Goal: Task Accomplishment & Management: Use online tool/utility

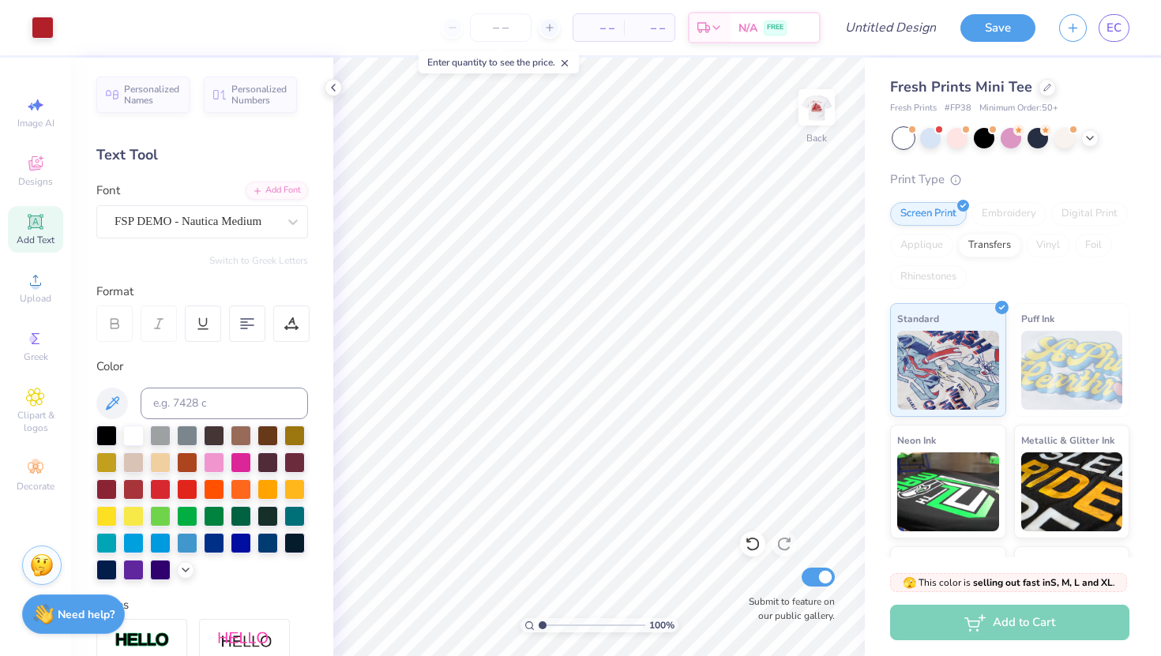
scroll to position [103, 0]
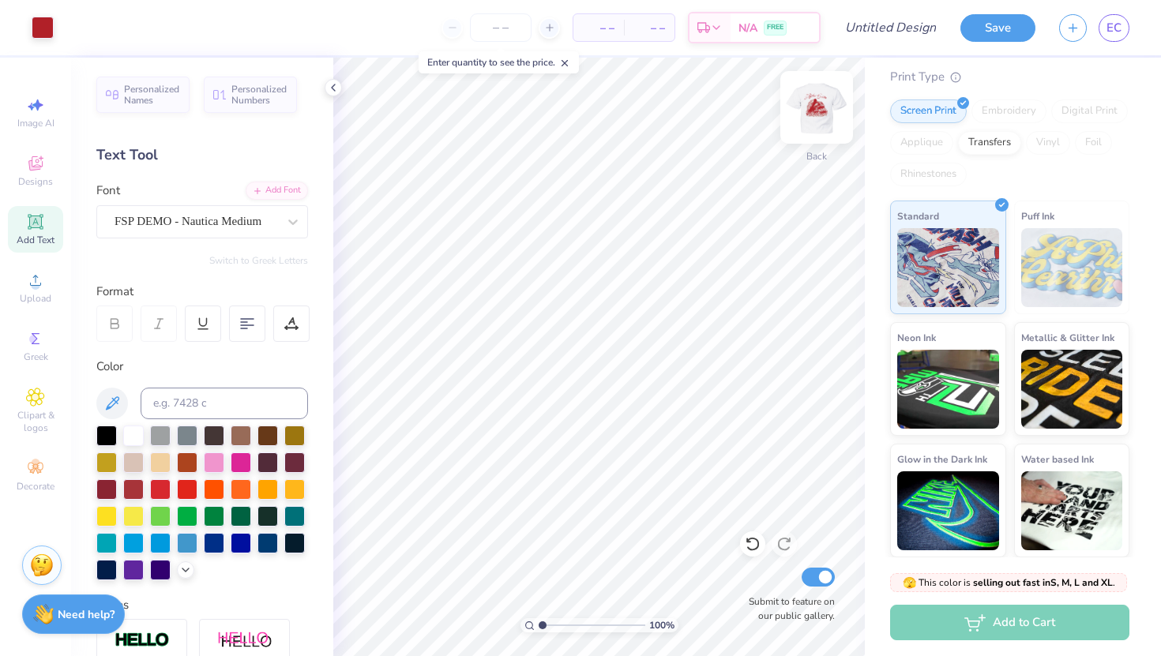
click at [819, 113] on img at bounding box center [816, 107] width 63 height 63
click at [893, 21] on input "Design Title" at bounding box center [909, 28] width 77 height 32
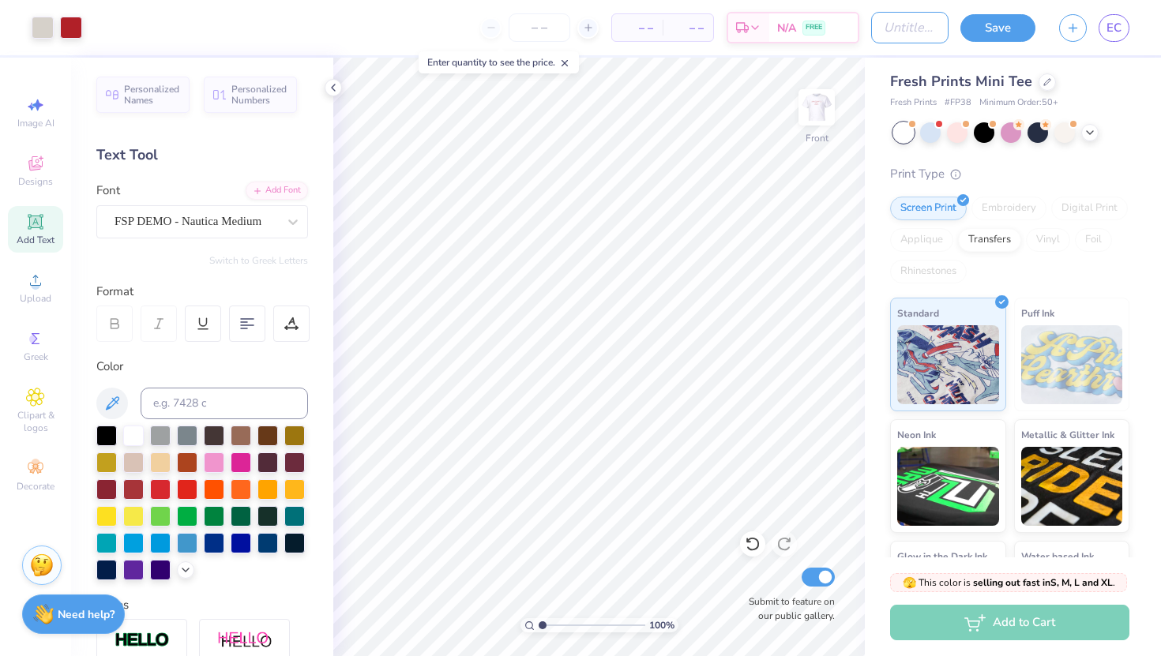
scroll to position [0, 0]
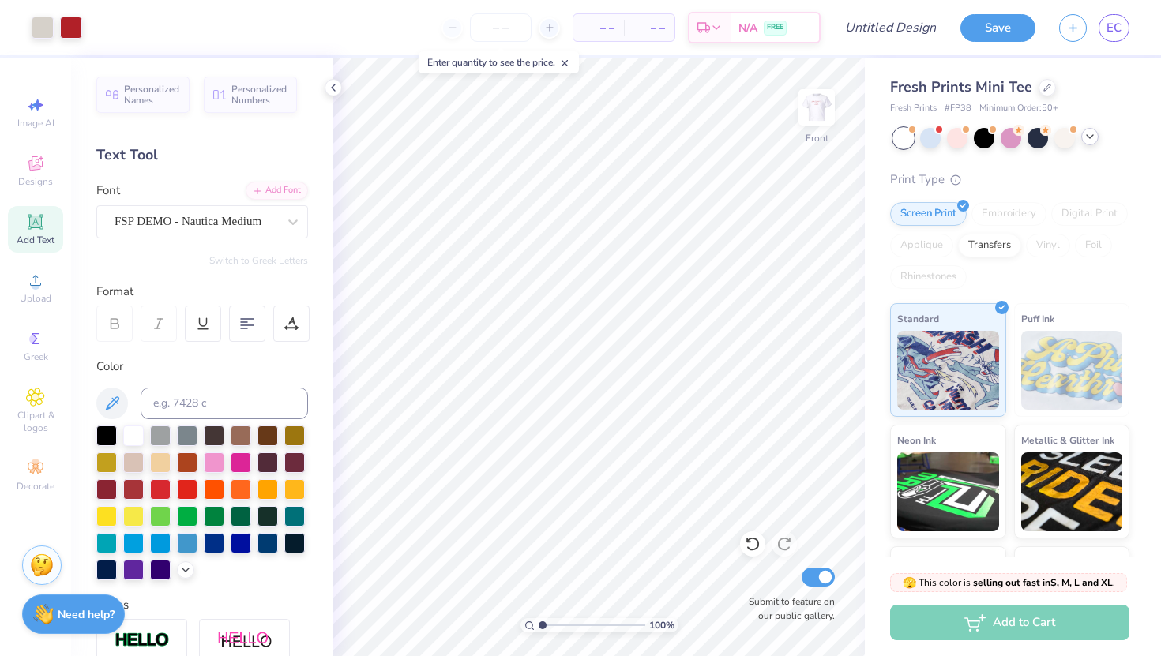
click at [1089, 139] on icon at bounding box center [1089, 136] width 13 height 13
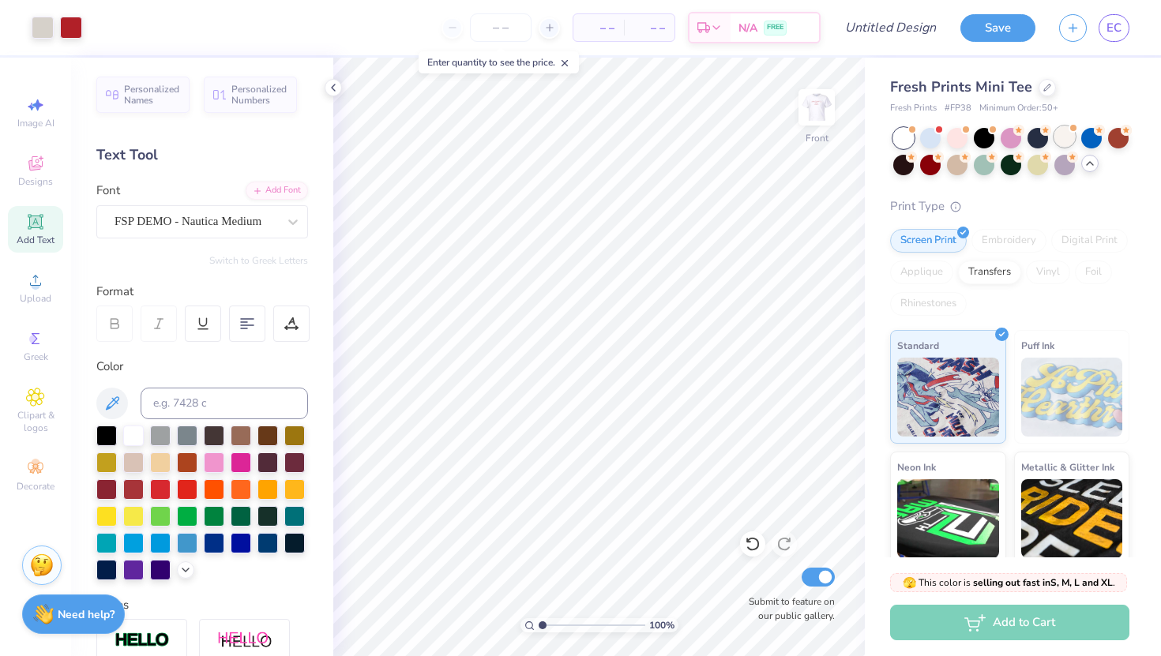
click at [1066, 137] on div at bounding box center [1064, 136] width 21 height 21
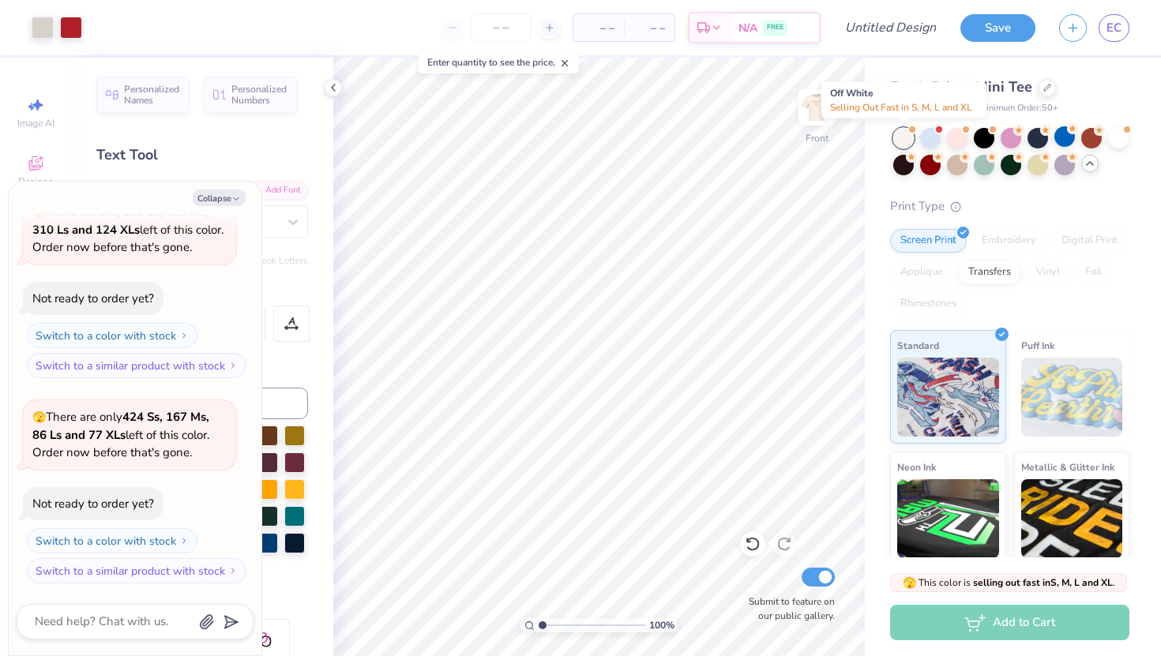
click at [906, 145] on div at bounding box center [903, 138] width 21 height 21
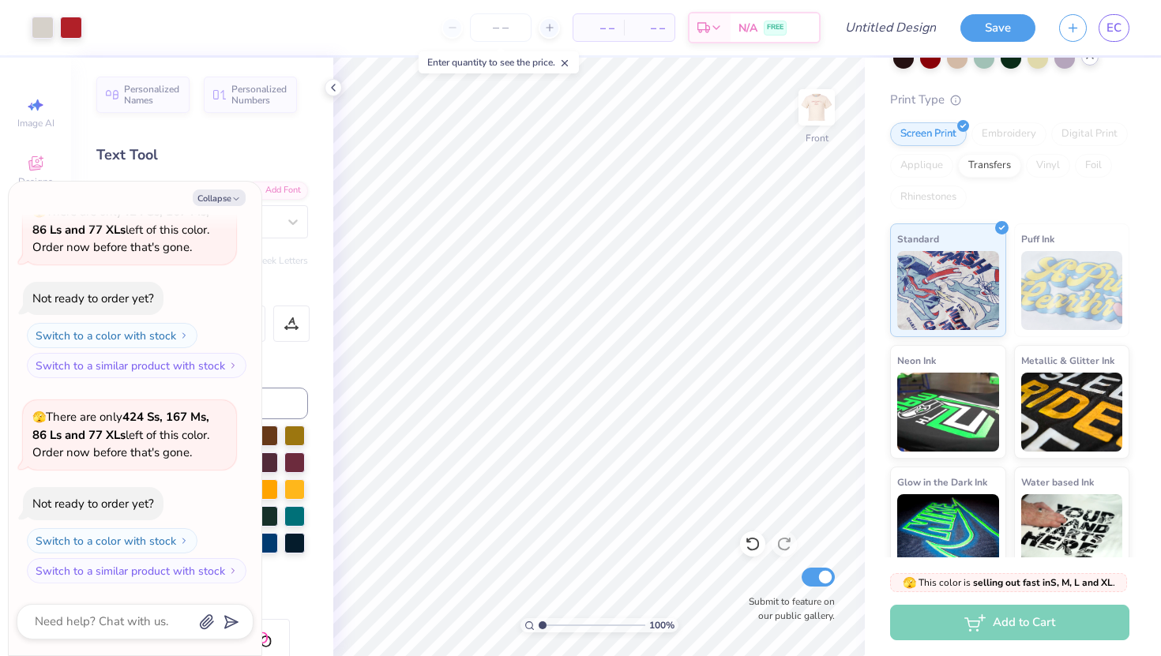
scroll to position [129, 0]
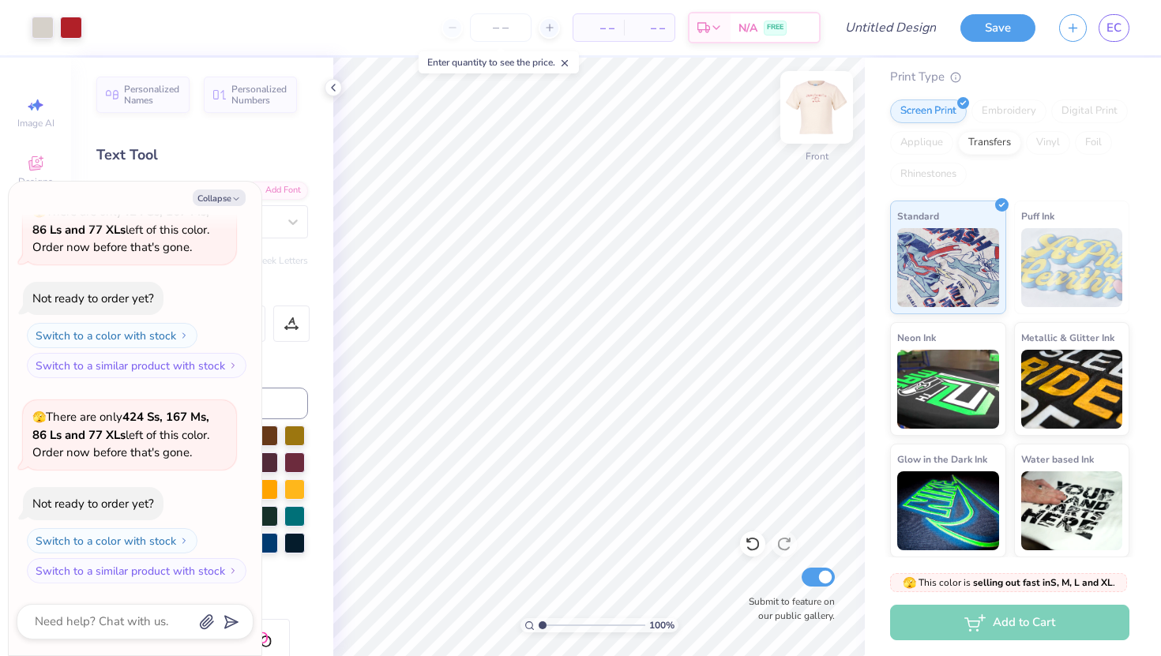
click at [821, 111] on img at bounding box center [816, 107] width 63 height 63
click at [754, 33] on span "N/A" at bounding box center [747, 28] width 19 height 17
click at [739, 24] on span "N/A" at bounding box center [747, 28] width 19 height 17
click at [891, 35] on input "Design Title" at bounding box center [909, 28] width 77 height 32
click at [882, 28] on input "Design Title" at bounding box center [909, 28] width 77 height 32
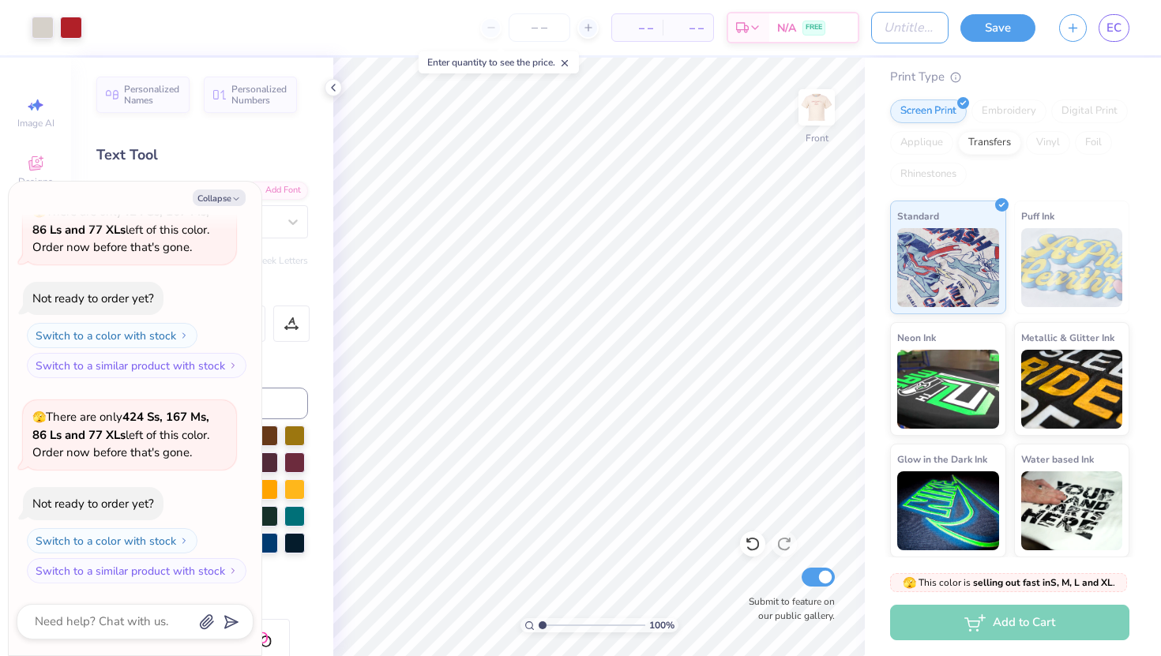
click at [882, 28] on input "Design Title" at bounding box center [909, 28] width 77 height 32
type textarea "x"
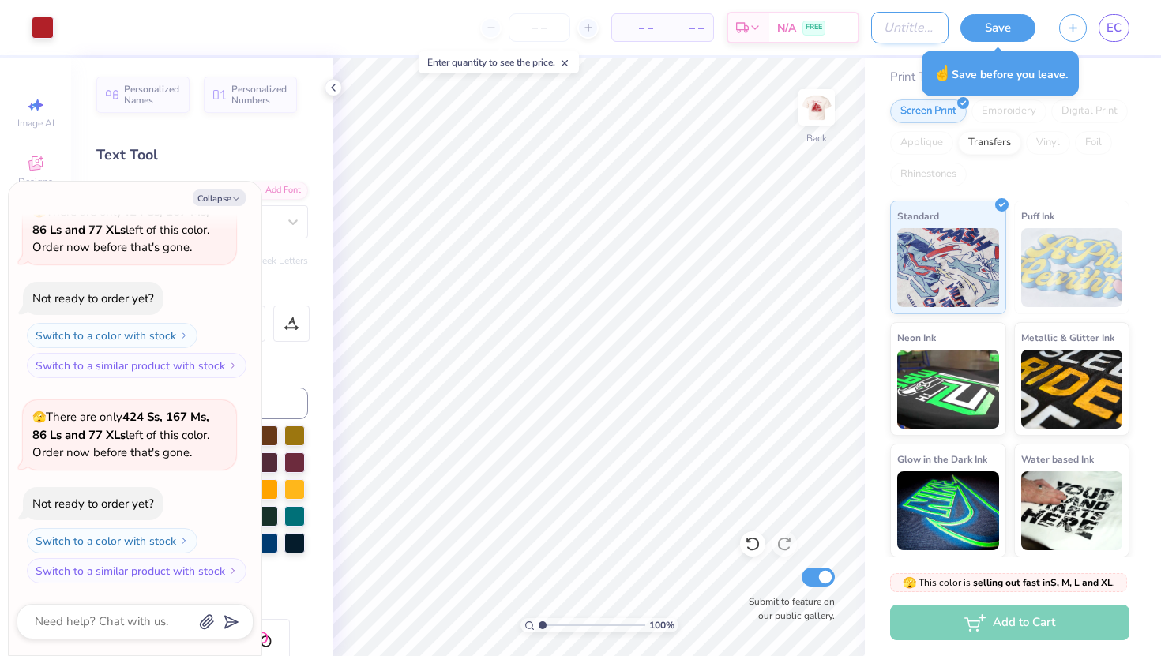
type input "g"
type textarea "x"
type input "ga"
type textarea "x"
type input "gam"
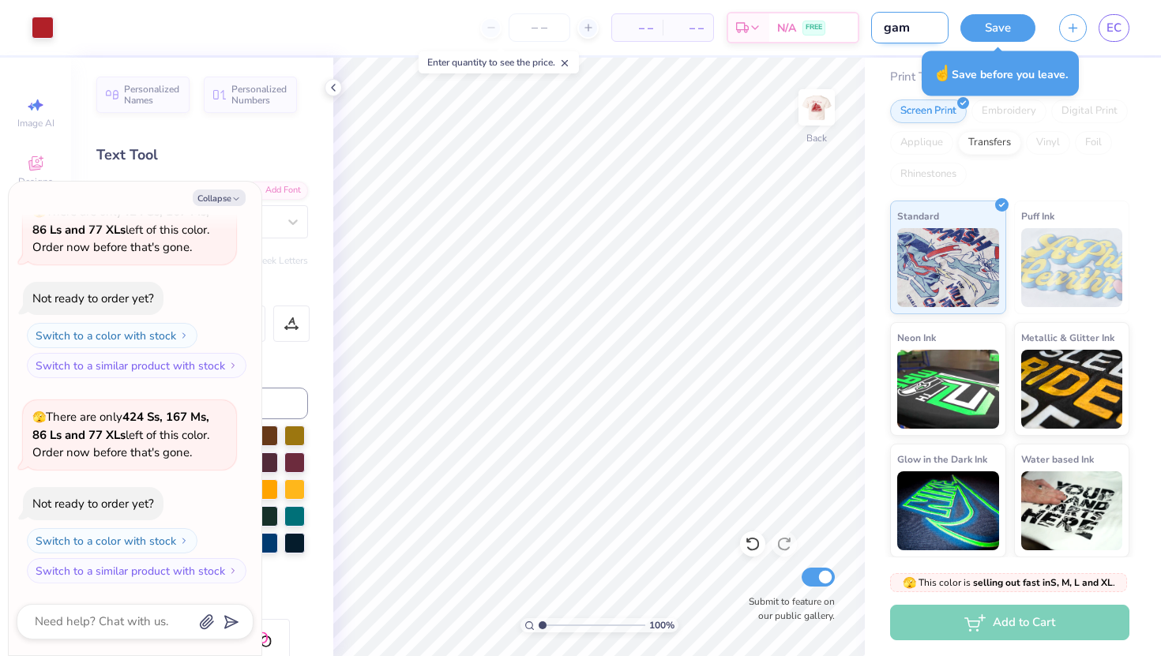
type textarea "x"
type input "gam"
type textarea "x"
type input "gam"
type textarea "x"
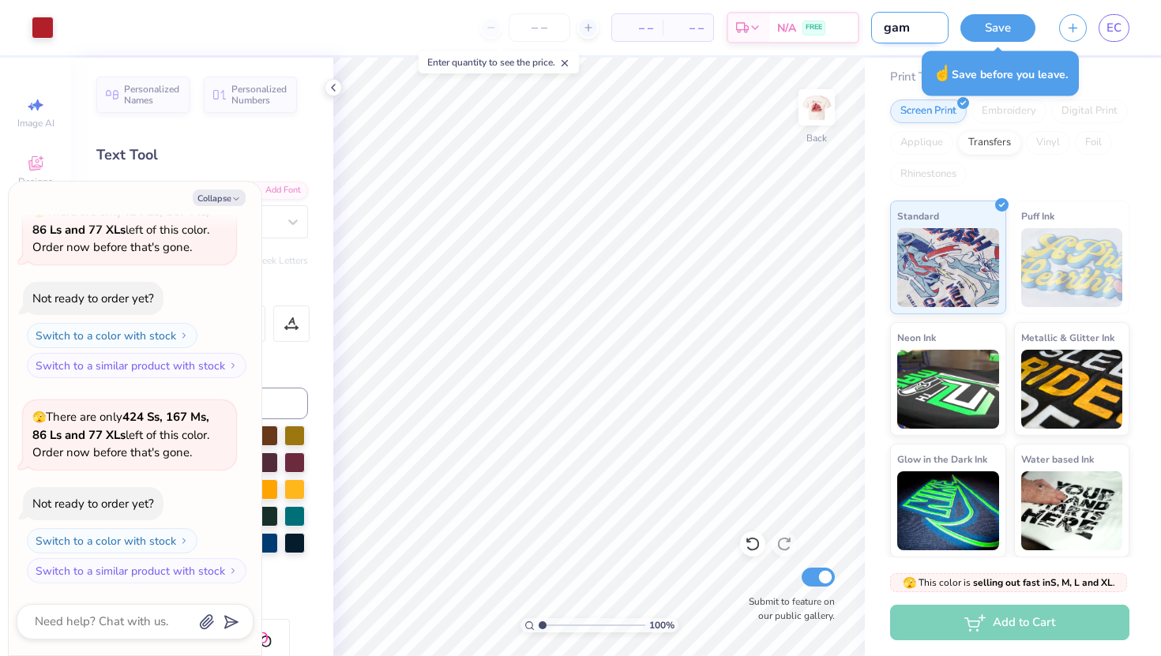
type input "game"
type textarea "x"
type input "game"
type textarea "x"
type input "game d"
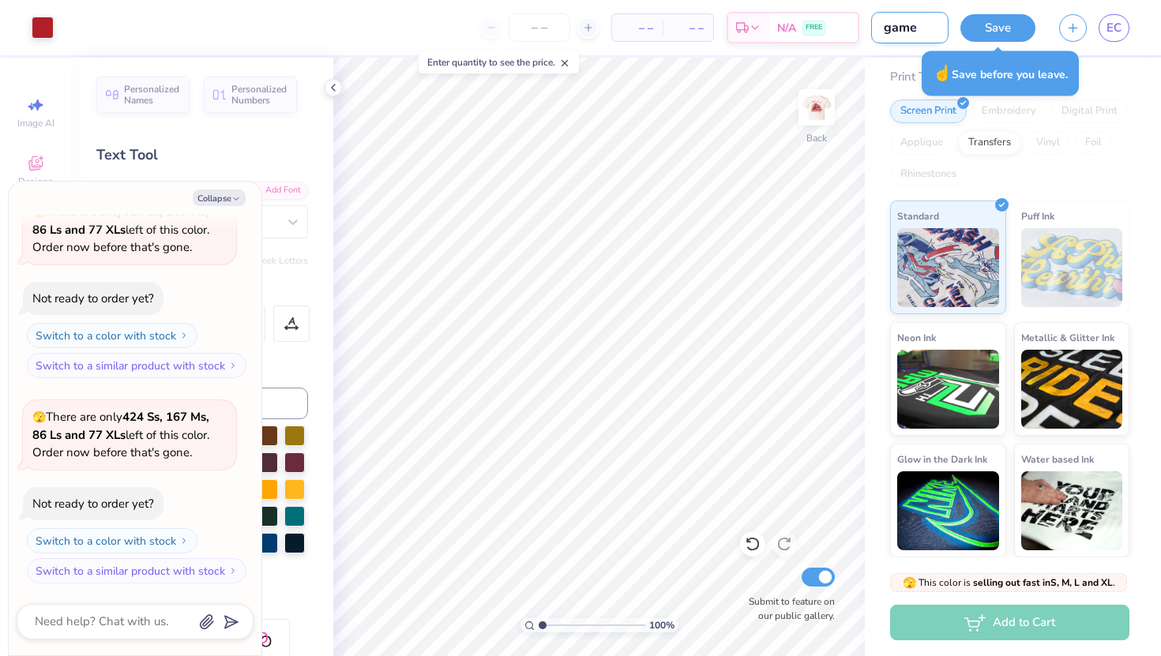
type textarea "x"
type input "game da"
type textarea "x"
type input "game day"
type textarea "x"
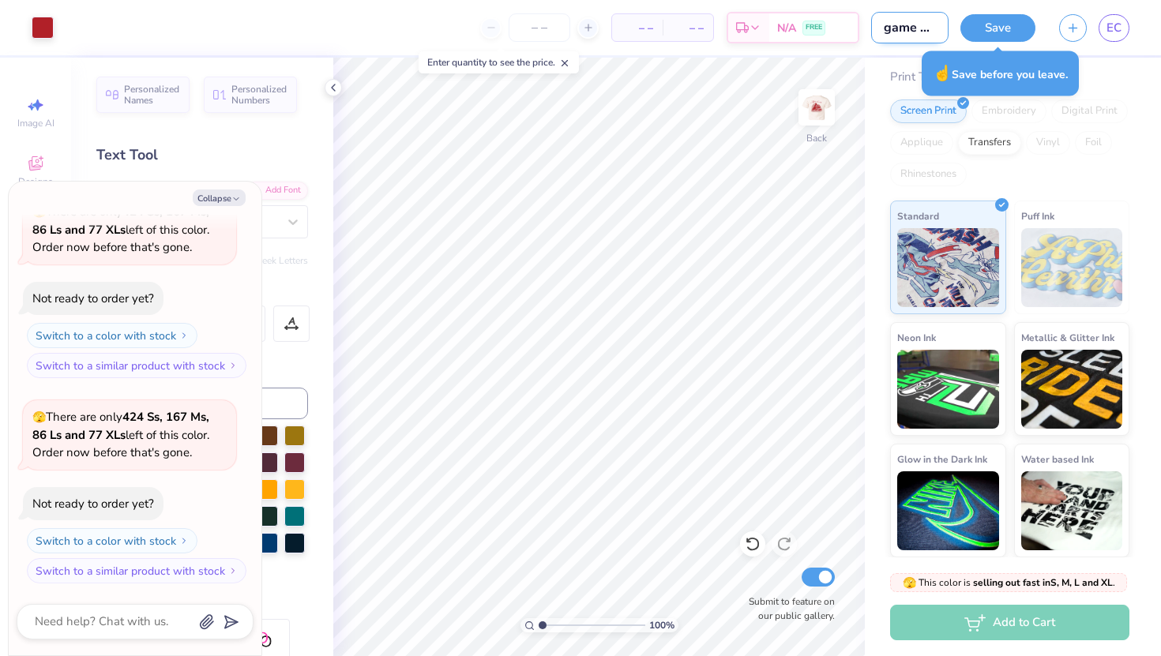
type input "game day"
type textarea "x"
type input "game day s"
type textarea "x"
type input "game day sh"
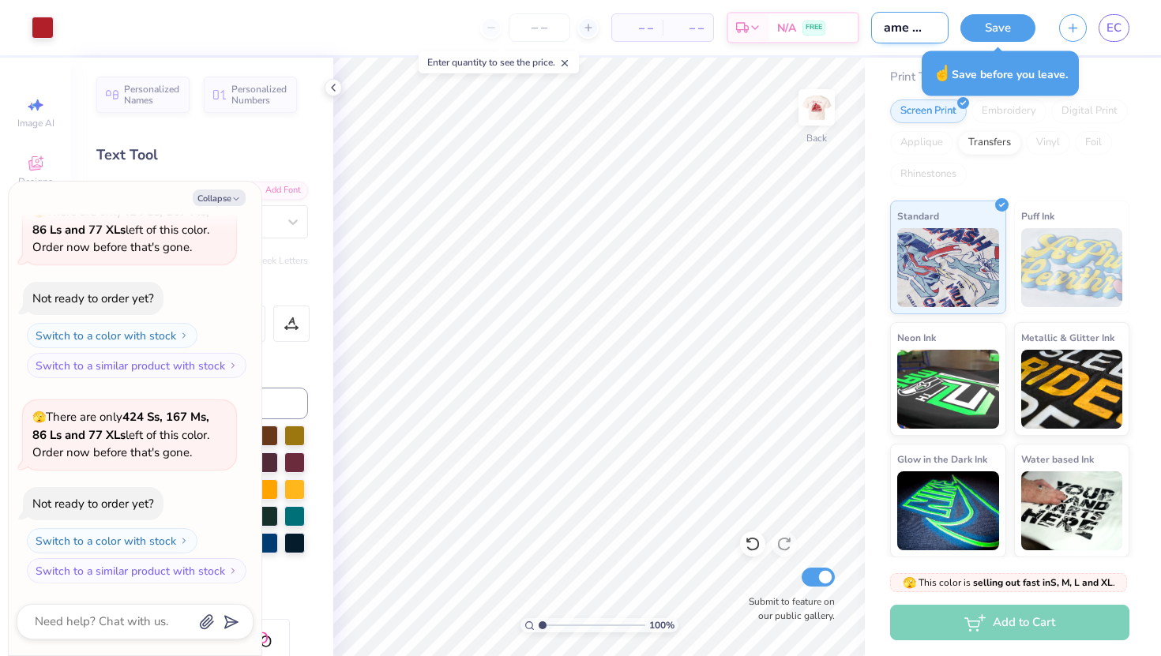
type textarea "x"
type input "game day shi"
type textarea "x"
type input "game day shir"
type textarea "x"
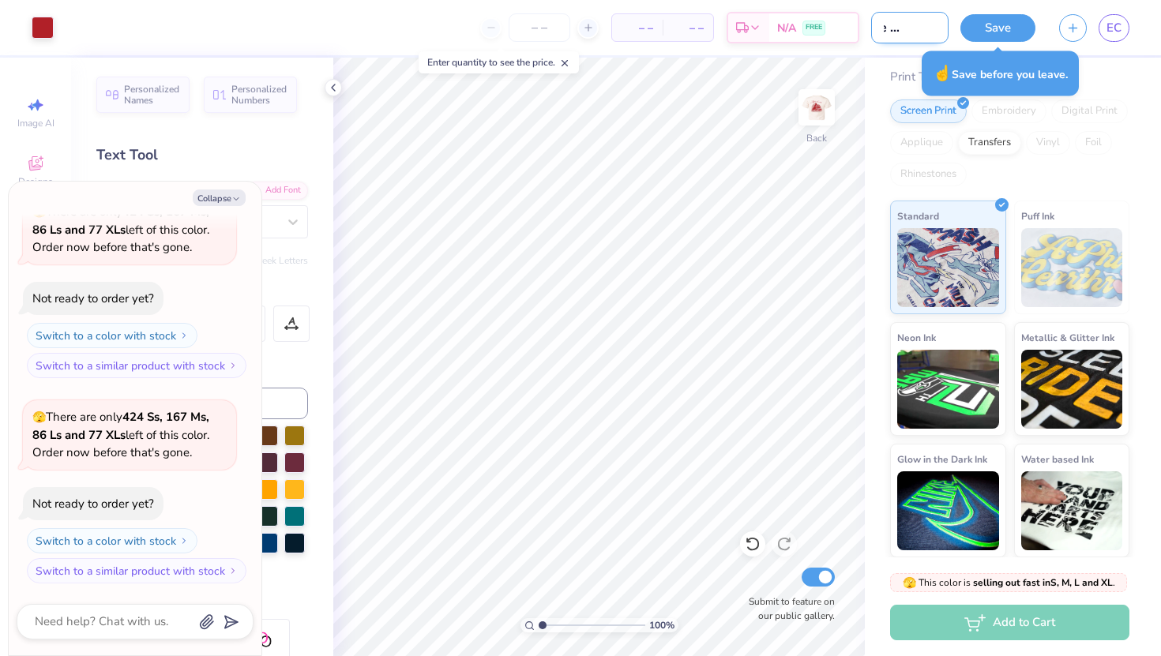
type input "game day shirt"
type textarea "x"
type input "game day shirt"
click at [978, 30] on button "Save" at bounding box center [997, 28] width 75 height 28
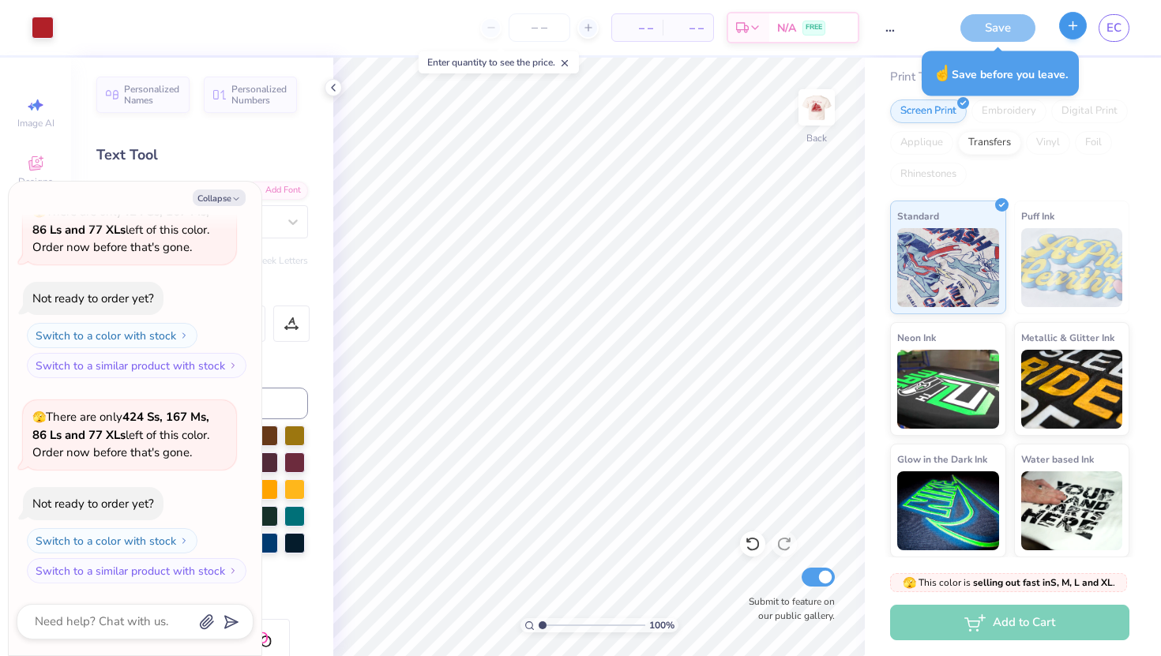
scroll to position [0, 0]
click at [1006, 36] on div "Save" at bounding box center [997, 28] width 75 height 28
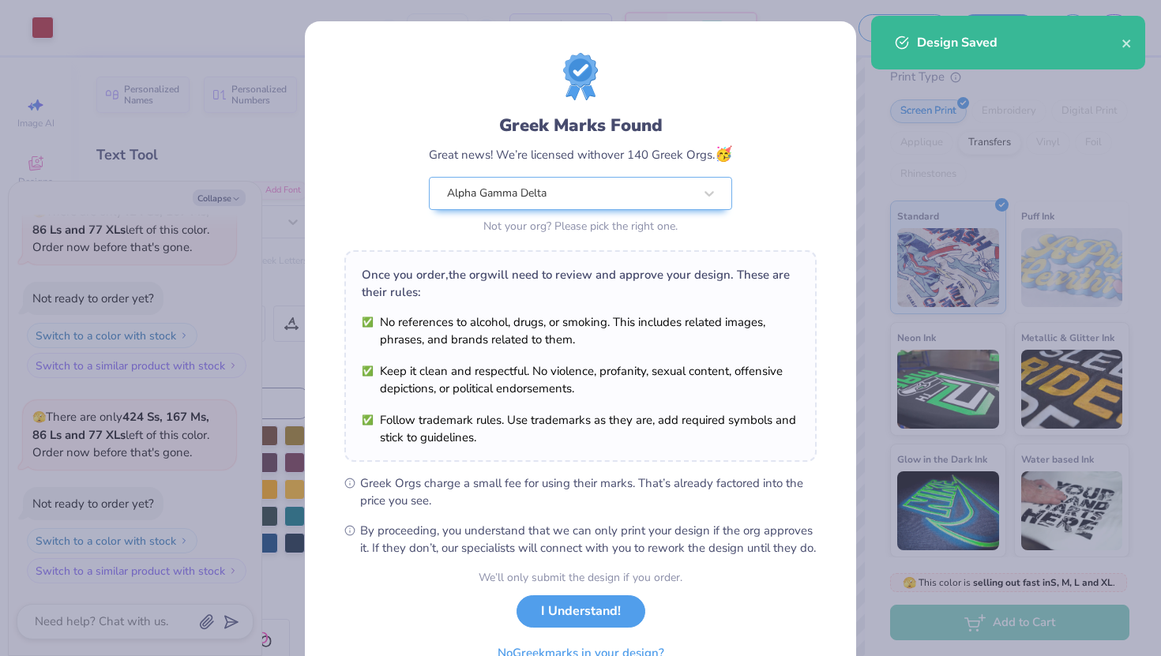
scroll to position [83, 0]
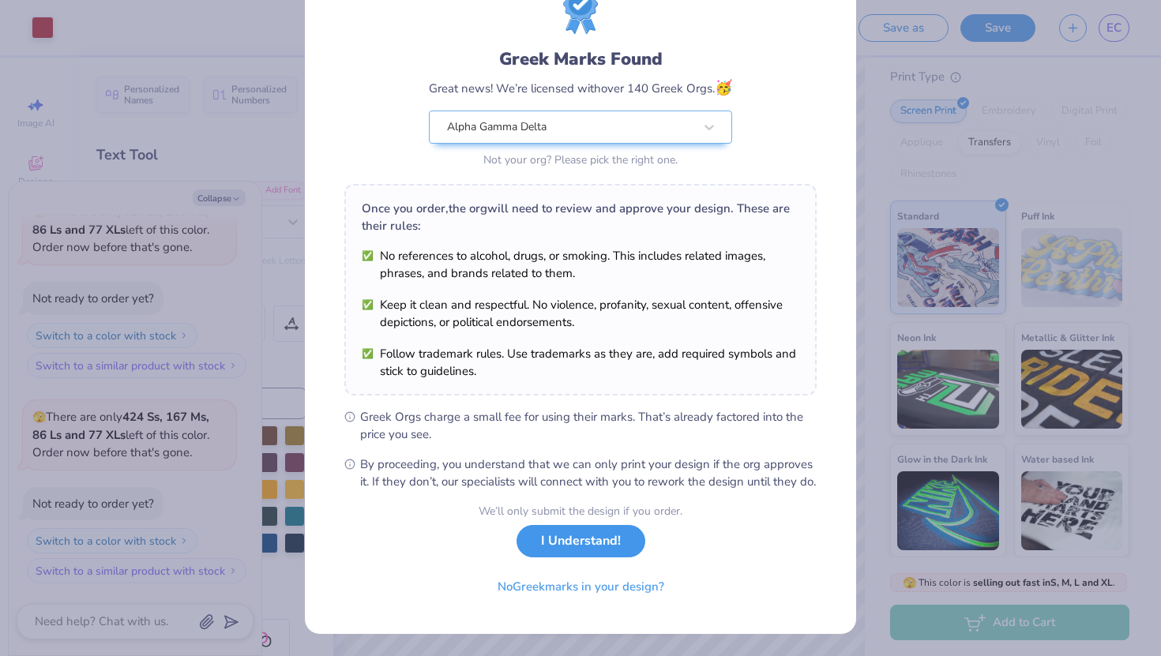
click at [616, 554] on button "I Understand!" at bounding box center [580, 541] width 129 height 32
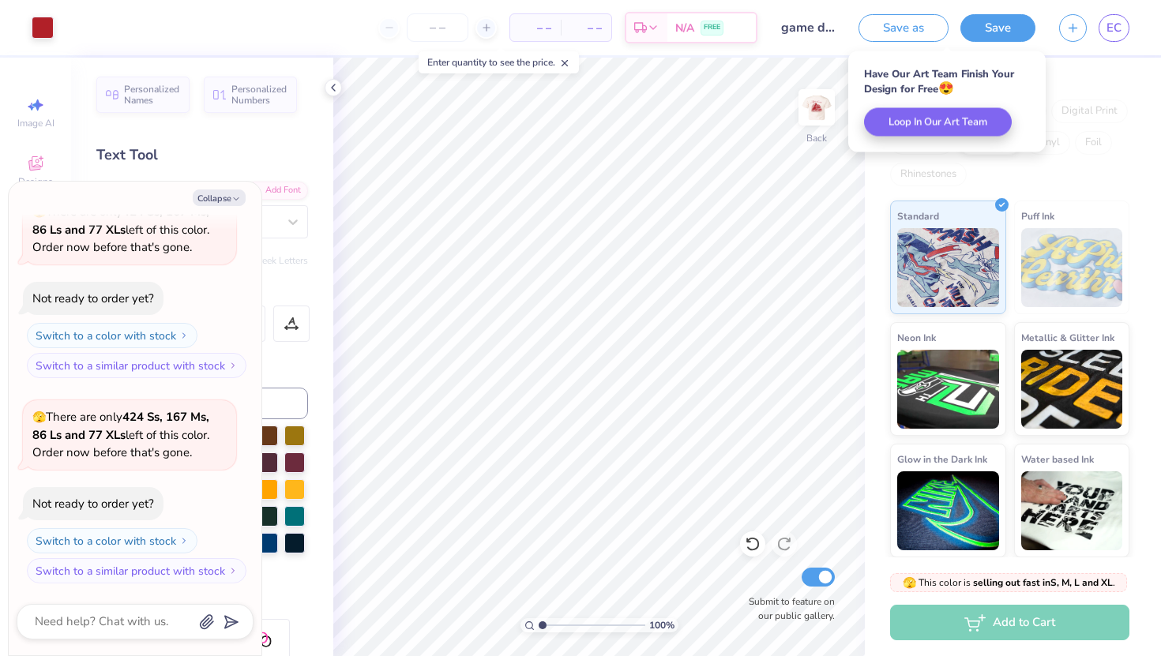
type textarea "x"
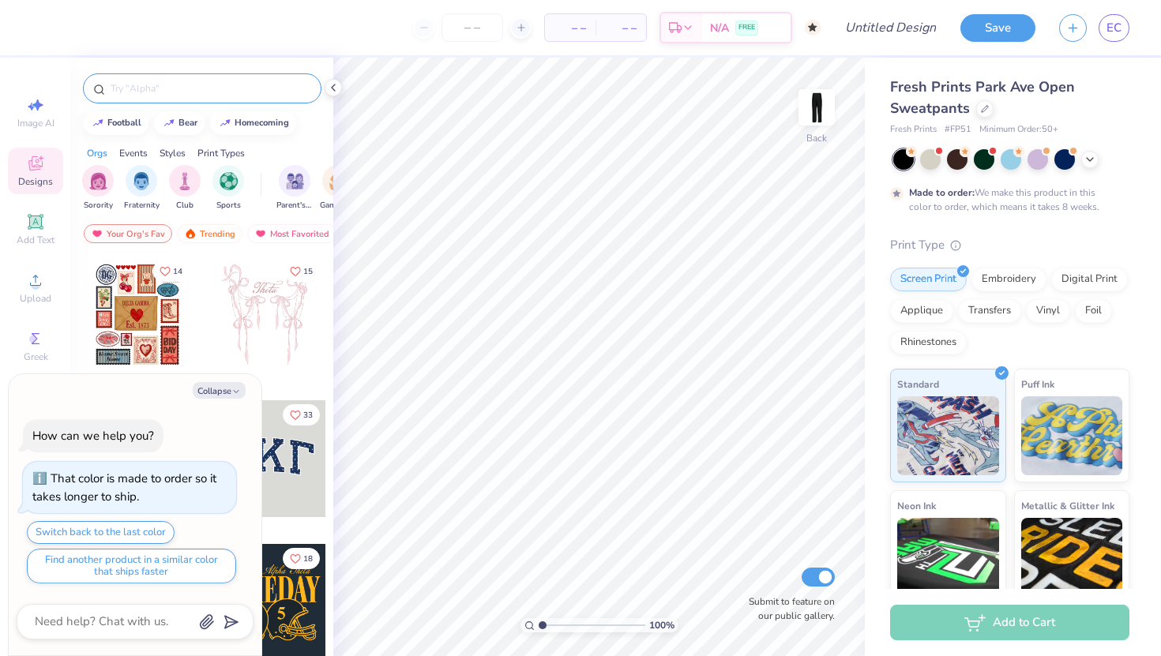
type textarea "x"
click at [152, 82] on input "text" at bounding box center [210, 89] width 202 height 16
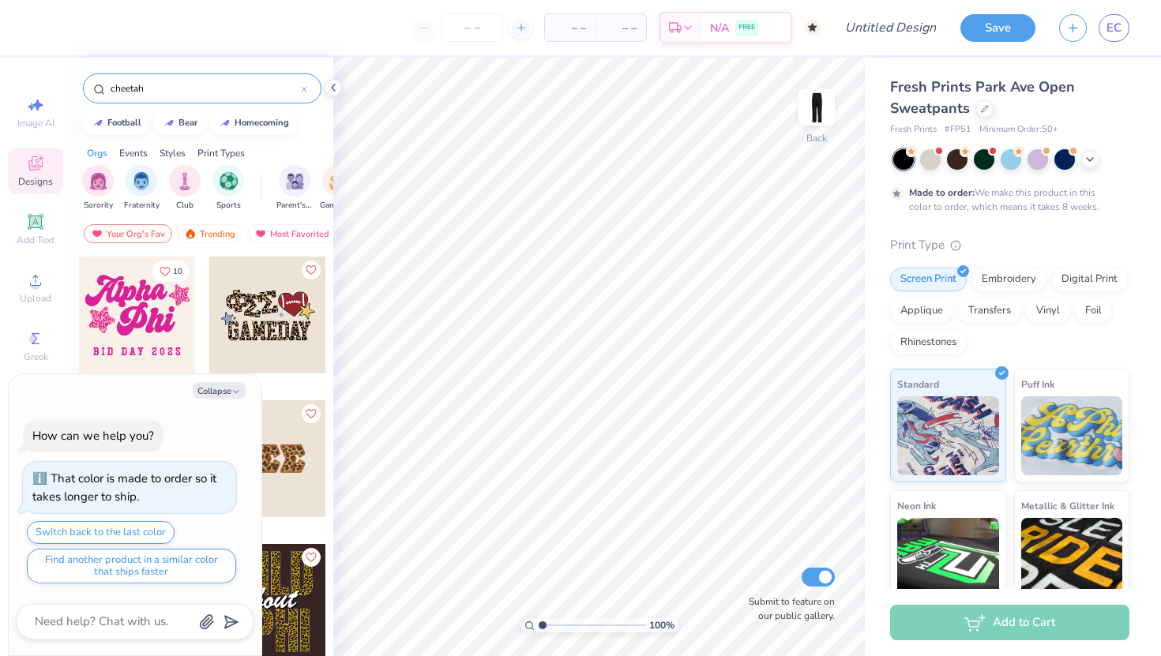
type input "cheetah"
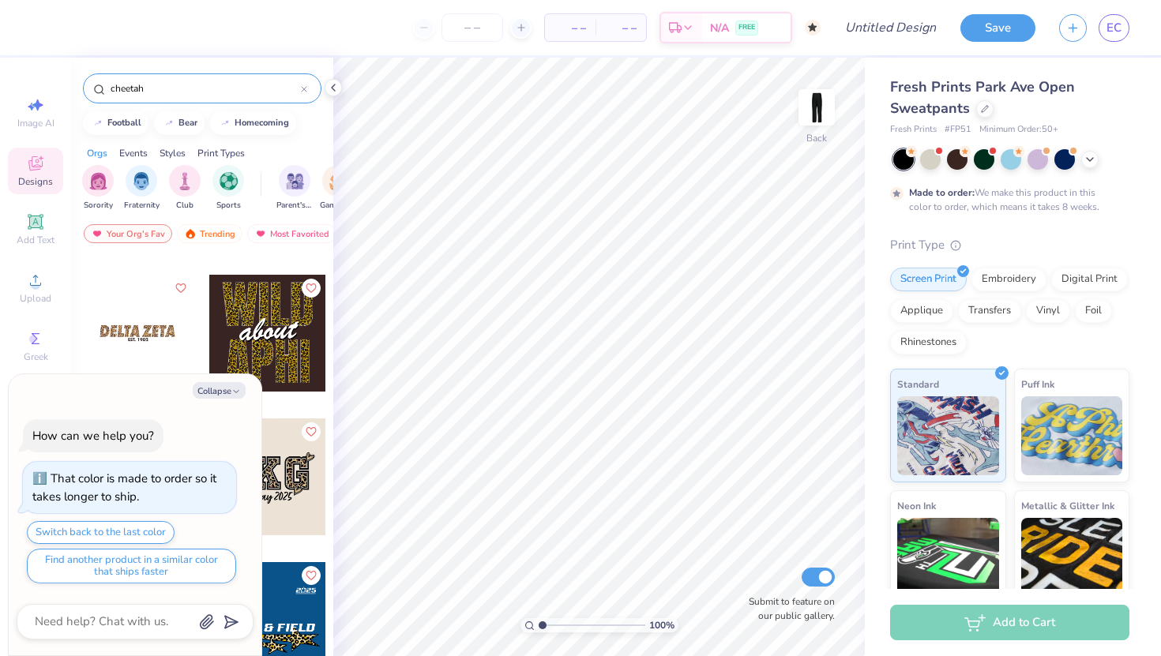
scroll to position [276, 0]
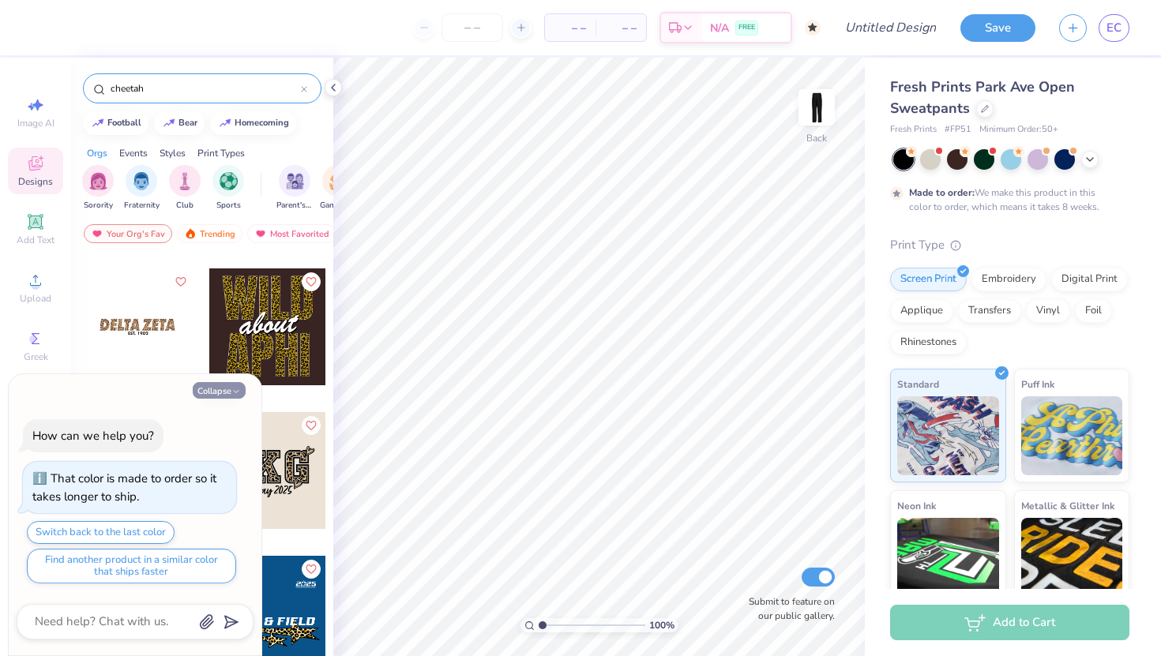
click at [239, 389] on icon "button" at bounding box center [235, 391] width 9 height 9
type textarea "x"
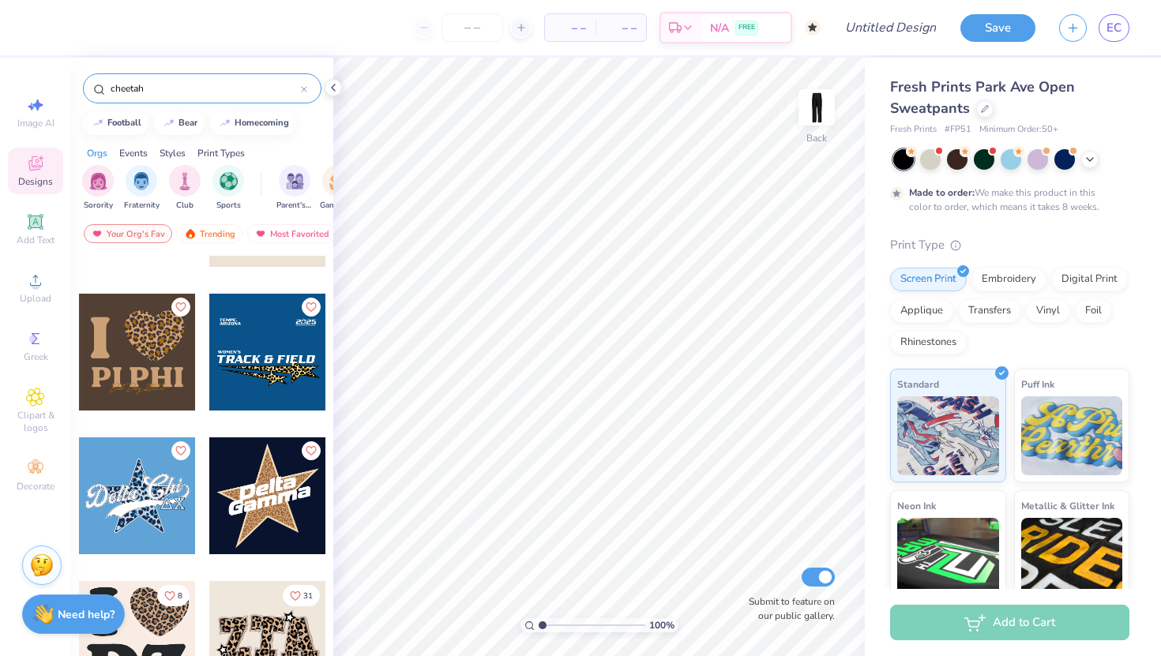
scroll to position [538, 0]
click at [247, 507] on div at bounding box center [267, 495] width 117 height 117
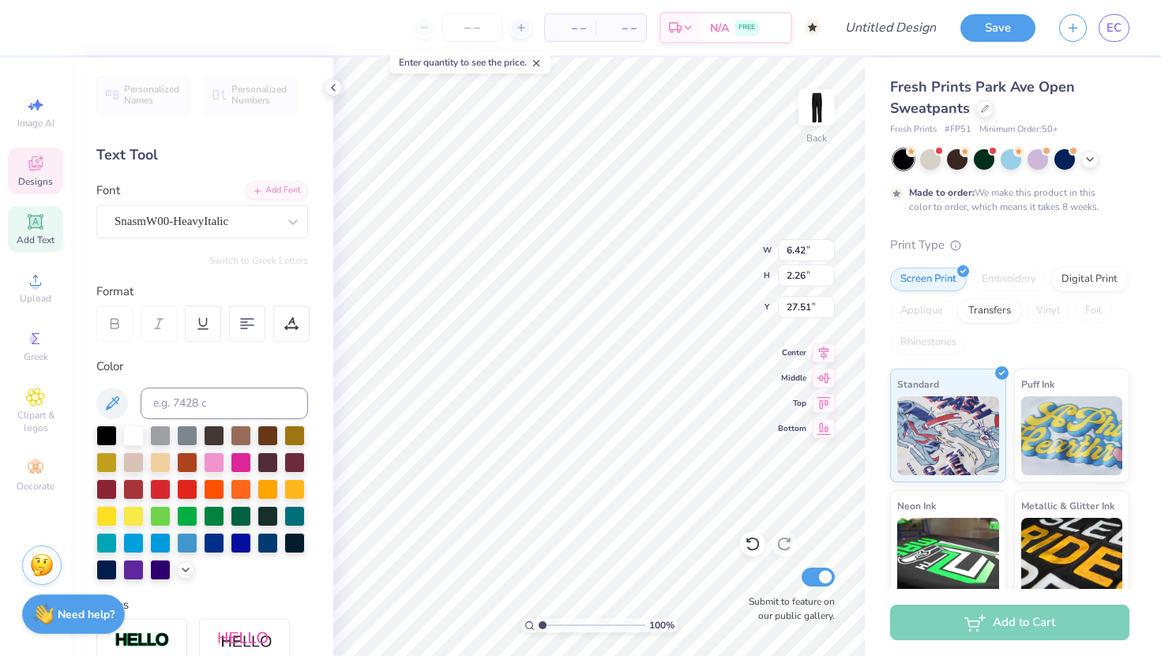
scroll to position [0, 0]
type textarea "G"
type textarea "Gam"
type input "4.43"
type input "1.92"
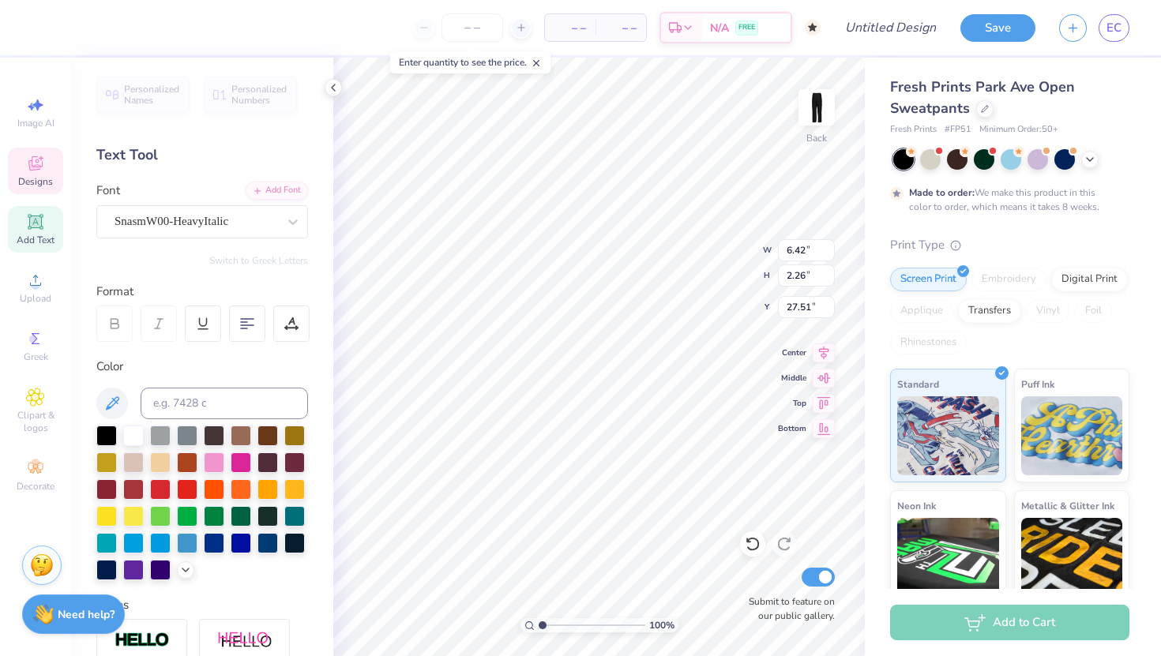
type input "26.72"
type textarea "A"
type textarea "Alpha"
type input "3.81"
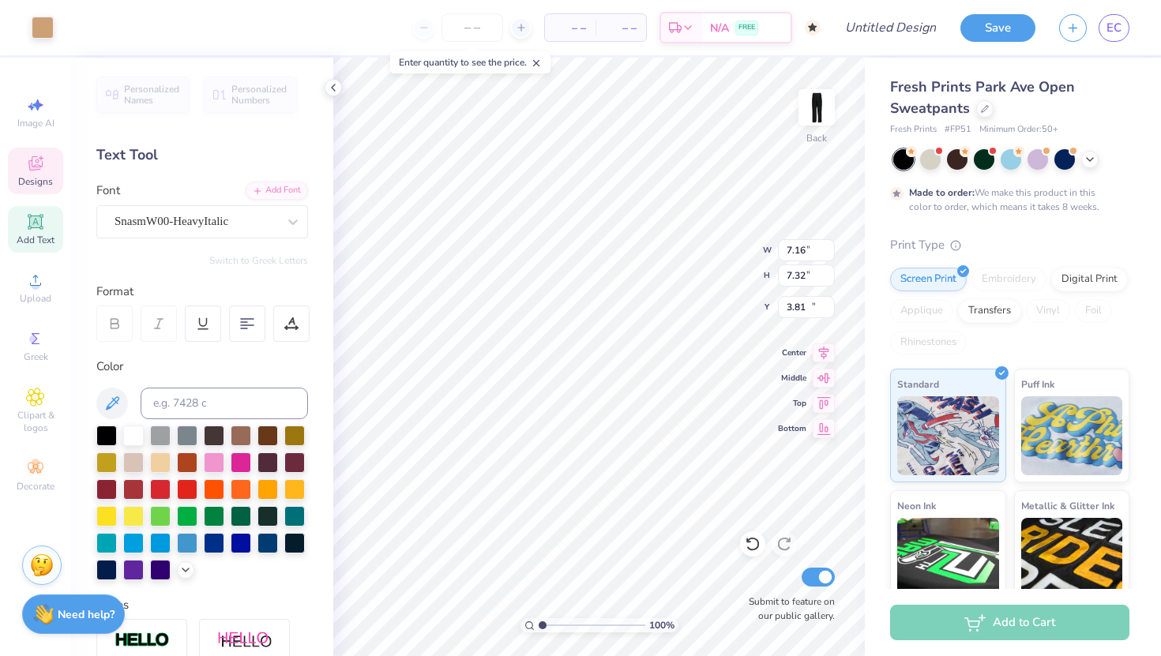
type input "7.16"
type input "7.32"
click at [748, 549] on icon at bounding box center [751, 545] width 13 height 14
type input "24.58"
click at [748, 549] on icon at bounding box center [751, 545] width 13 height 14
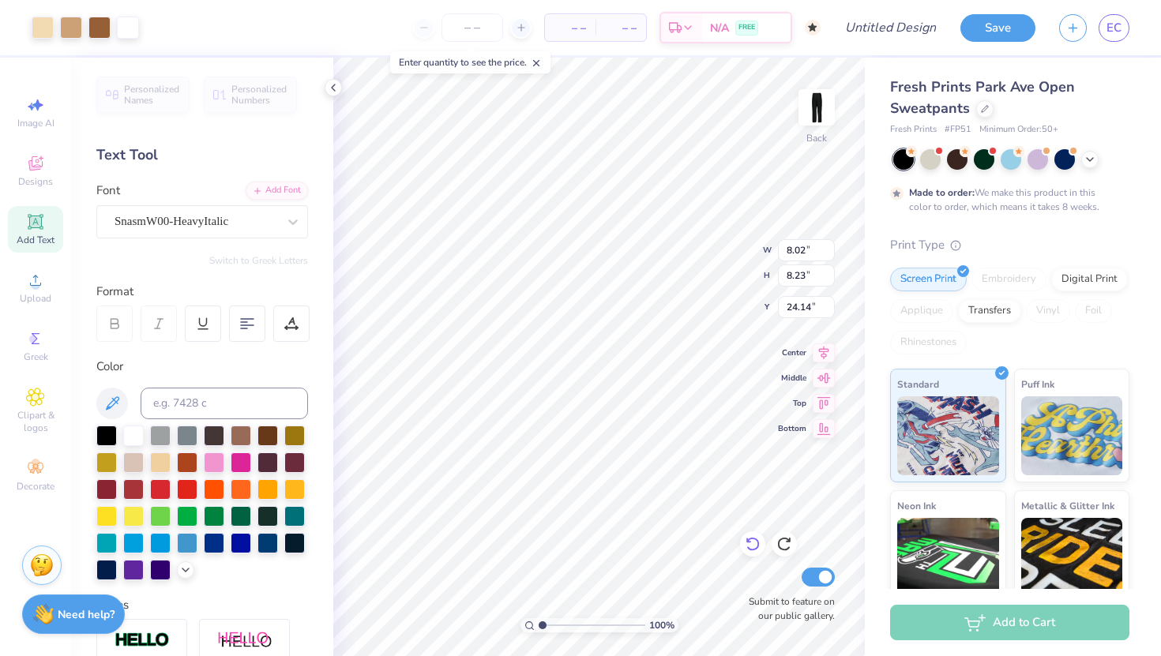
type input "0.50"
type input "5.47"
type input "5.57"
type input "0.96"
click at [749, 544] on icon at bounding box center [752, 544] width 16 height 16
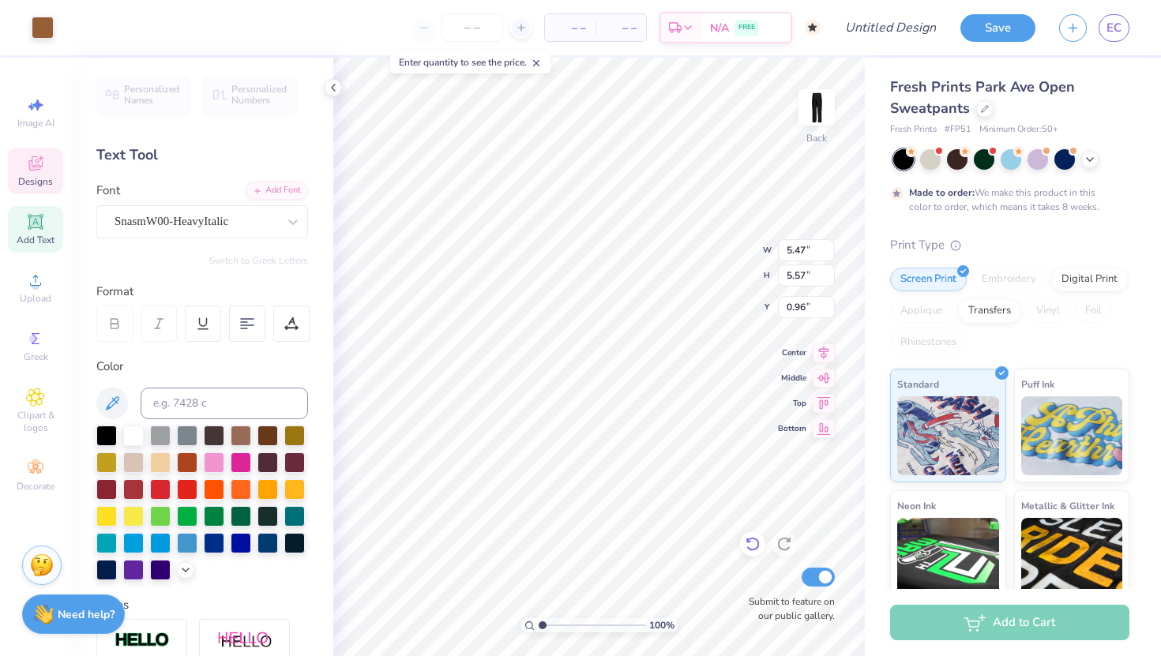
type input "7.14"
type input "7.27"
type input "0.95"
type input "5.48"
type input "5.62"
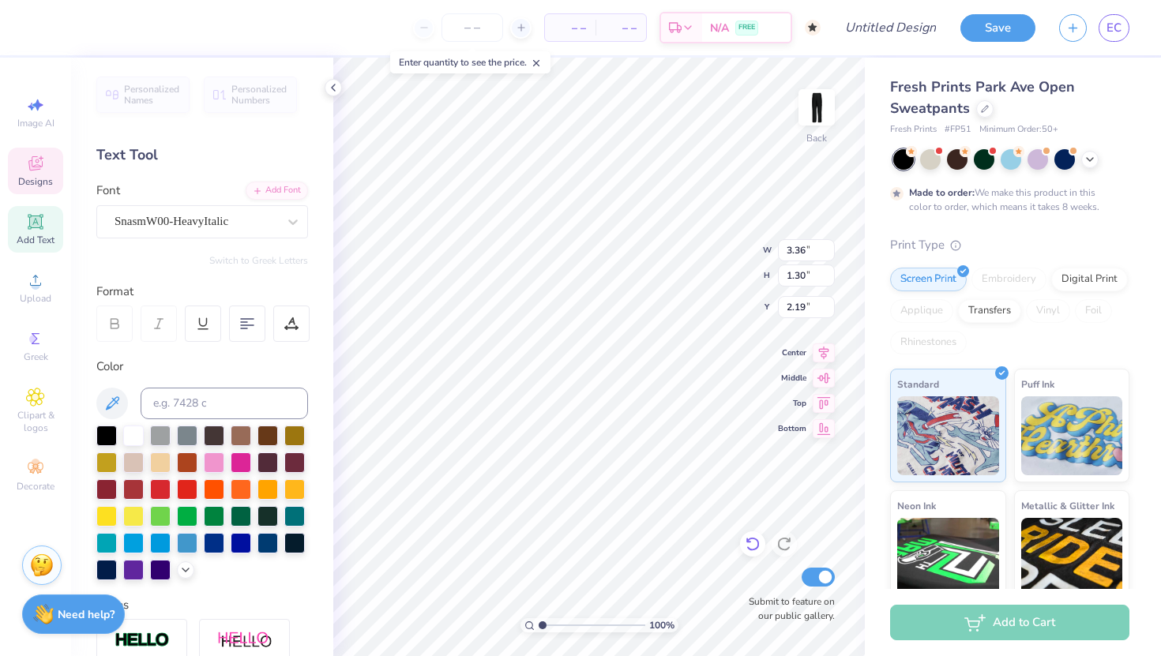
type input "2.58"
type input "1.10"
click at [748, 547] on icon at bounding box center [752, 544] width 16 height 16
type input "3.03"
click at [755, 546] on icon at bounding box center [752, 544] width 16 height 16
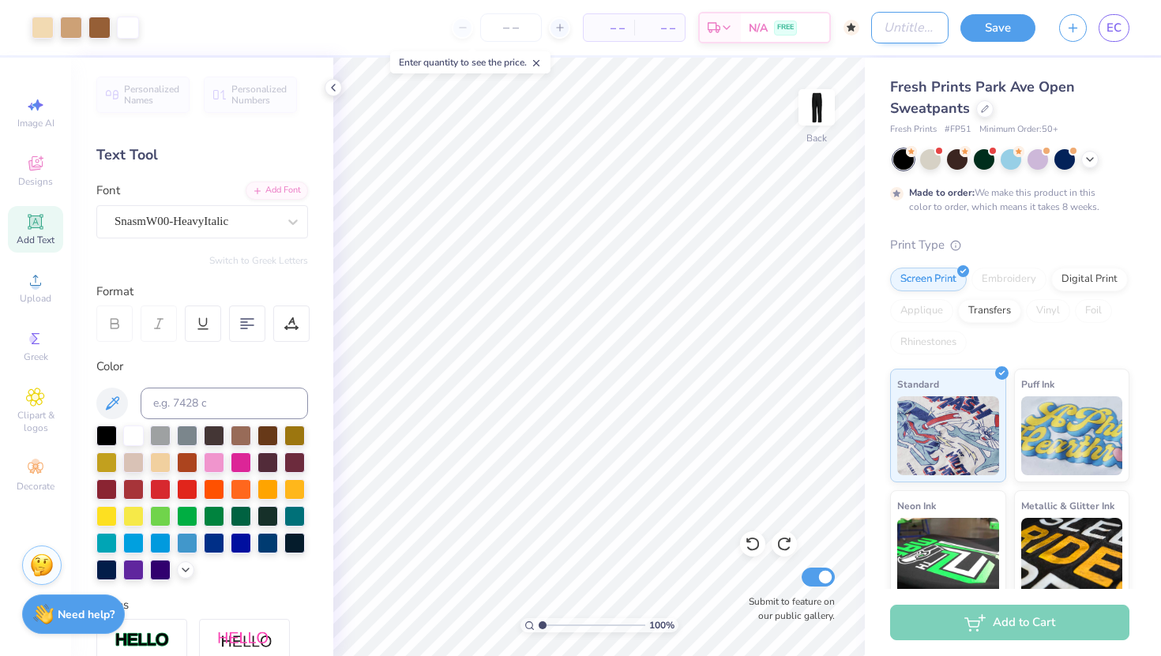
click at [879, 27] on input "Design Title" at bounding box center [909, 28] width 77 height 32
type input "matching set shorts"
click at [1011, 26] on button "Save" at bounding box center [997, 26] width 75 height 28
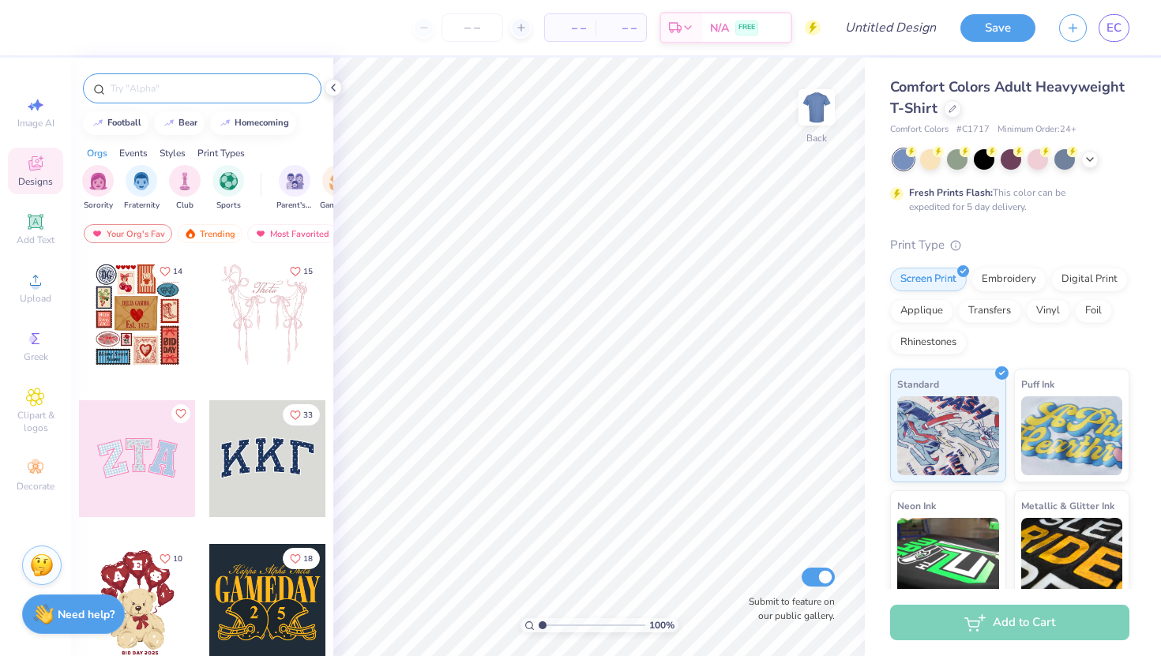
click at [239, 92] on input "text" at bounding box center [210, 89] width 202 height 16
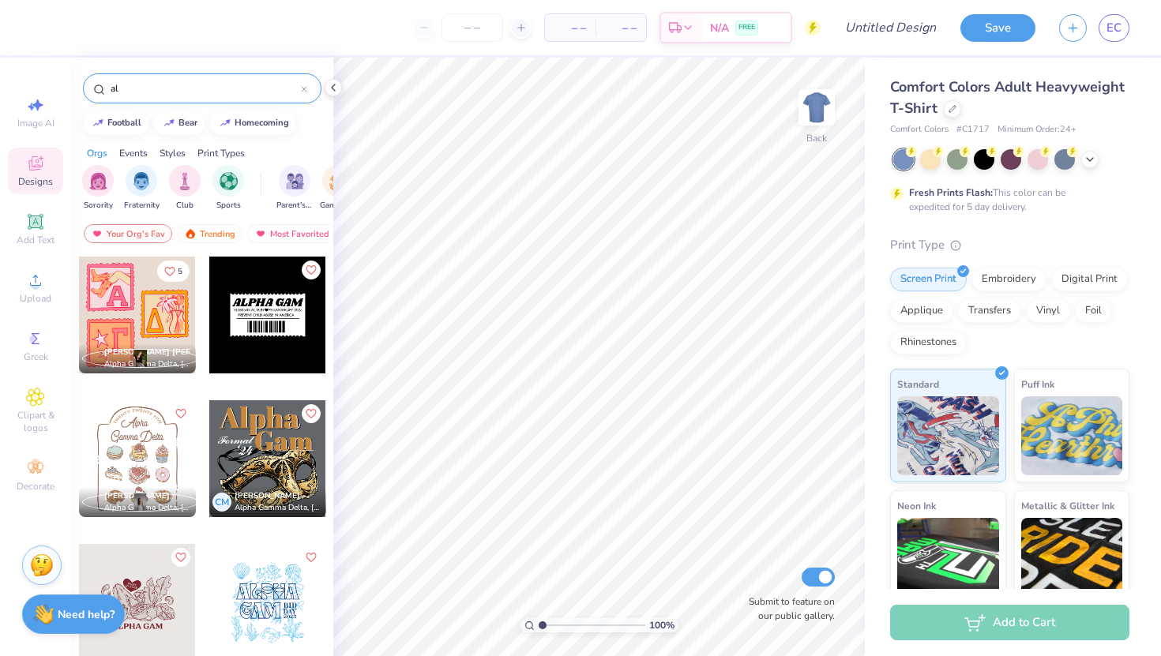
type input "a"
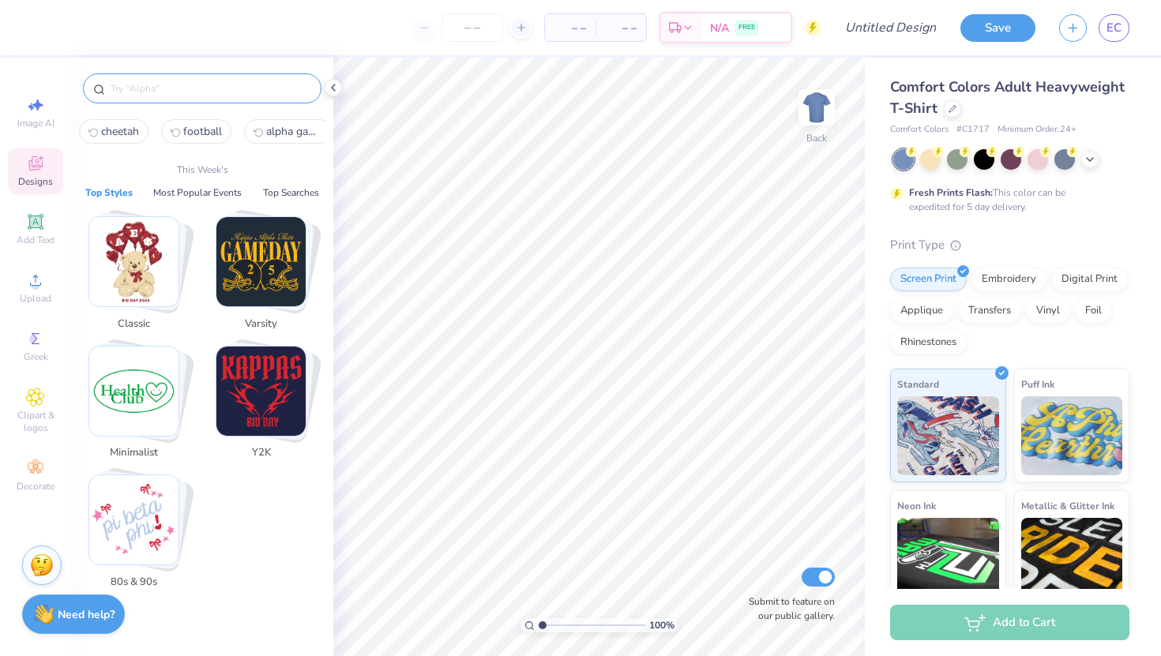
click at [161, 396] on img "Stack Card Button Minimalist" at bounding box center [133, 391] width 89 height 89
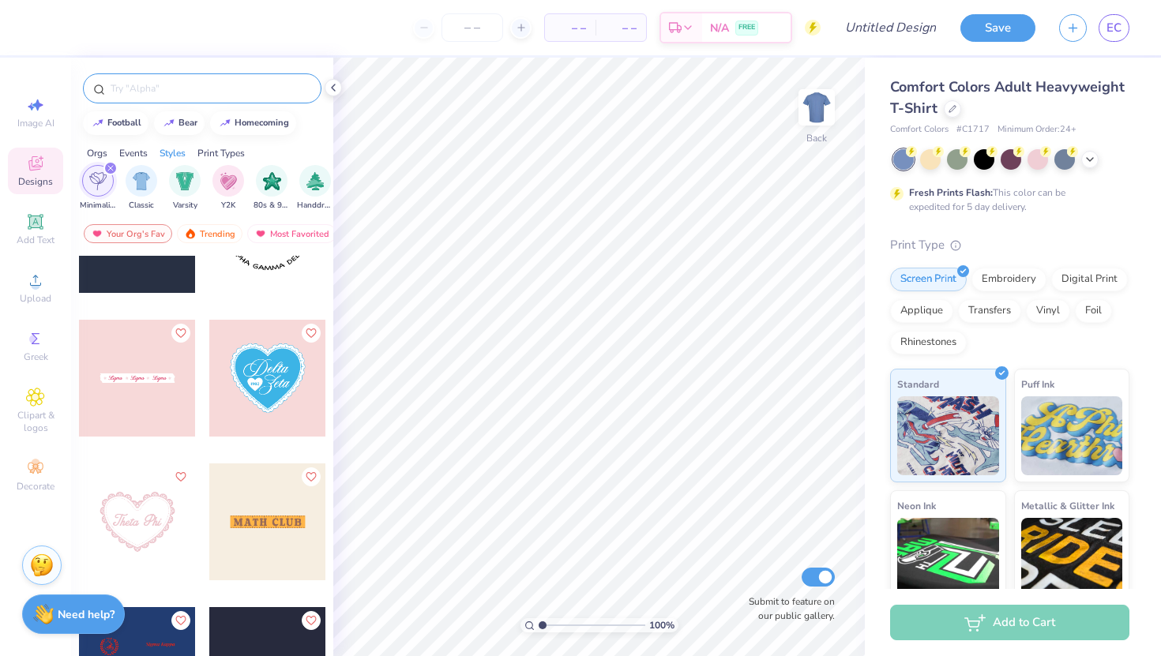
scroll to position [5519, 0]
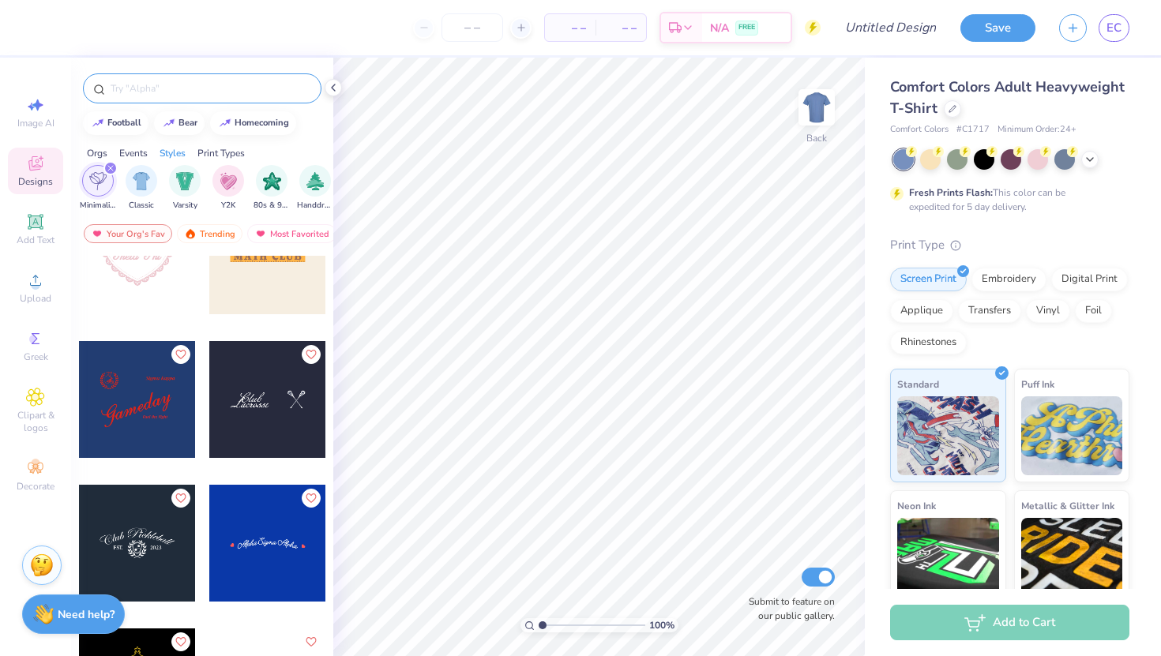
click at [271, 77] on div at bounding box center [202, 88] width 238 height 30
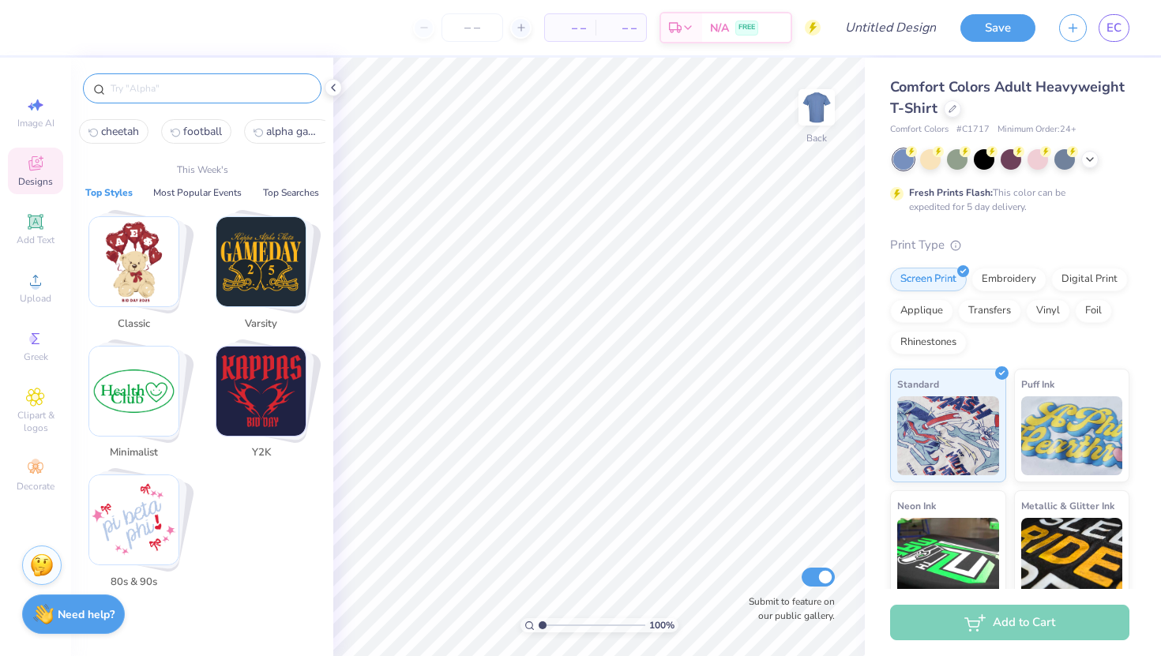
click at [267, 85] on input "text" at bounding box center [210, 89] width 202 height 16
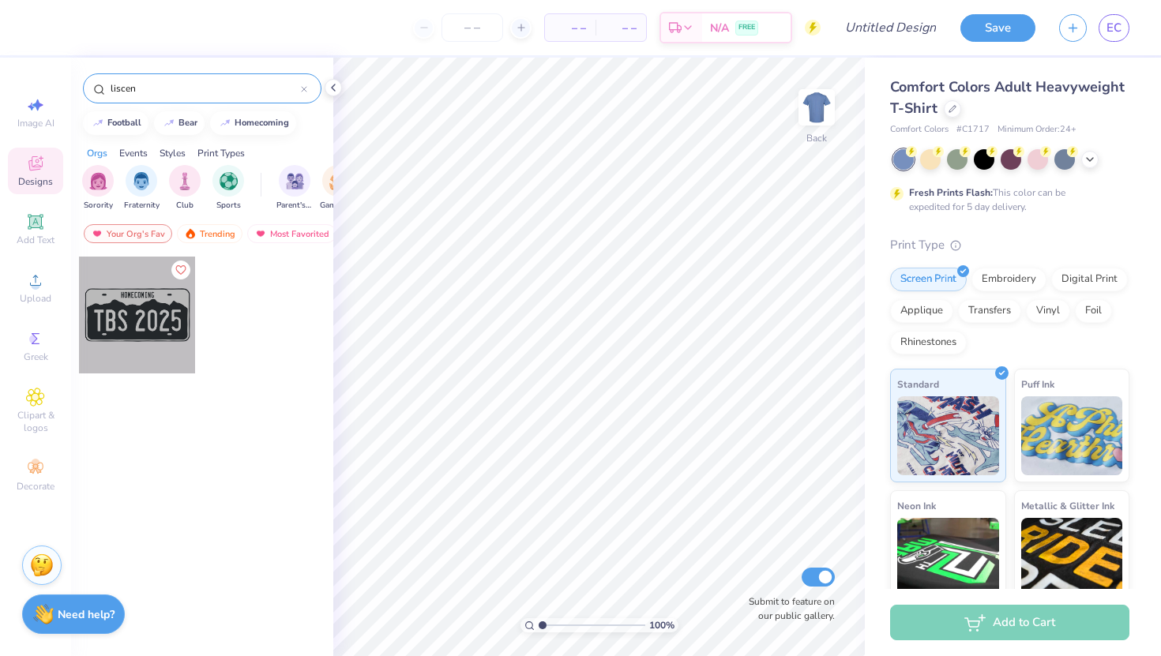
type input "liscen"
click at [142, 348] on div at bounding box center [137, 315] width 117 height 117
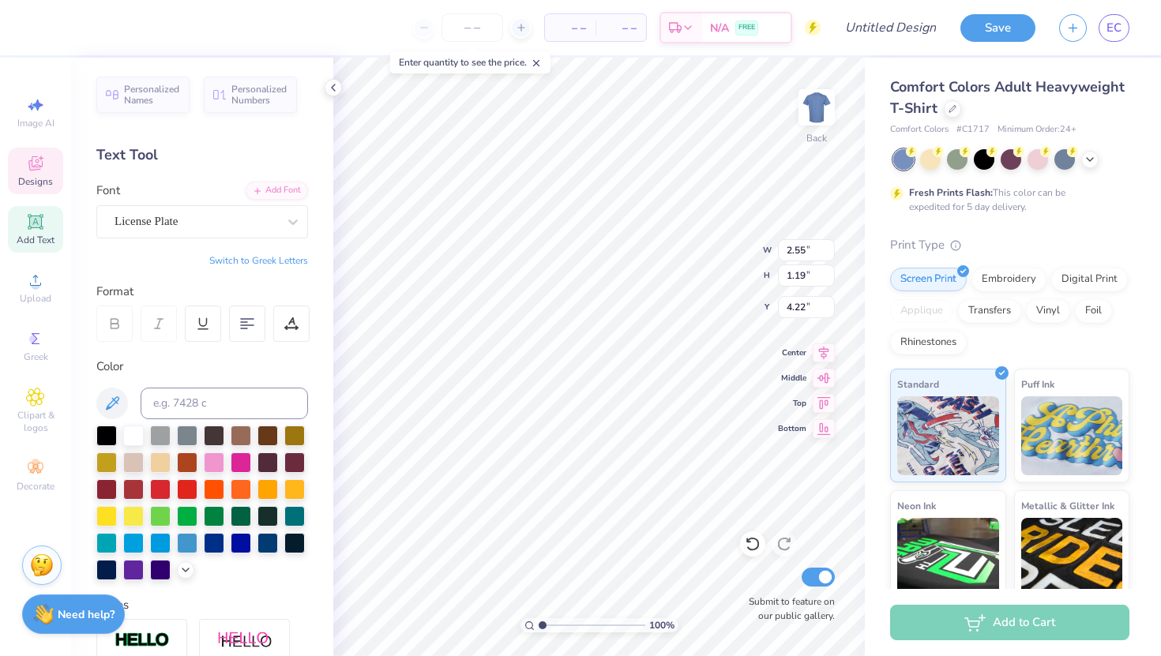
type input "1.86"
type input "1.18"
type input "4.23"
type textarea "AGD"
type input "2.55"
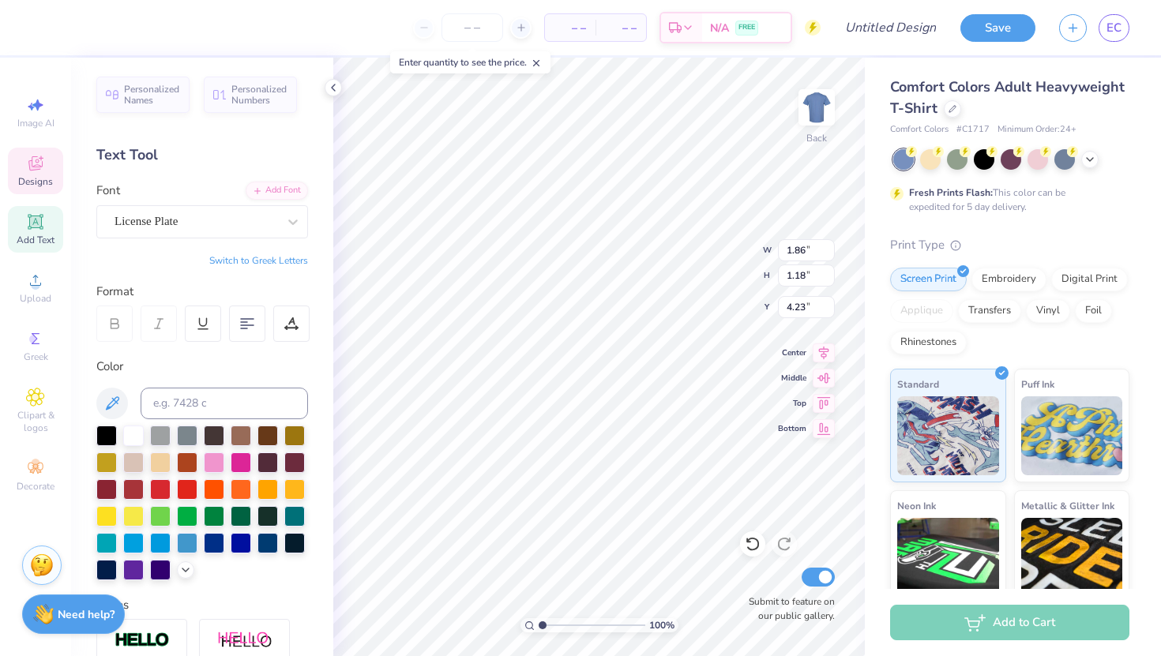
type input "1.19"
type input "4.22"
type textarea "‘"
type textarea "Gam"
type input "5.63"
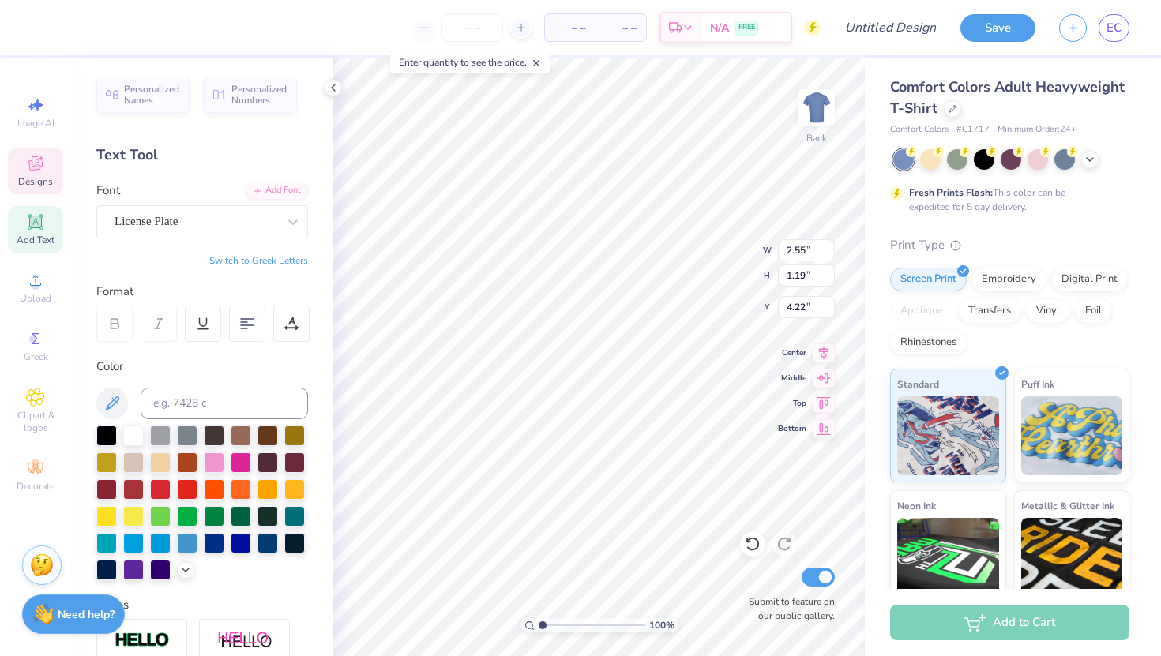
type input "2.28"
type input "3.59"
click at [752, 538] on icon at bounding box center [751, 545] width 13 height 14
type textarea "A"
type textarea "Alpha"
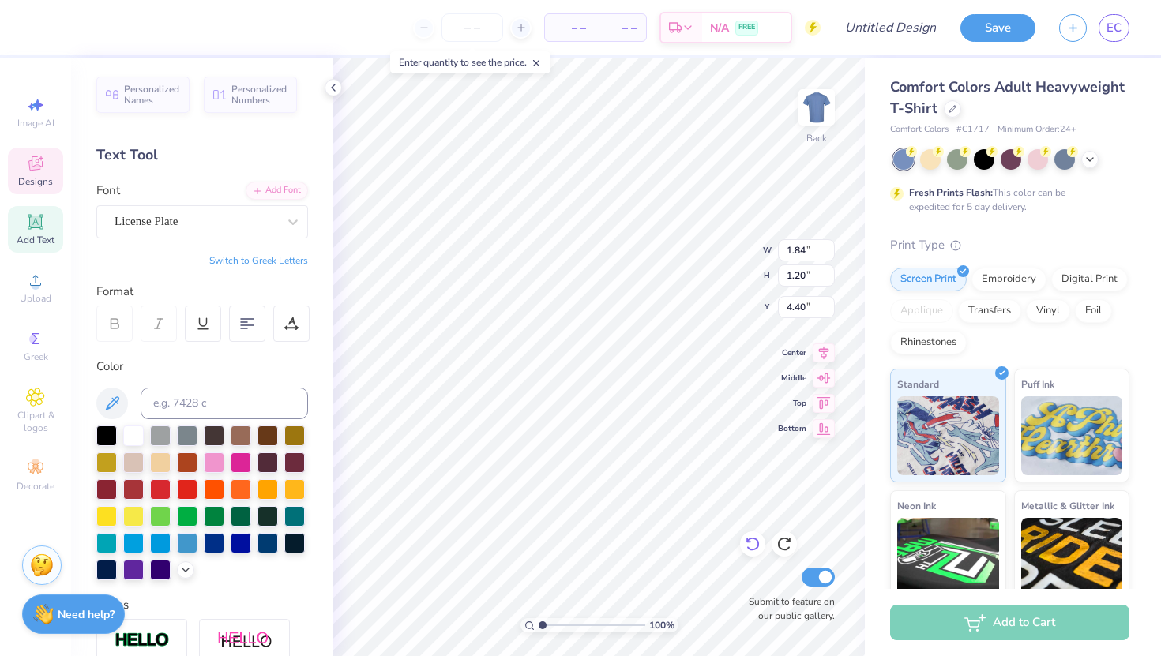
scroll to position [0, 0]
type input "1.85"
type input "4.39"
type input "3.20"
type input "1.23"
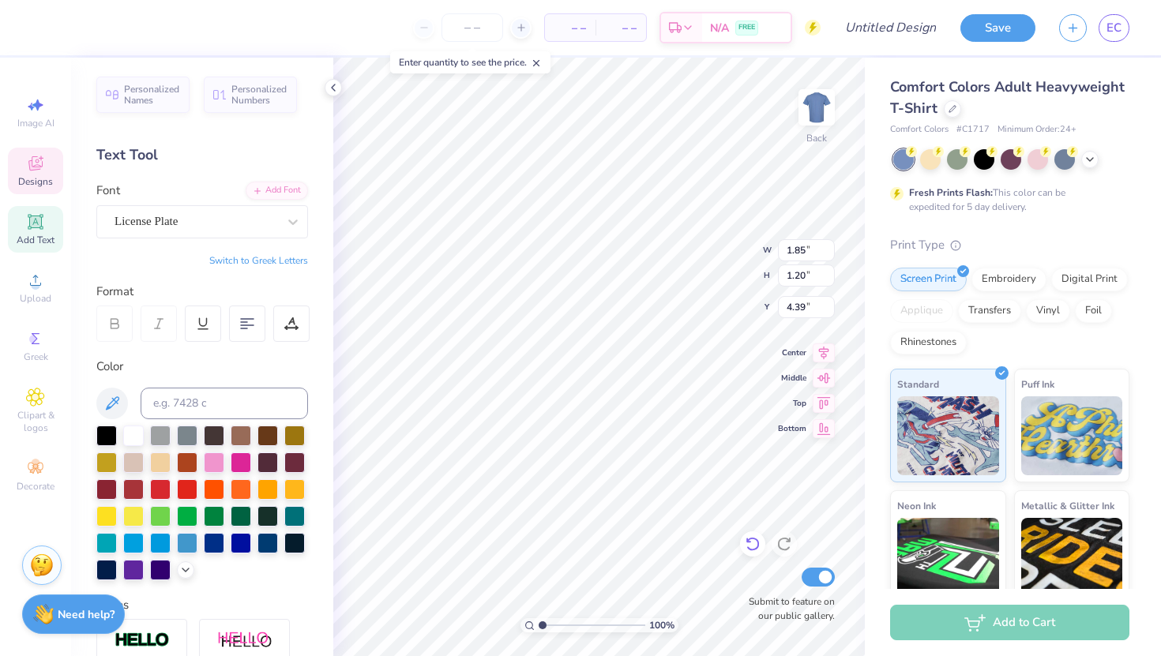
type input "4.41"
type textarea "Illinois state"
click at [950, 114] on div at bounding box center [951, 107] width 17 height 17
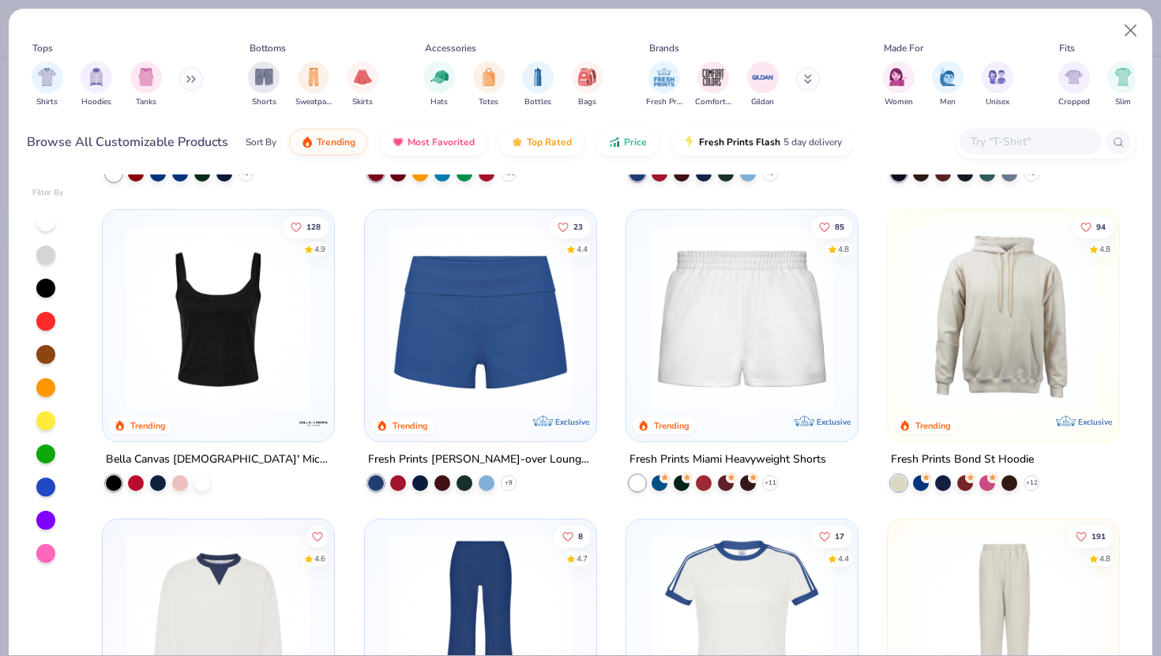
scroll to position [966, 0]
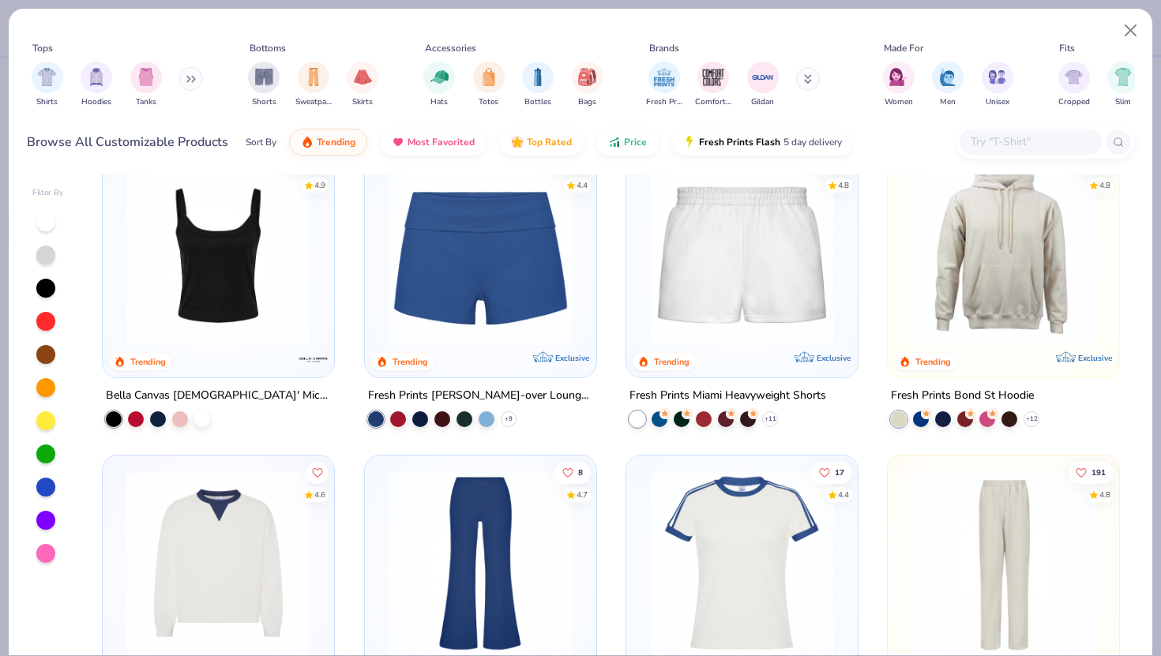
click at [212, 340] on img at bounding box center [218, 254] width 200 height 184
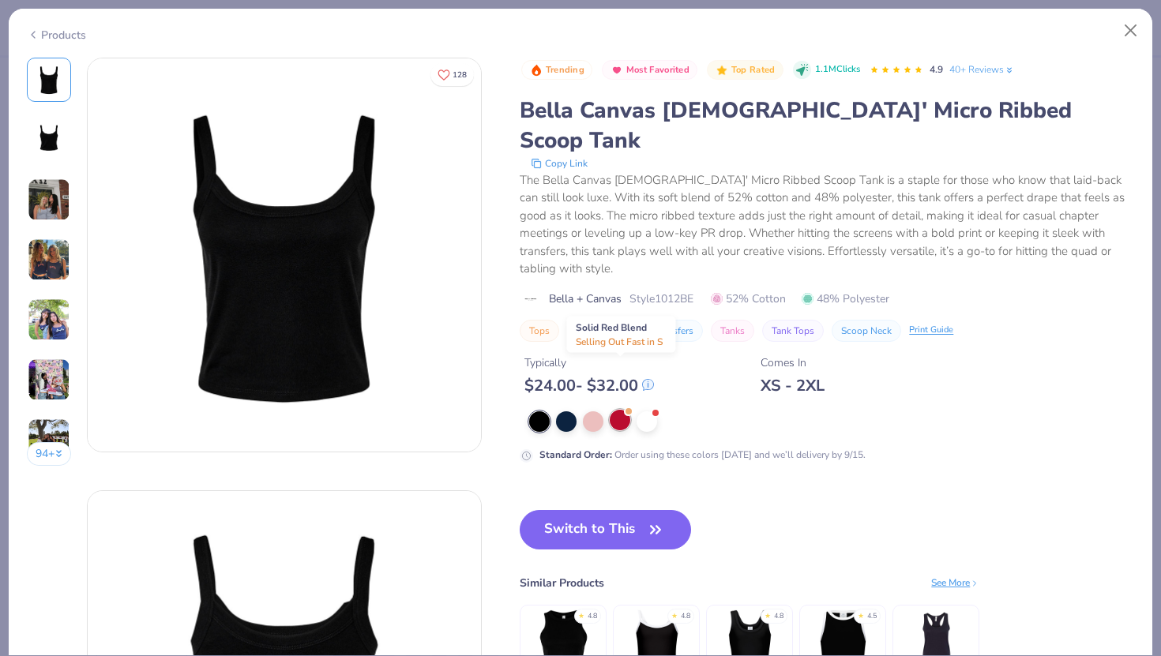
click at [619, 410] on div at bounding box center [619, 420] width 21 height 21
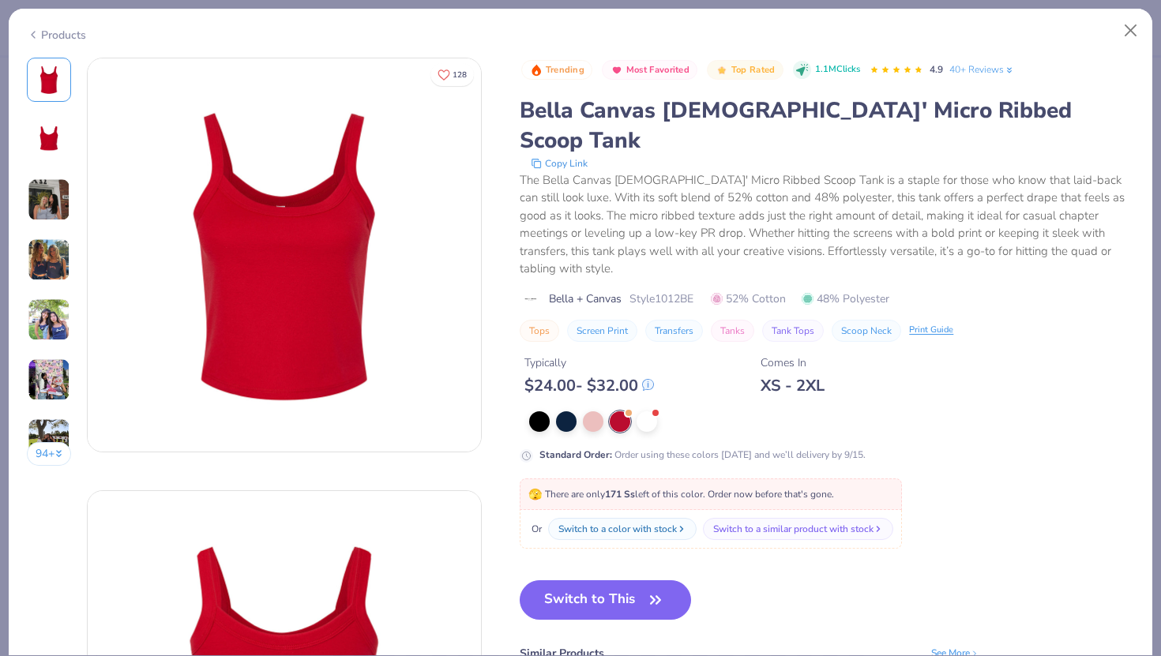
click at [30, 207] on img at bounding box center [49, 199] width 43 height 43
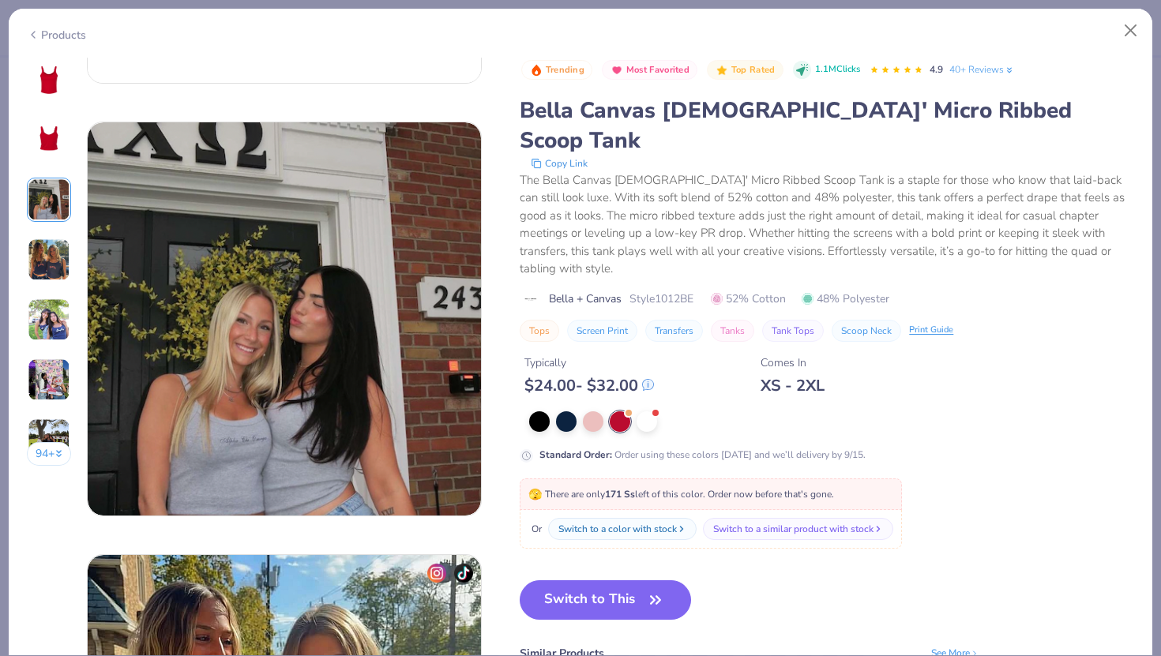
scroll to position [865, 0]
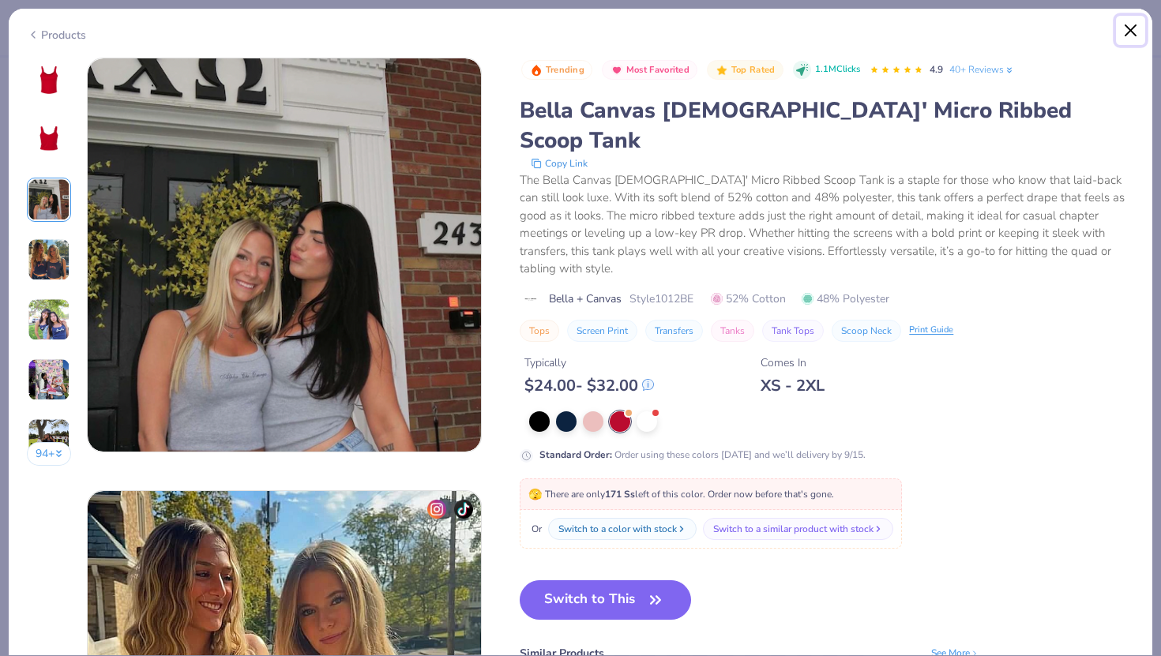
click at [1128, 35] on button "Close" at bounding box center [1131, 31] width 30 height 30
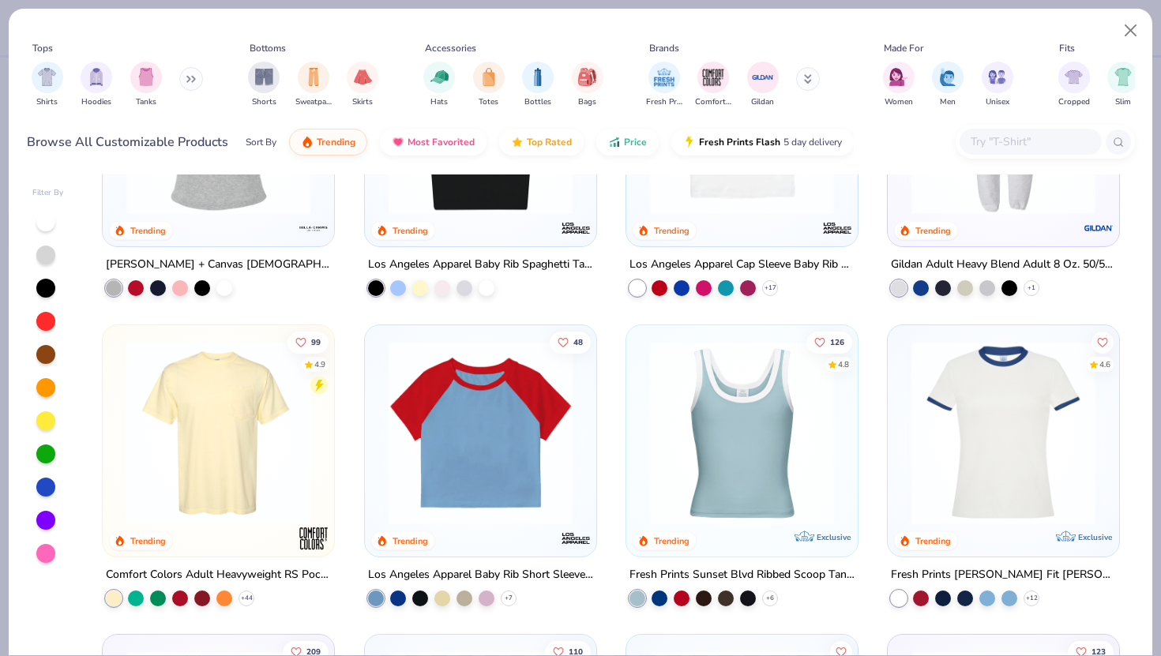
scroll to position [1693, 0]
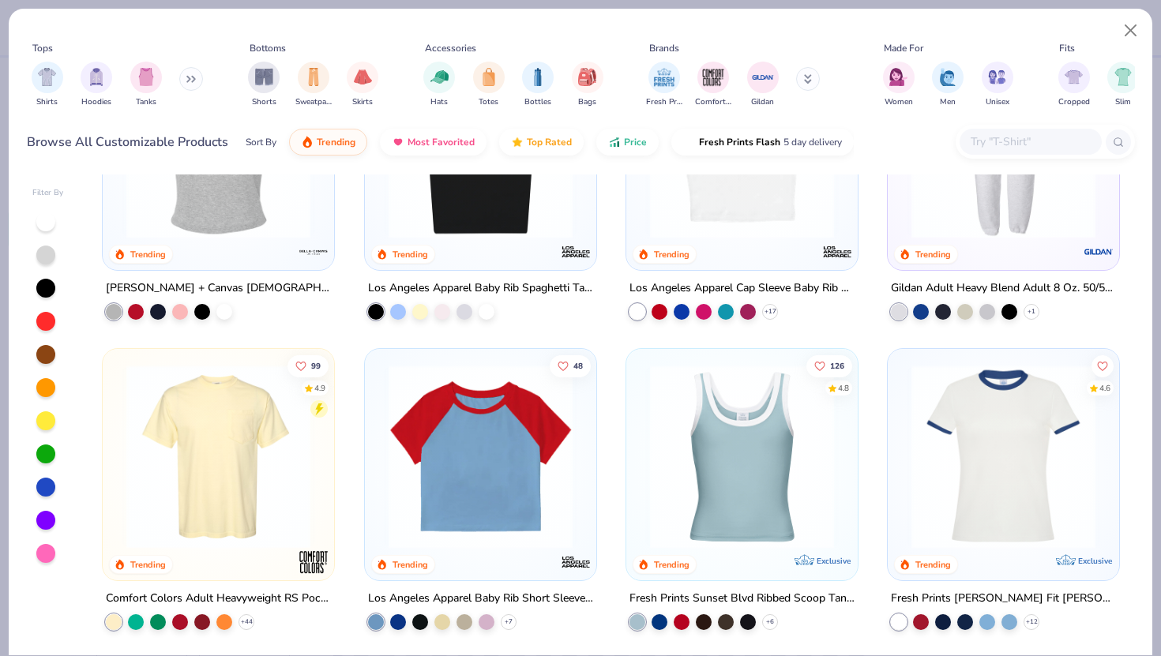
click at [497, 233] on img at bounding box center [481, 146] width 200 height 184
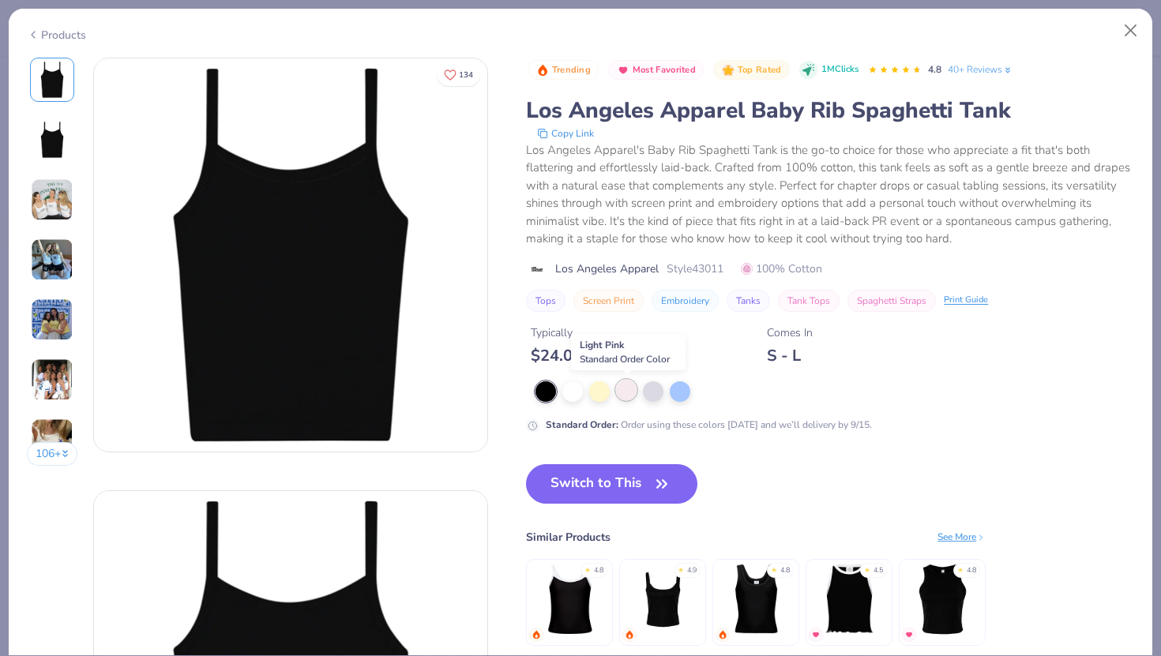
click at [625, 396] on div at bounding box center [626, 390] width 21 height 21
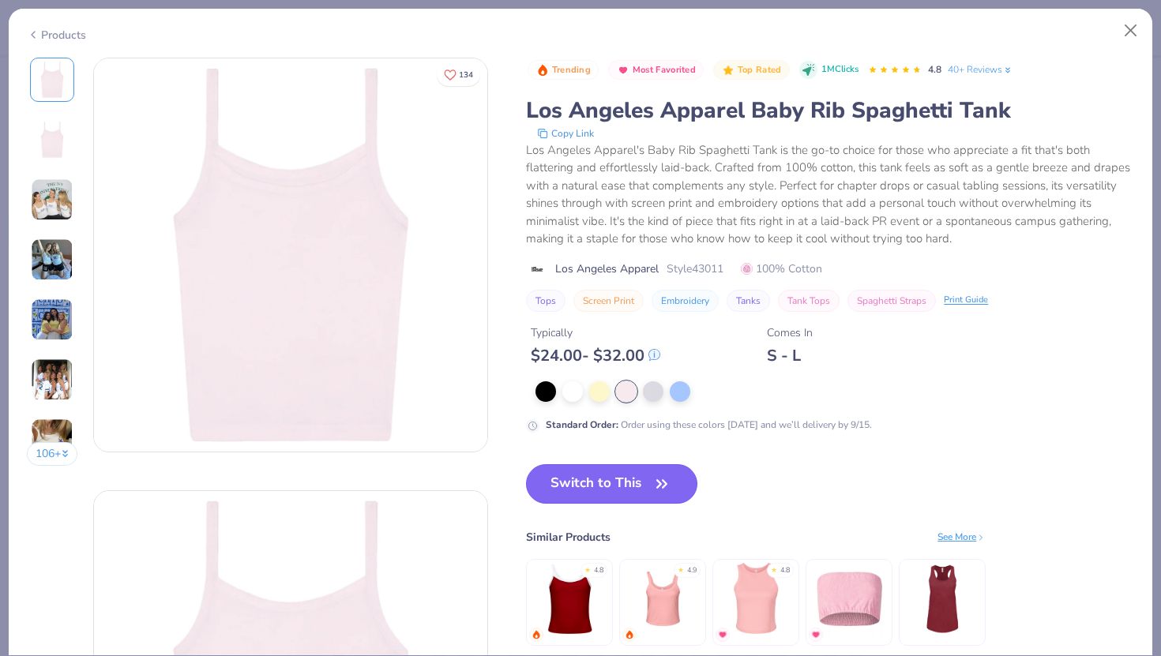
click at [621, 489] on button "Switch to This" at bounding box center [611, 483] width 171 height 39
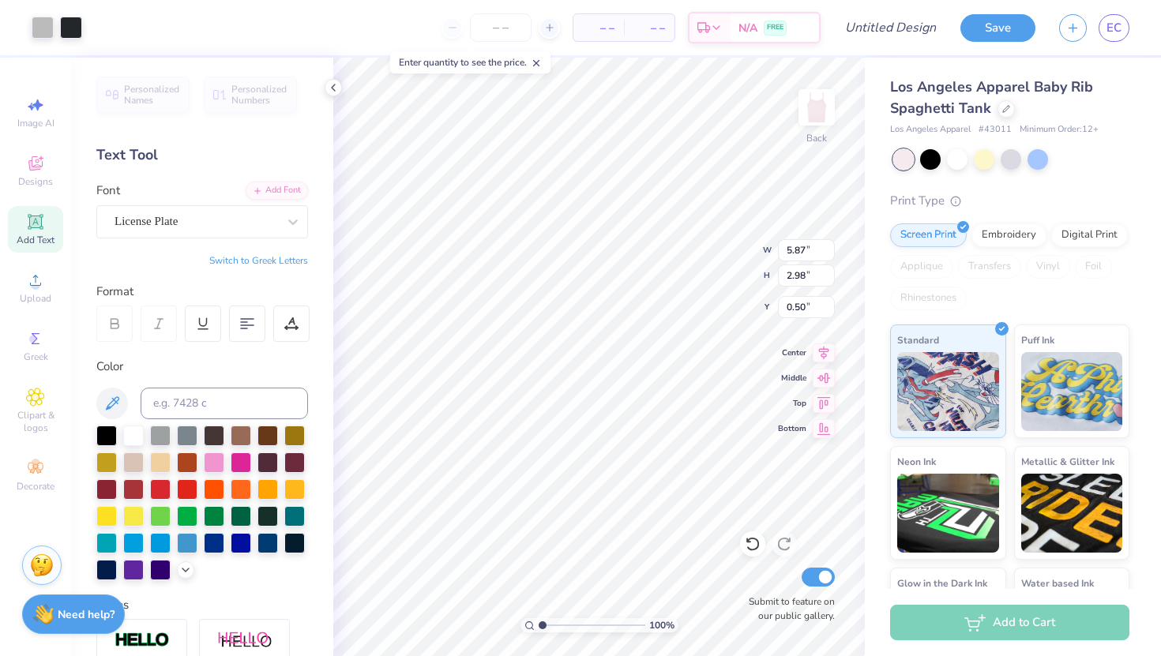
type input "1.57"
type input "4.43"
type input "2.25"
type input "1.59"
click at [1041, 156] on div at bounding box center [1037, 158] width 21 height 21
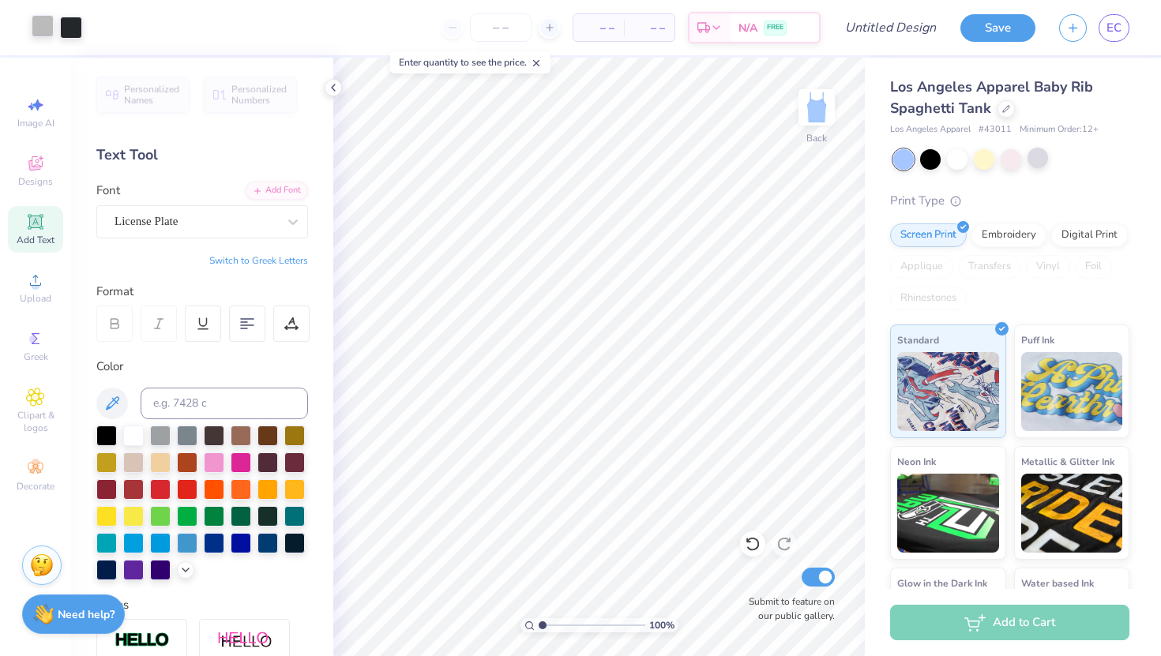
click at [43, 24] on div at bounding box center [43, 26] width 22 height 22
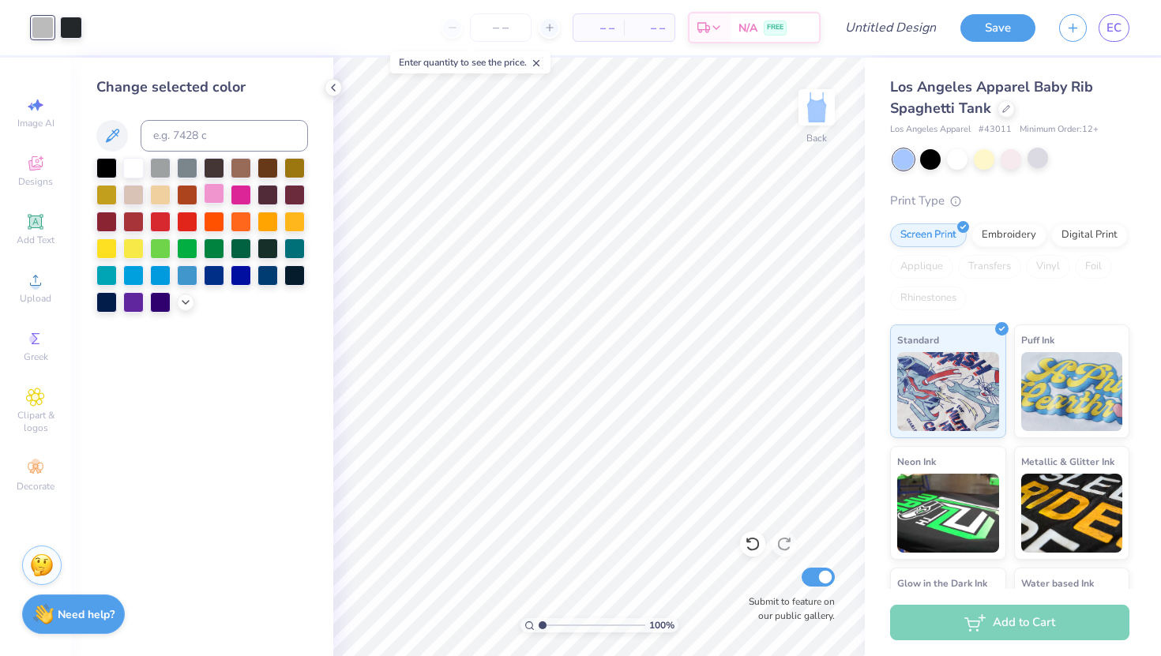
click at [214, 188] on div at bounding box center [214, 193] width 21 height 21
click at [244, 196] on div at bounding box center [241, 193] width 21 height 21
click at [221, 194] on div at bounding box center [214, 193] width 21 height 21
click at [182, 299] on icon at bounding box center [185, 300] width 13 height 13
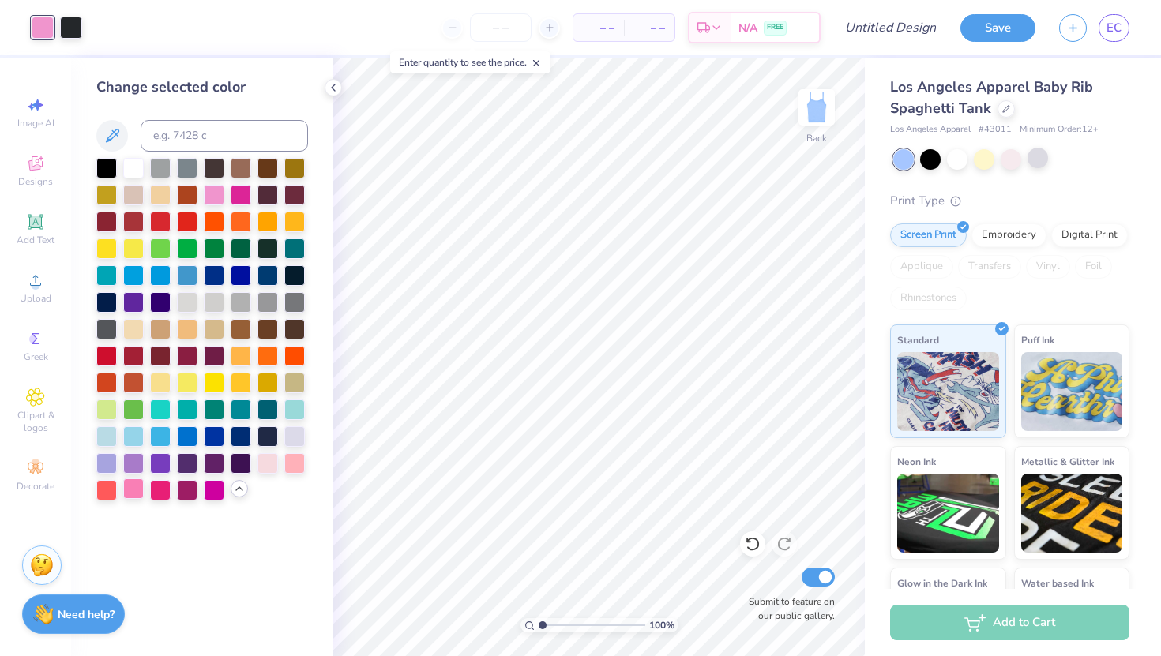
click at [140, 482] on div at bounding box center [133, 488] width 21 height 21
click at [296, 460] on div at bounding box center [294, 462] width 21 height 21
click at [268, 459] on div at bounding box center [267, 462] width 21 height 21
click at [290, 466] on div at bounding box center [294, 462] width 21 height 21
click at [291, 426] on div at bounding box center [294, 435] width 21 height 21
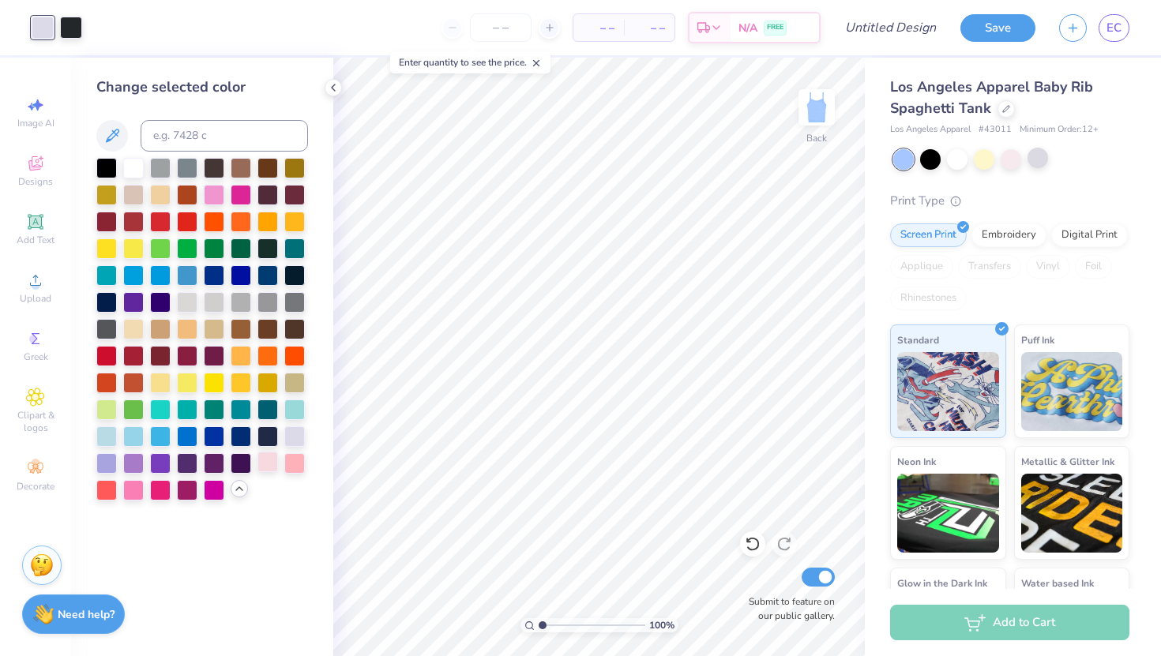
click at [265, 464] on div at bounding box center [267, 462] width 21 height 21
click at [208, 195] on div at bounding box center [214, 193] width 21 height 21
click at [272, 465] on div at bounding box center [267, 462] width 21 height 21
click at [900, 32] on input "Design Title" at bounding box center [909, 28] width 77 height 32
type input "tank top"
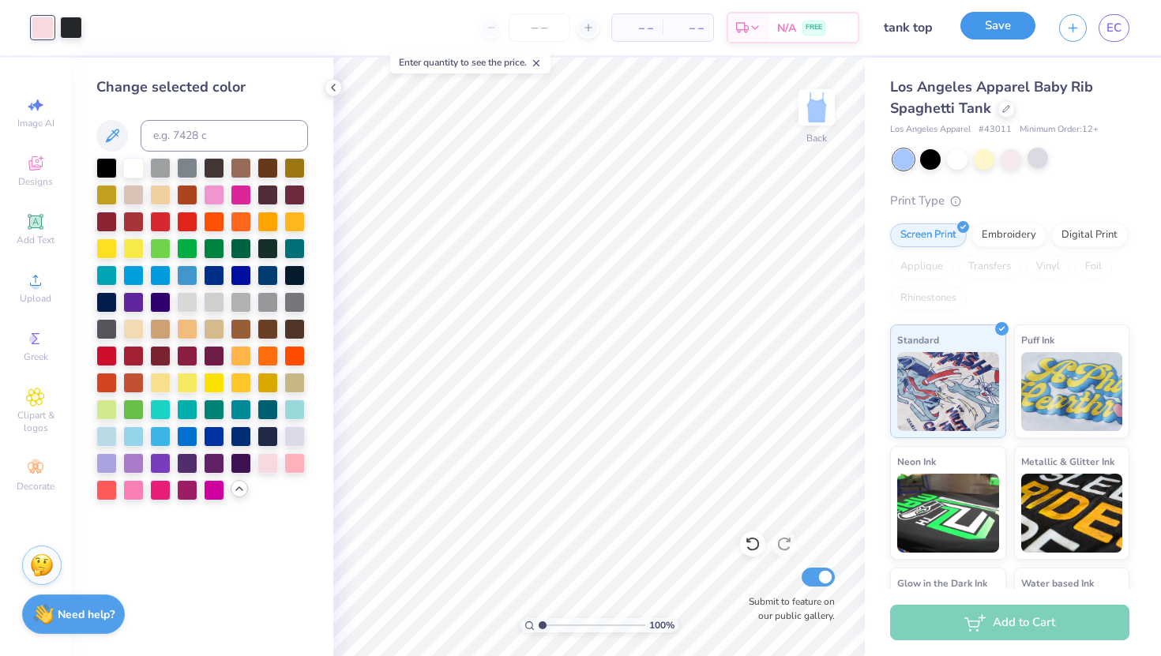
click at [995, 35] on button "Save" at bounding box center [997, 26] width 75 height 28
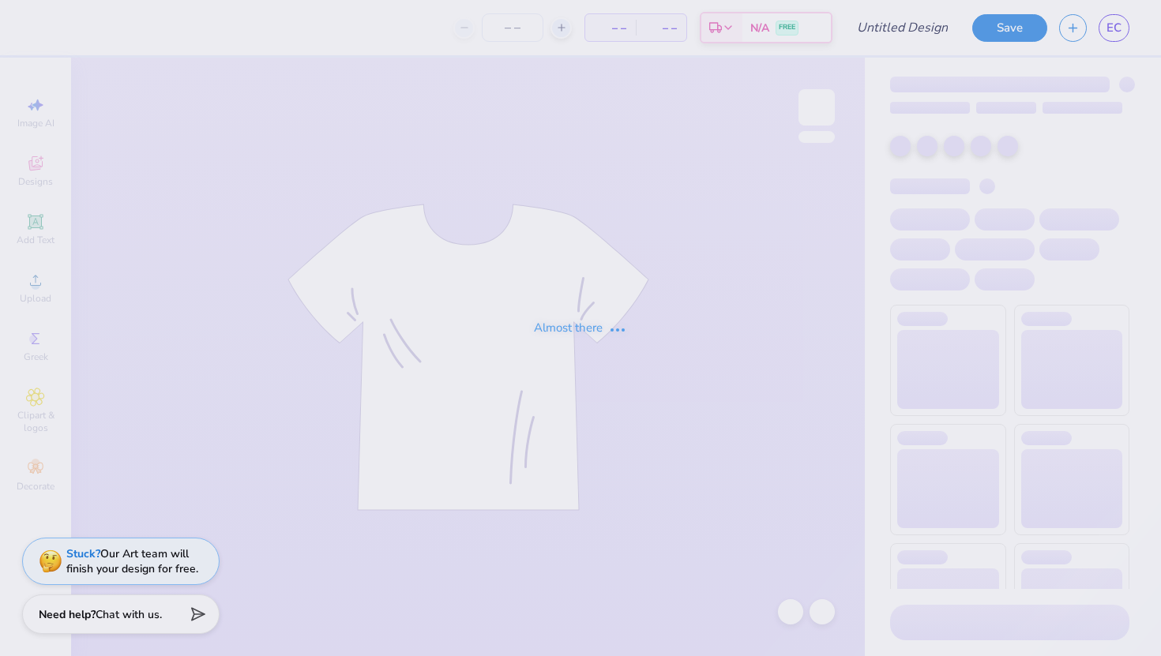
type input "baby tee guys day"
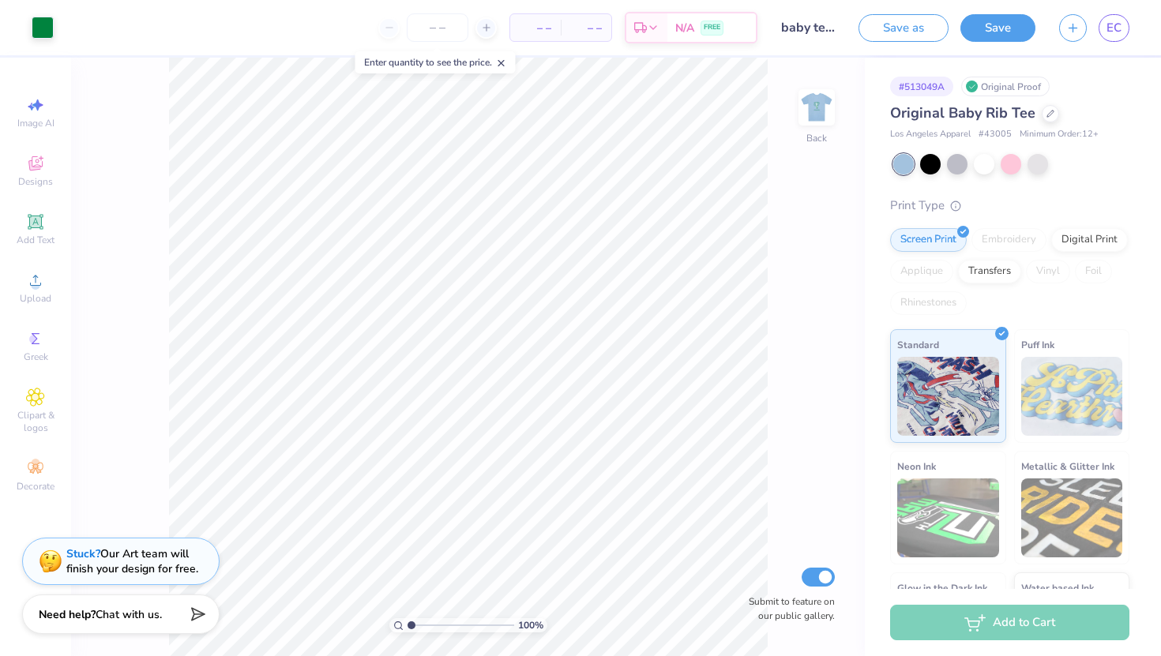
scroll to position [97, 0]
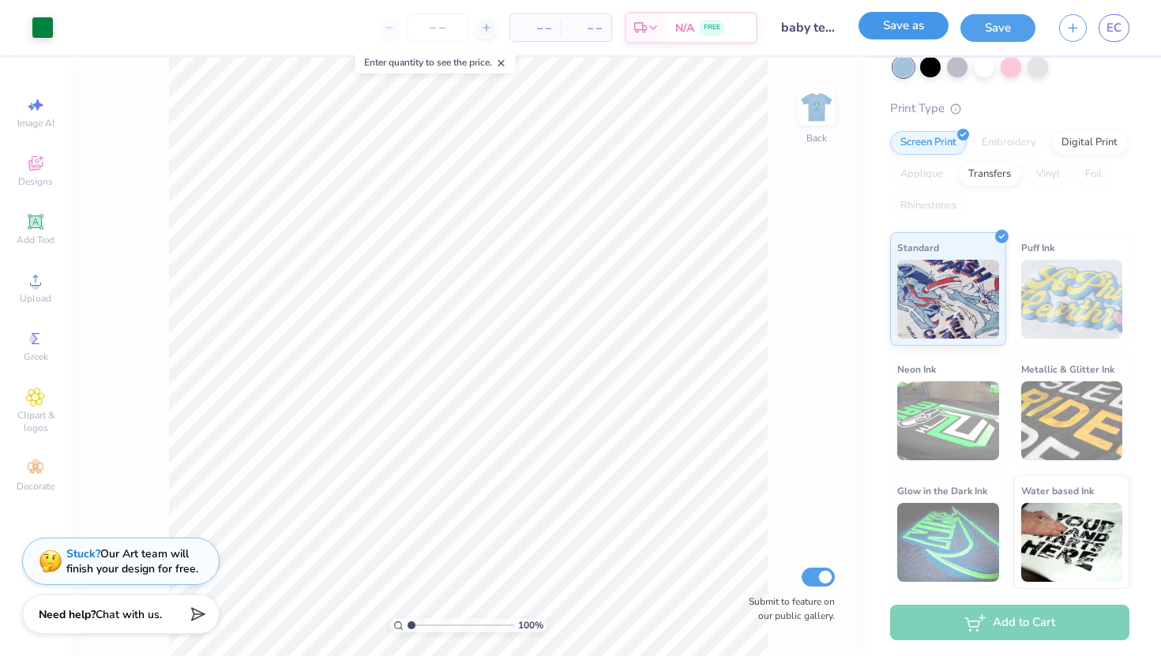
click at [936, 32] on button "Save as" at bounding box center [903, 26] width 90 height 28
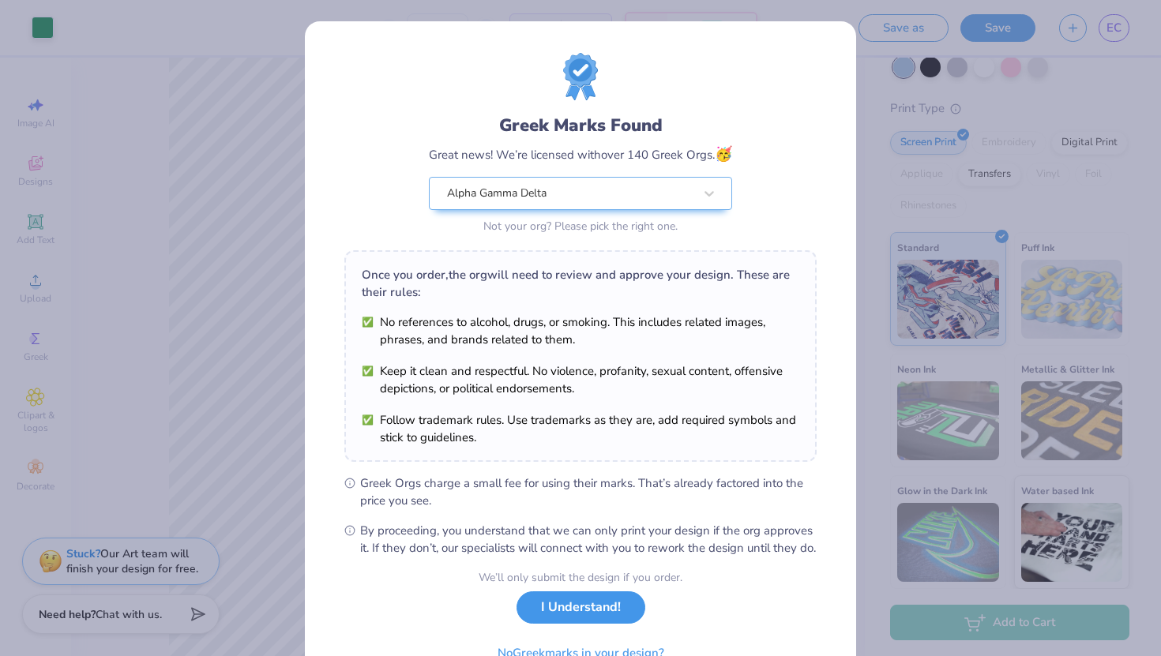
click at [626, 624] on button "I Understand!" at bounding box center [580, 607] width 129 height 32
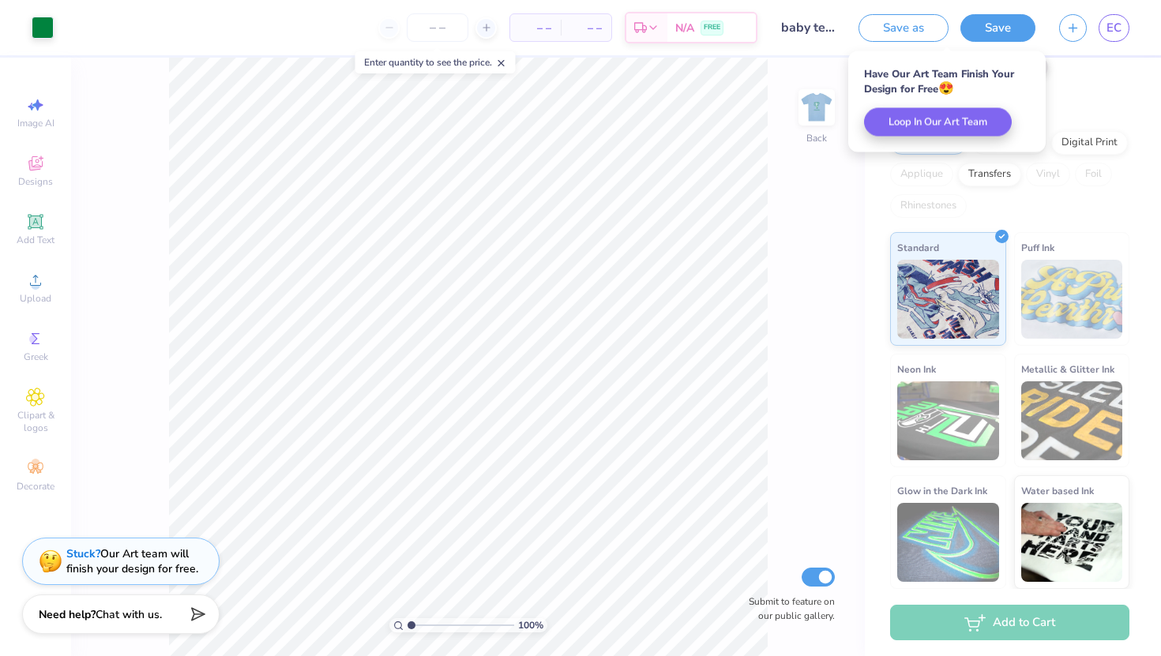
click at [1070, 89] on div "Original Baby Rib Tee Los Angeles Apparel # 43005 Minimum Order: 12 + Print Typ…" at bounding box center [1009, 297] width 239 height 583
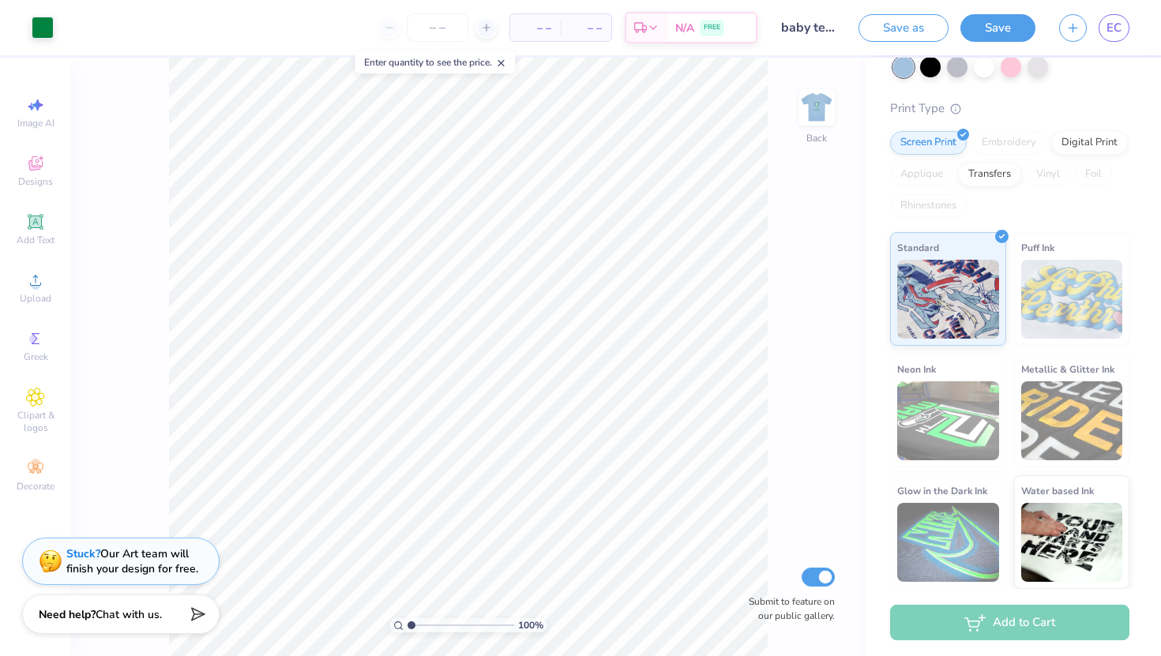
click at [1067, 96] on div "Original Baby Rib Tee Los Angeles Apparel # 43005 Minimum Order: 12 + Print Typ…" at bounding box center [1009, 297] width 239 height 583
click at [1034, 73] on div at bounding box center [1037, 65] width 21 height 21
click at [981, 65] on div at bounding box center [983, 65] width 21 height 21
click at [1037, 72] on div at bounding box center [1037, 65] width 21 height 21
click at [904, 60] on div at bounding box center [903, 67] width 21 height 21
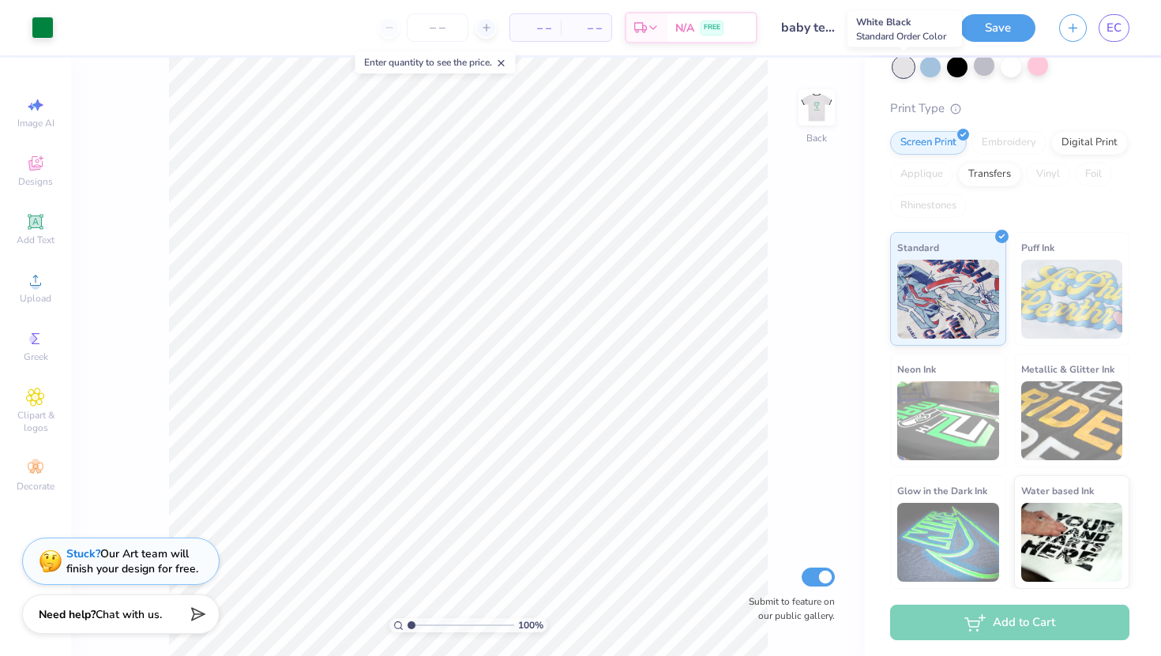
click at [905, 66] on div at bounding box center [903, 67] width 21 height 21
click at [984, 69] on div at bounding box center [983, 65] width 21 height 21
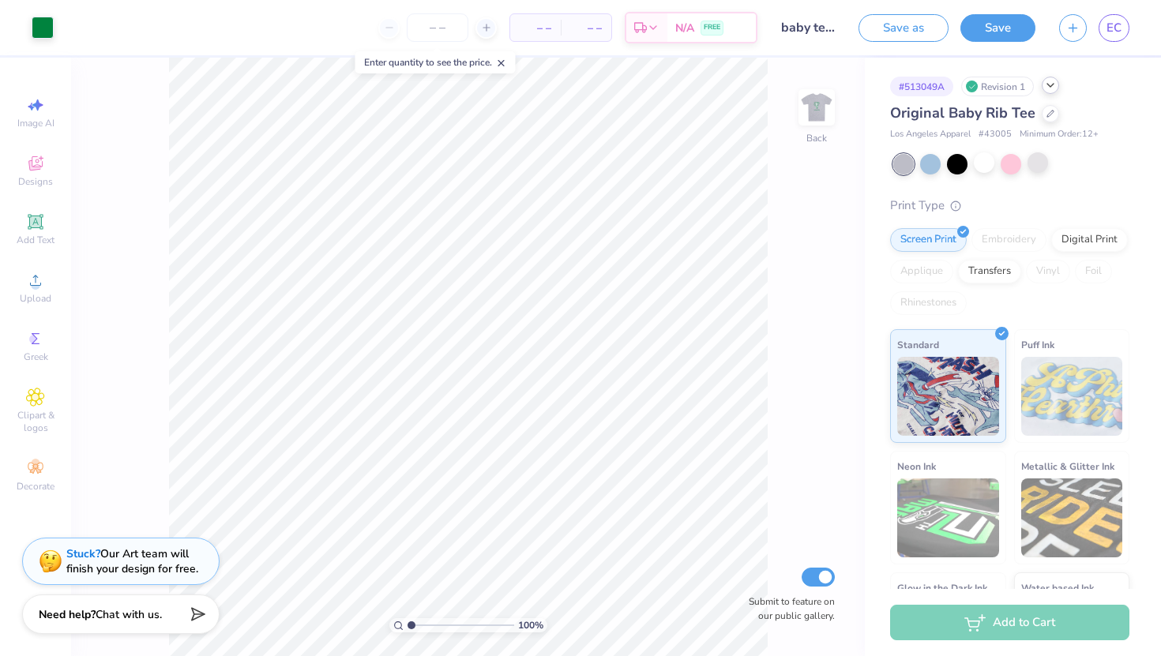
click at [1053, 92] on div at bounding box center [1049, 85] width 17 height 17
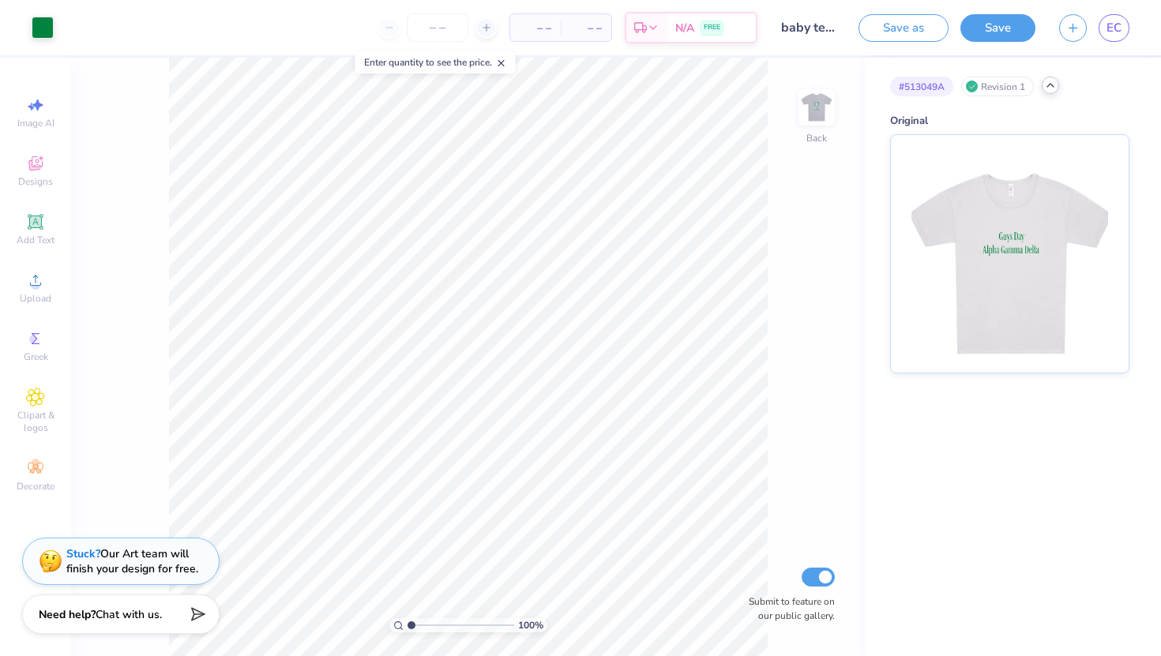
click at [1053, 92] on div at bounding box center [1049, 85] width 17 height 17
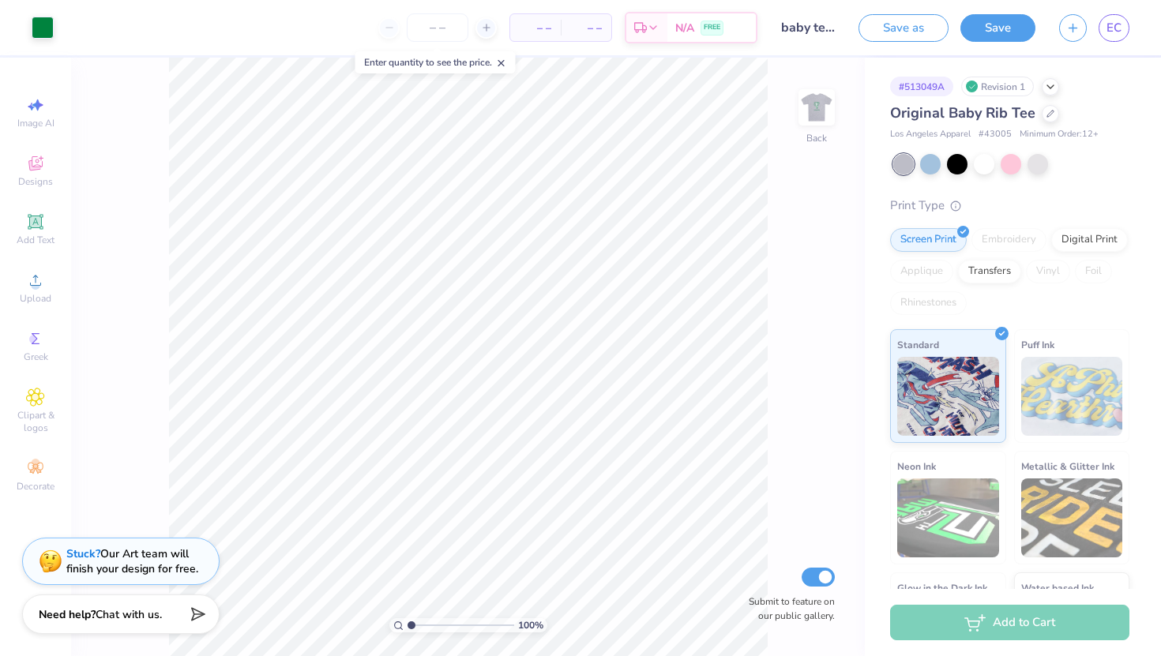
click at [1048, 94] on div "# 513049A Revision 1" at bounding box center [1009, 87] width 239 height 20
click at [1047, 167] on div at bounding box center [1037, 162] width 21 height 21
click at [894, 166] on div at bounding box center [903, 164] width 21 height 21
click at [988, 155] on div at bounding box center [983, 162] width 21 height 21
click at [812, 107] on img at bounding box center [816, 107] width 63 height 63
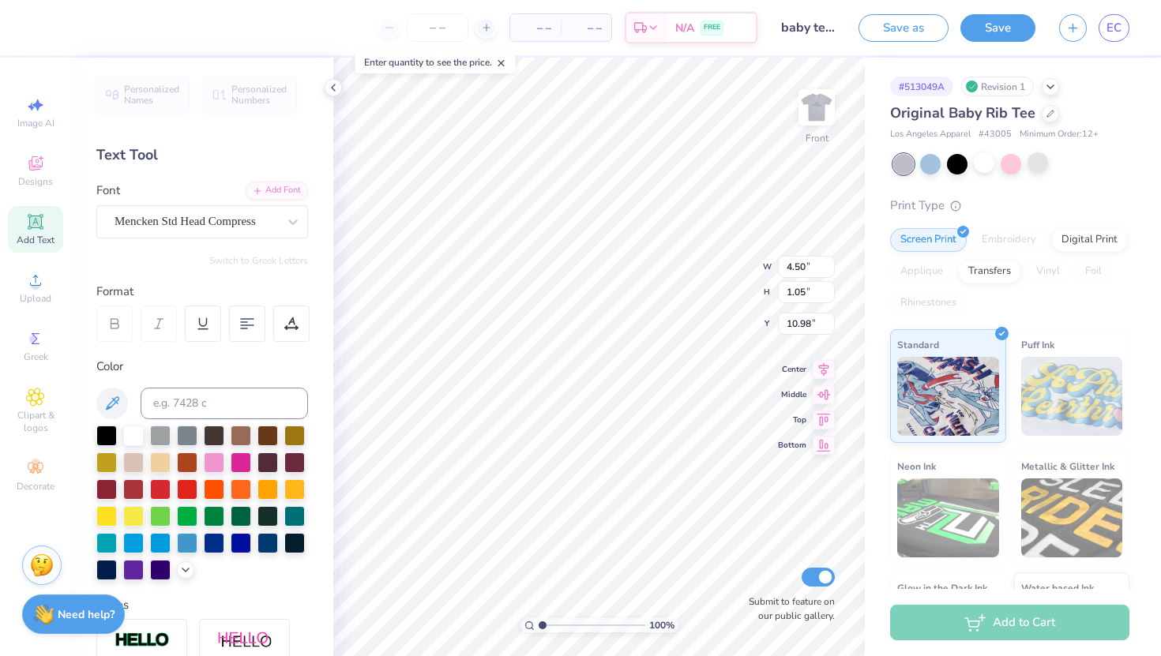
type input "10.61"
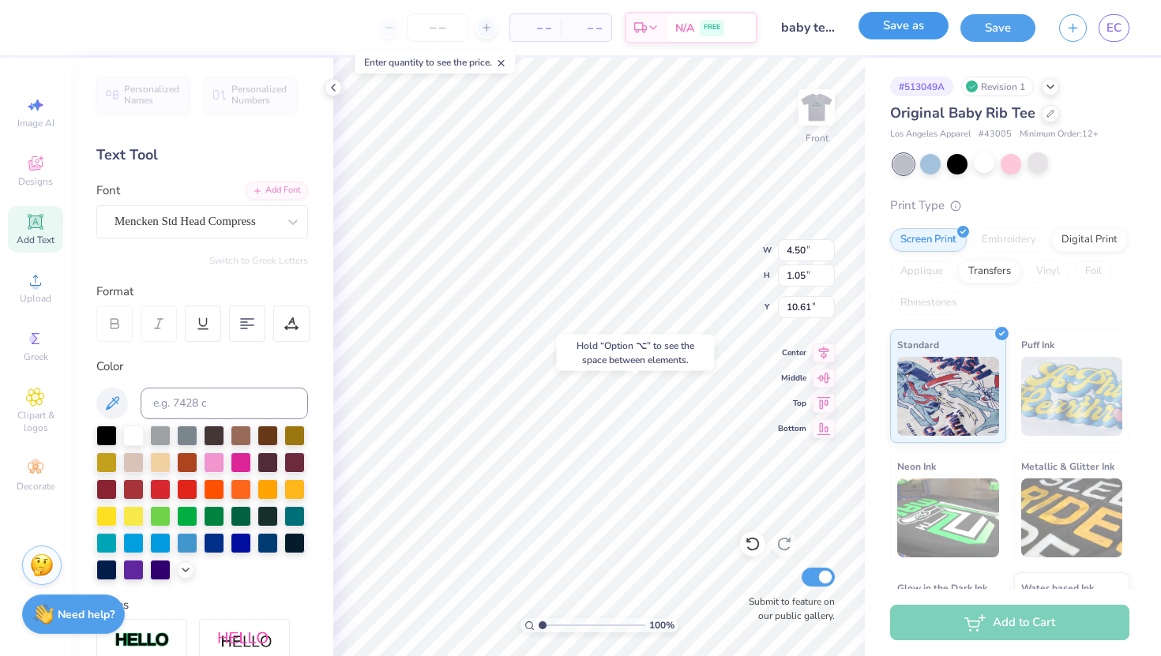
click at [932, 28] on button "Save as" at bounding box center [903, 26] width 90 height 28
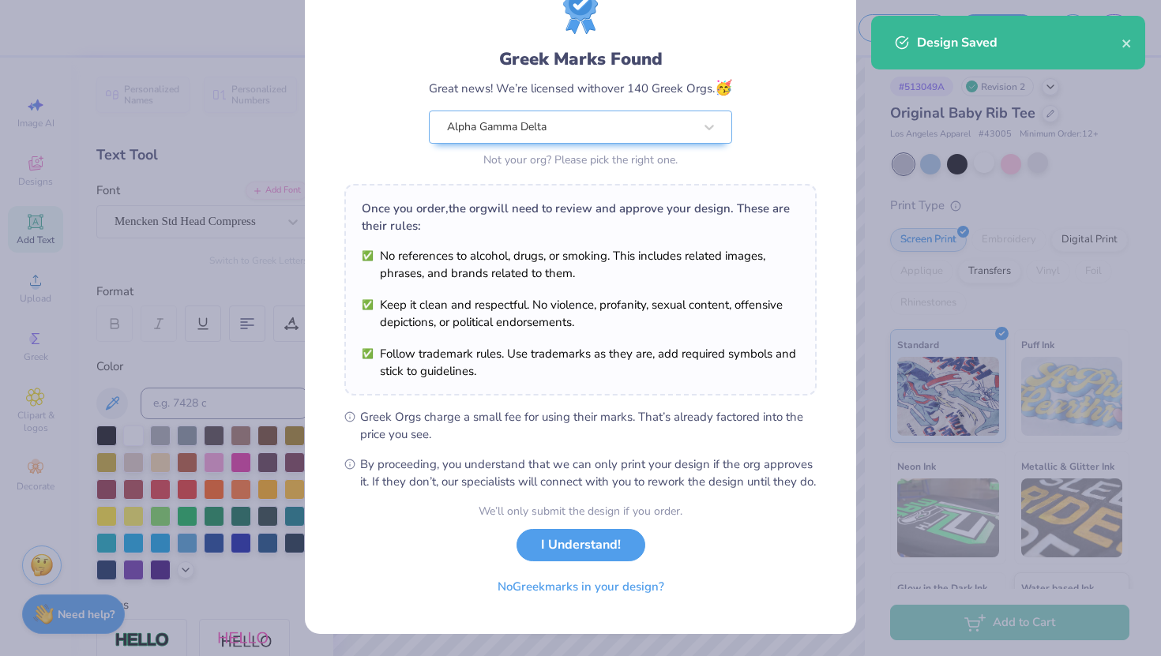
scroll to position [83, 0]
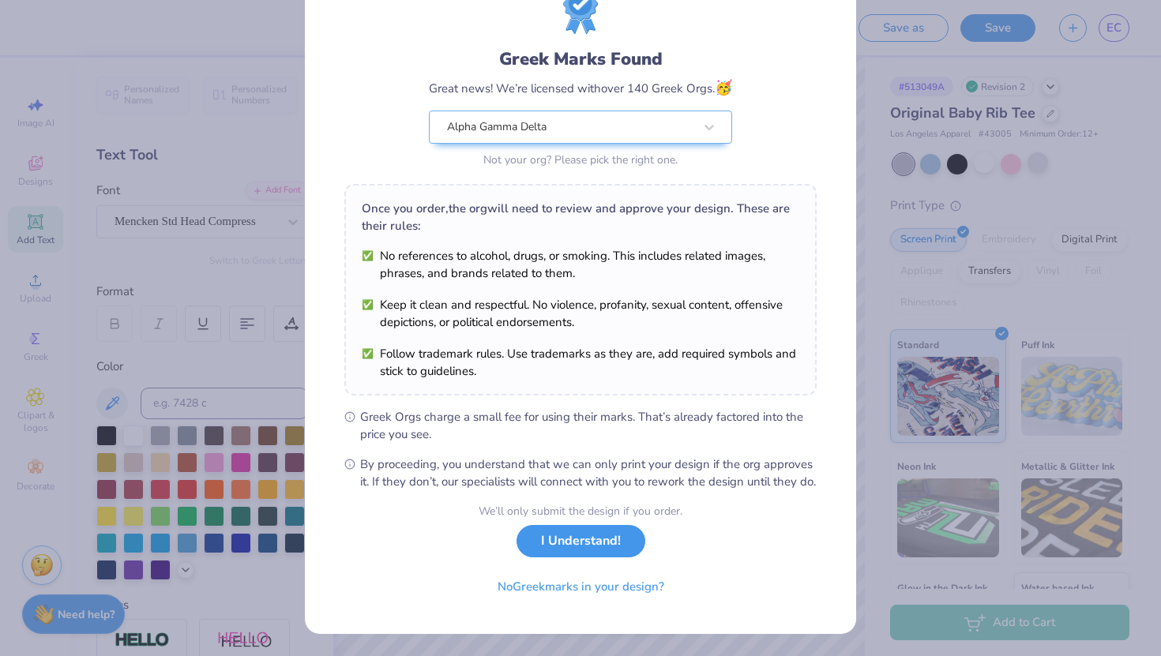
click at [597, 541] on button "I Understand!" at bounding box center [580, 541] width 129 height 32
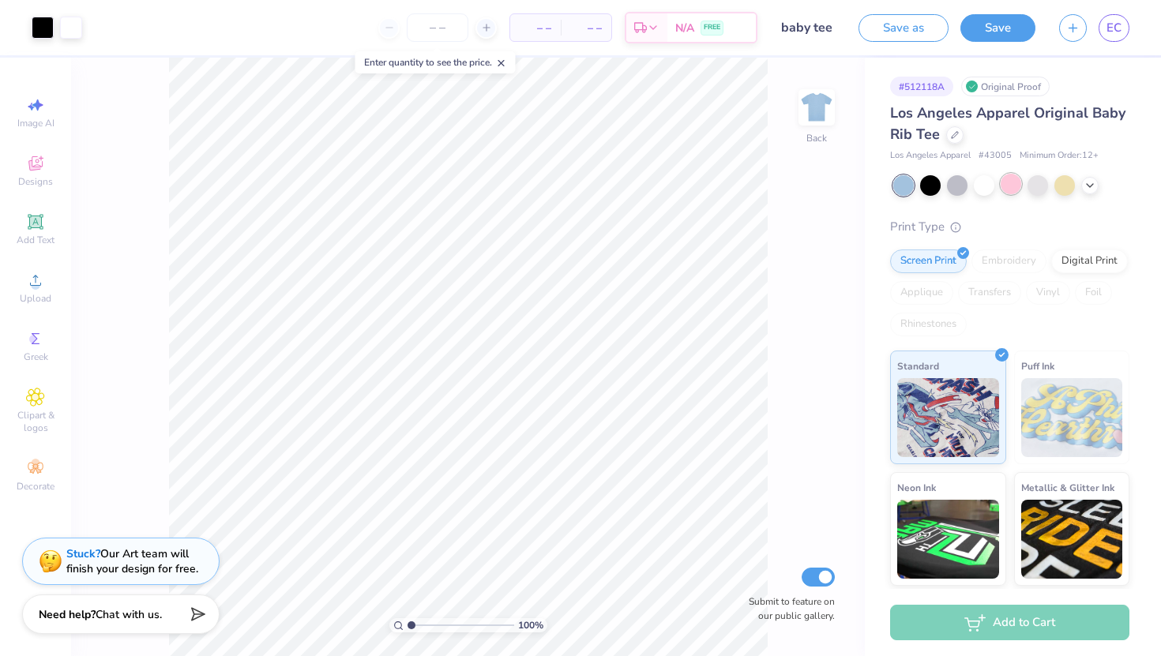
click at [1002, 192] on div at bounding box center [1010, 184] width 21 height 21
click at [1090, 193] on div at bounding box center [1011, 185] width 236 height 21
click at [1086, 182] on polyline at bounding box center [1089, 183] width 6 height 3
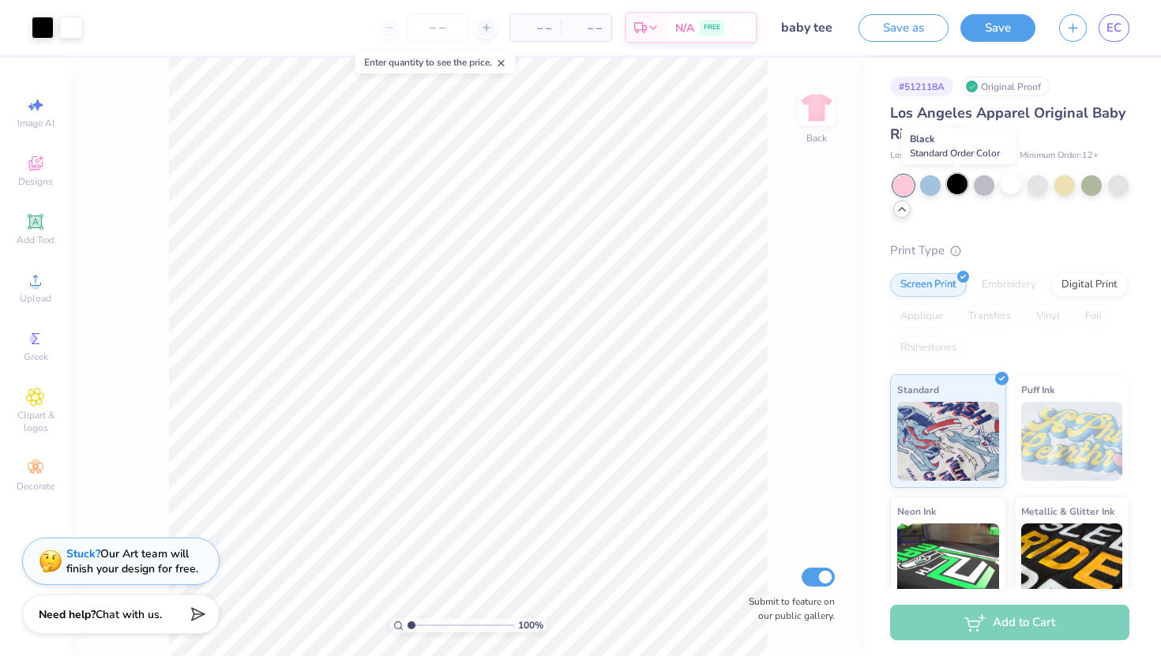
click at [957, 191] on div at bounding box center [957, 184] width 21 height 21
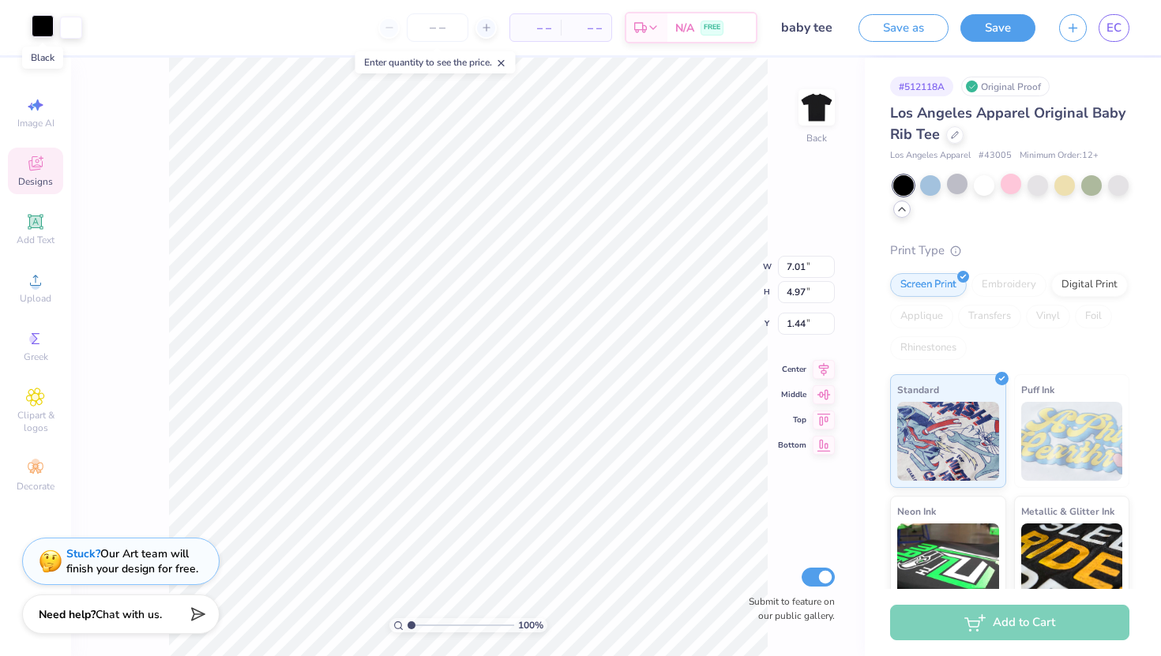
click at [36, 24] on div at bounding box center [43, 26] width 22 height 22
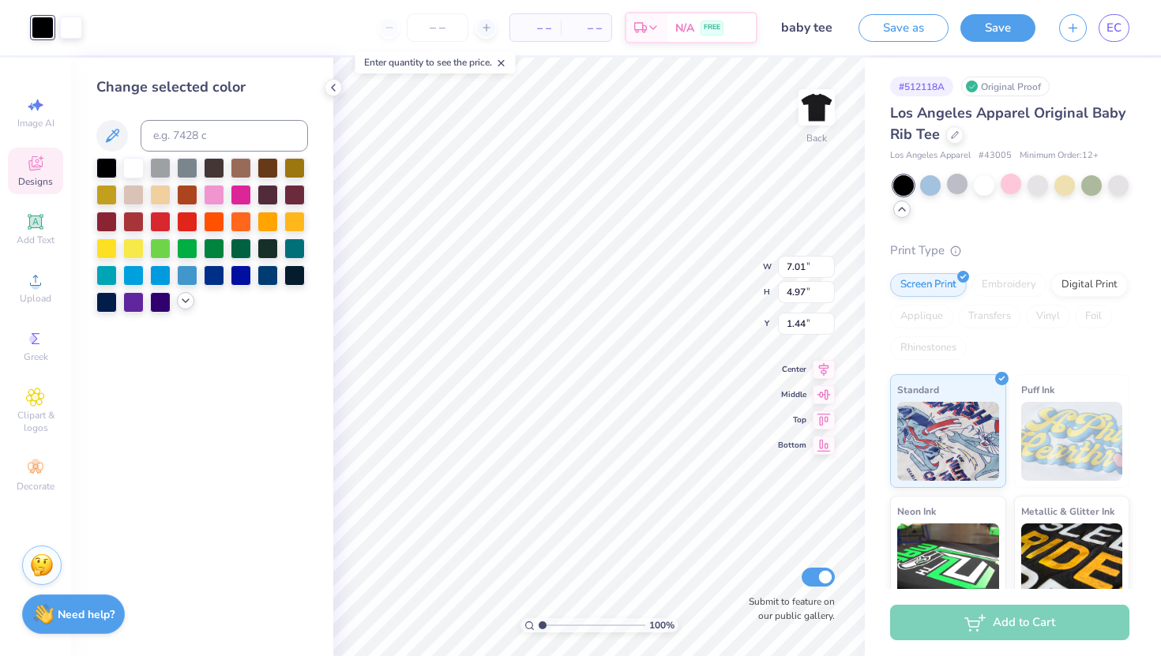
click at [184, 302] on icon at bounding box center [185, 300] width 13 height 13
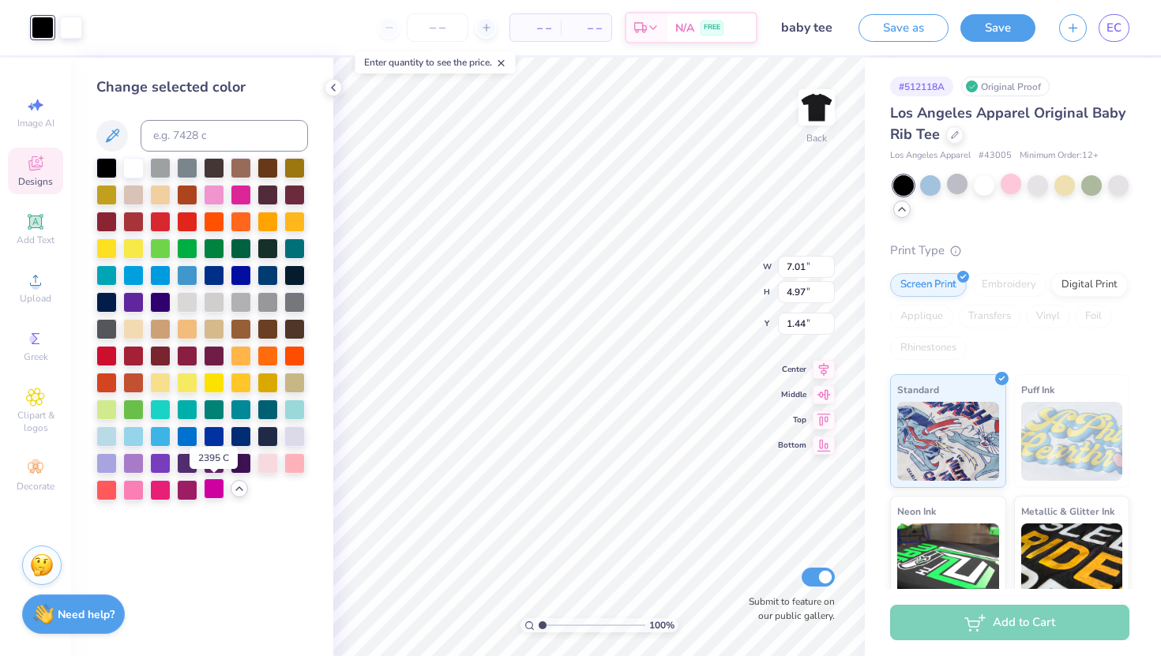
click at [218, 491] on div at bounding box center [214, 488] width 21 height 21
click at [123, 358] on div at bounding box center [133, 354] width 21 height 21
click at [137, 223] on div at bounding box center [133, 220] width 21 height 21
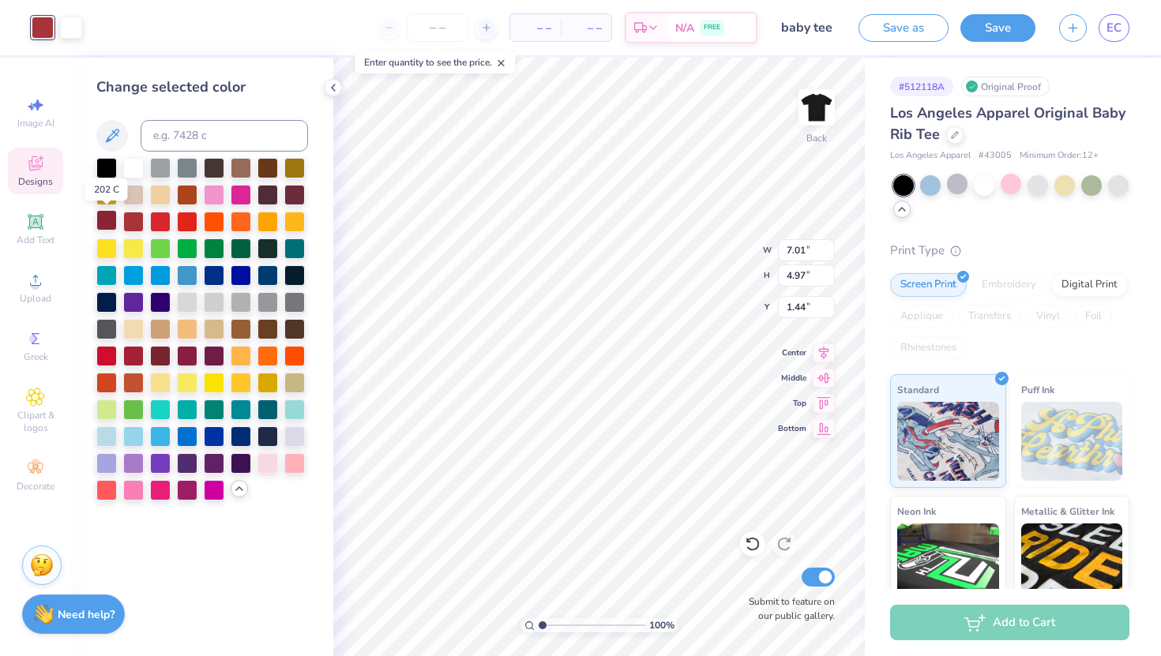
click at [106, 221] on div at bounding box center [106, 220] width 21 height 21
click at [139, 353] on div at bounding box center [133, 354] width 21 height 21
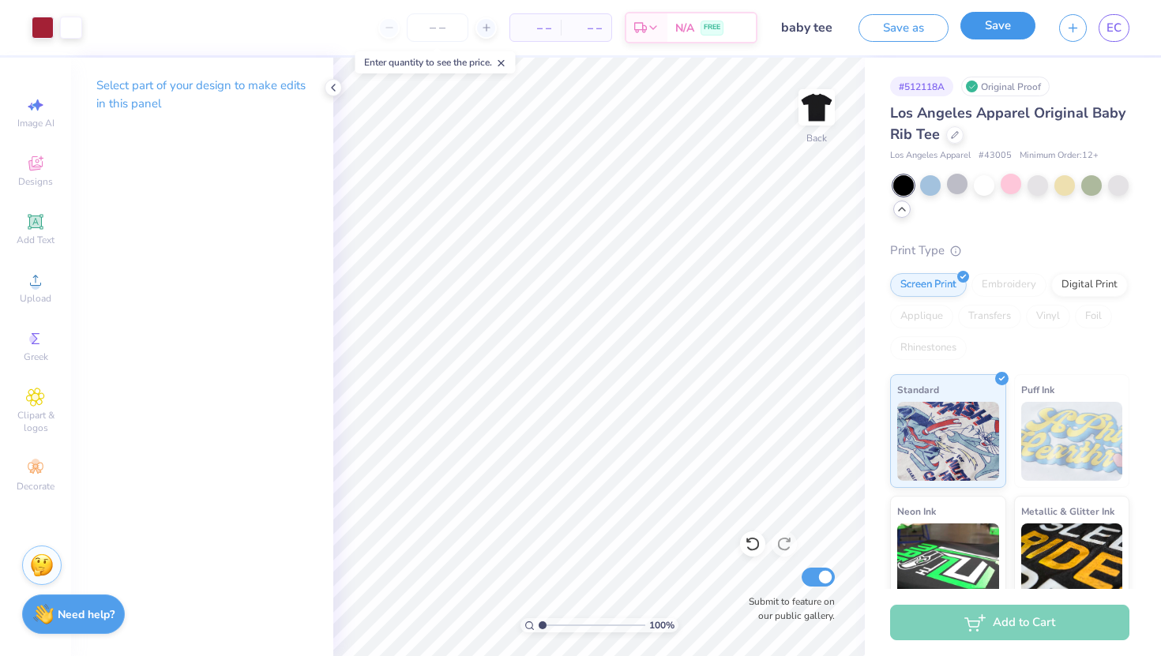
click at [1003, 25] on button "Save" at bounding box center [997, 26] width 75 height 28
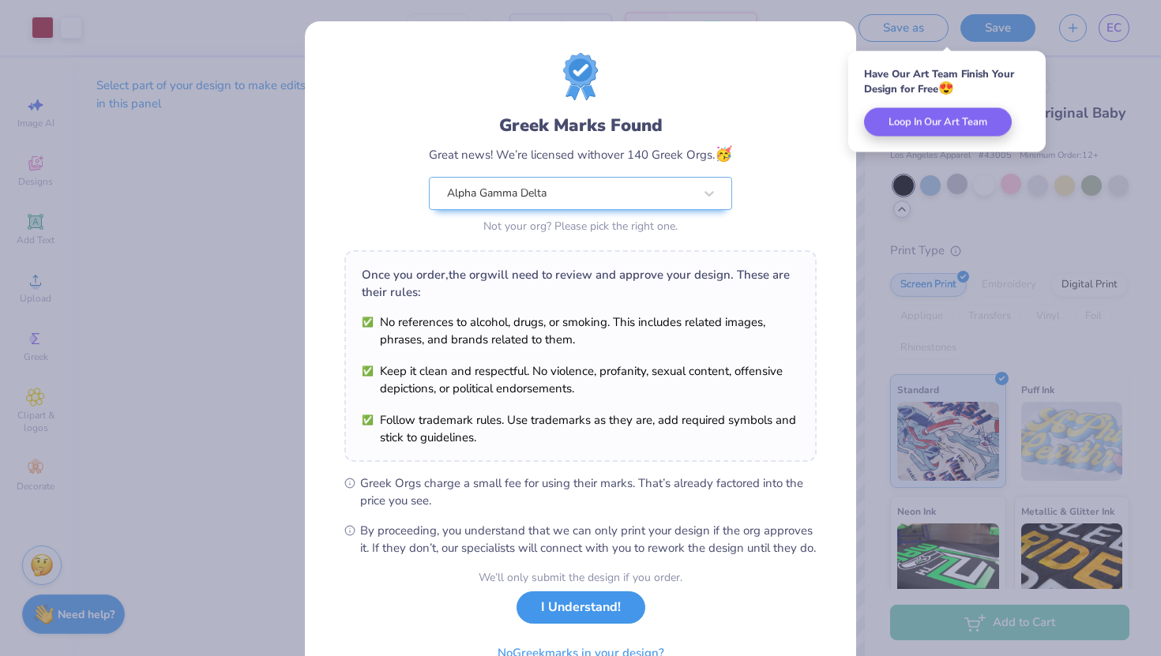
click at [623, 615] on button "I Understand!" at bounding box center [580, 607] width 129 height 32
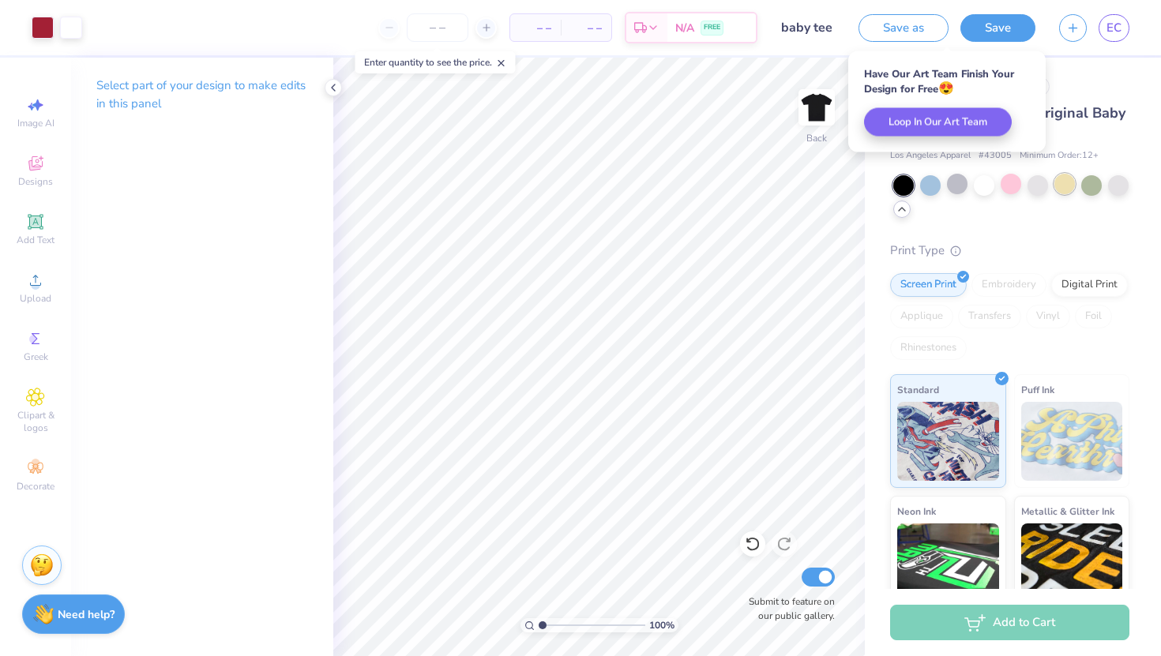
click at [1063, 190] on div at bounding box center [1064, 184] width 21 height 21
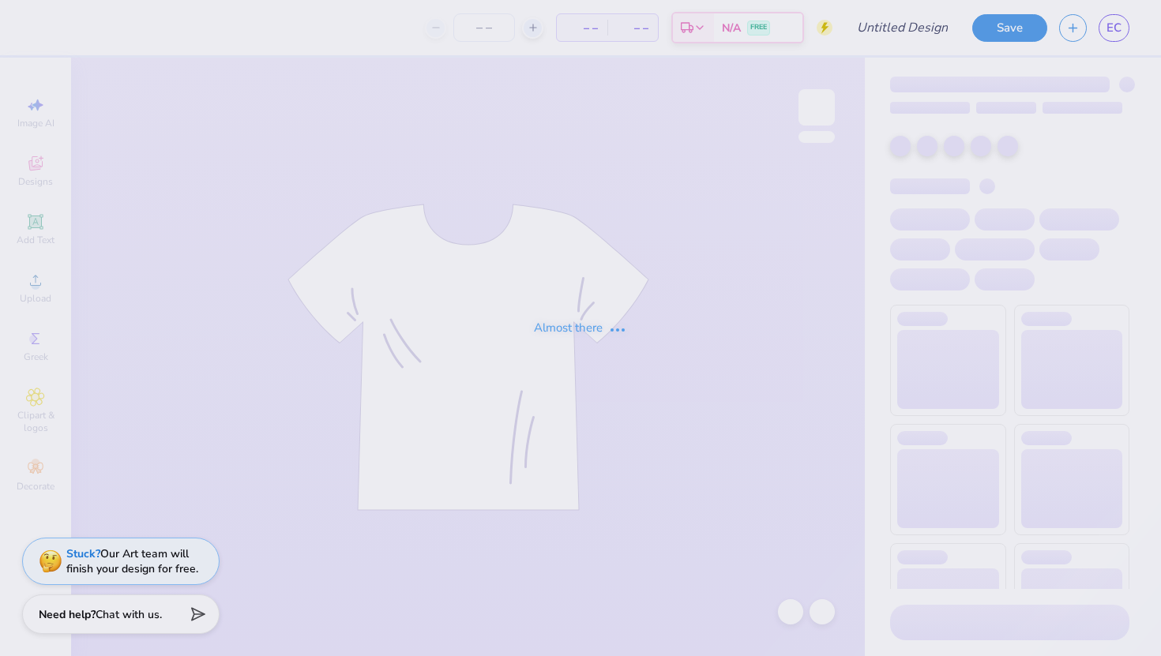
type input "baby tee"
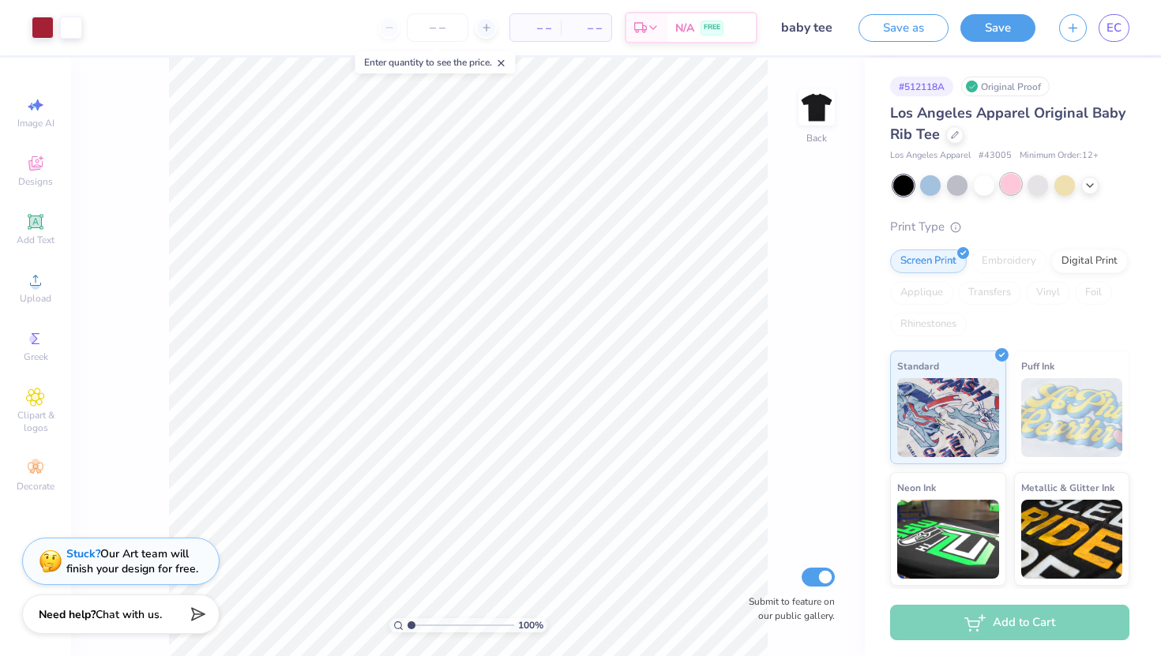
click at [1017, 186] on div at bounding box center [1010, 184] width 21 height 21
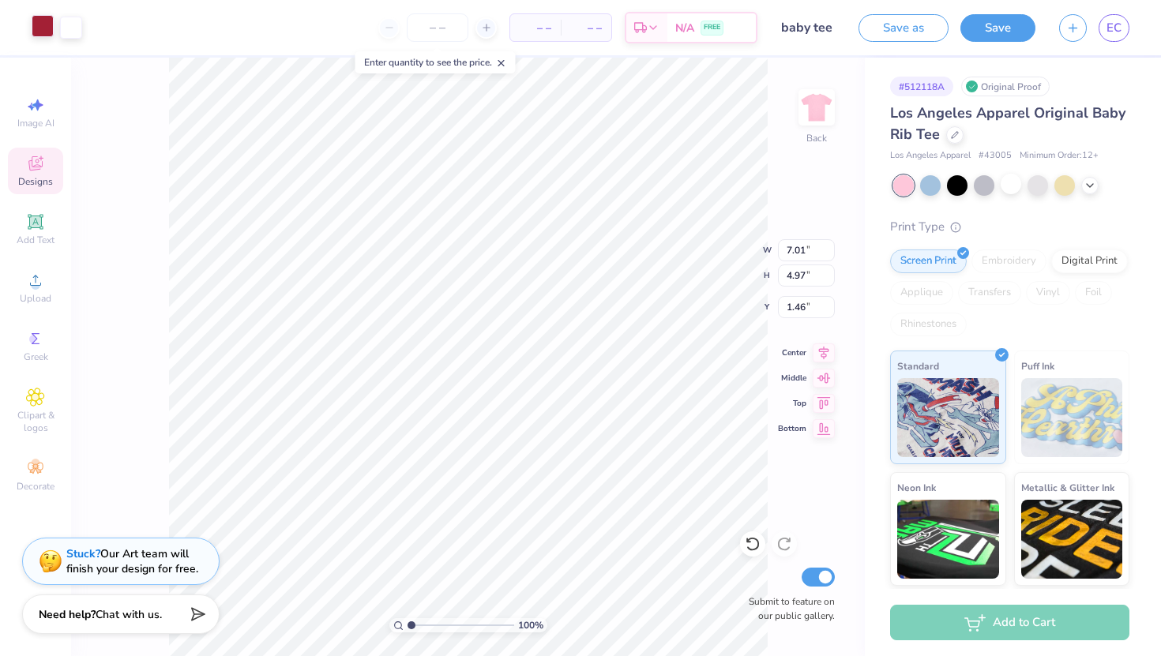
click at [49, 32] on div at bounding box center [43, 26] width 22 height 22
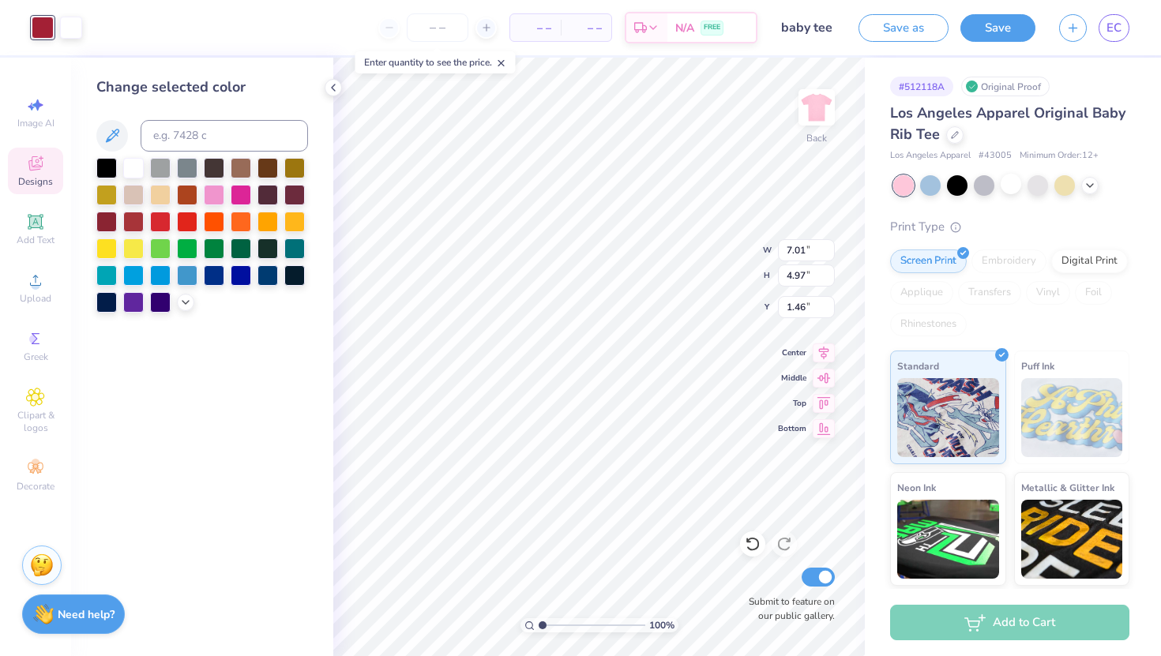
click at [175, 298] on div at bounding box center [202, 235] width 212 height 155
click at [177, 300] on div at bounding box center [185, 300] width 17 height 17
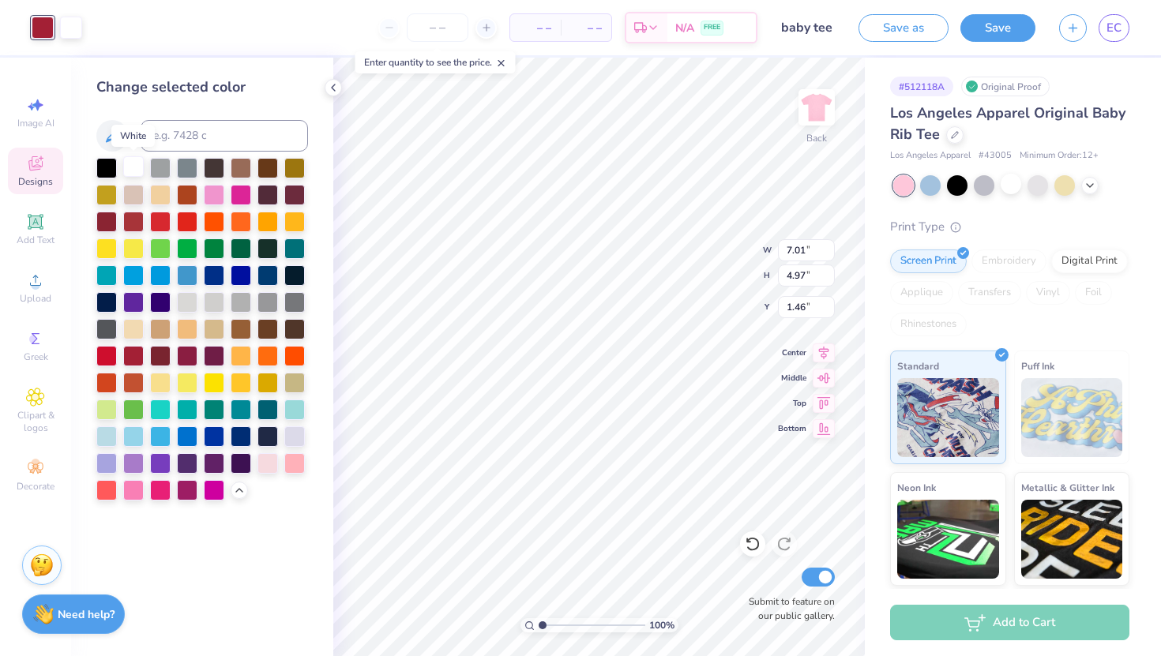
click at [133, 173] on div at bounding box center [133, 166] width 21 height 21
click at [336, 90] on icon at bounding box center [333, 87] width 13 height 13
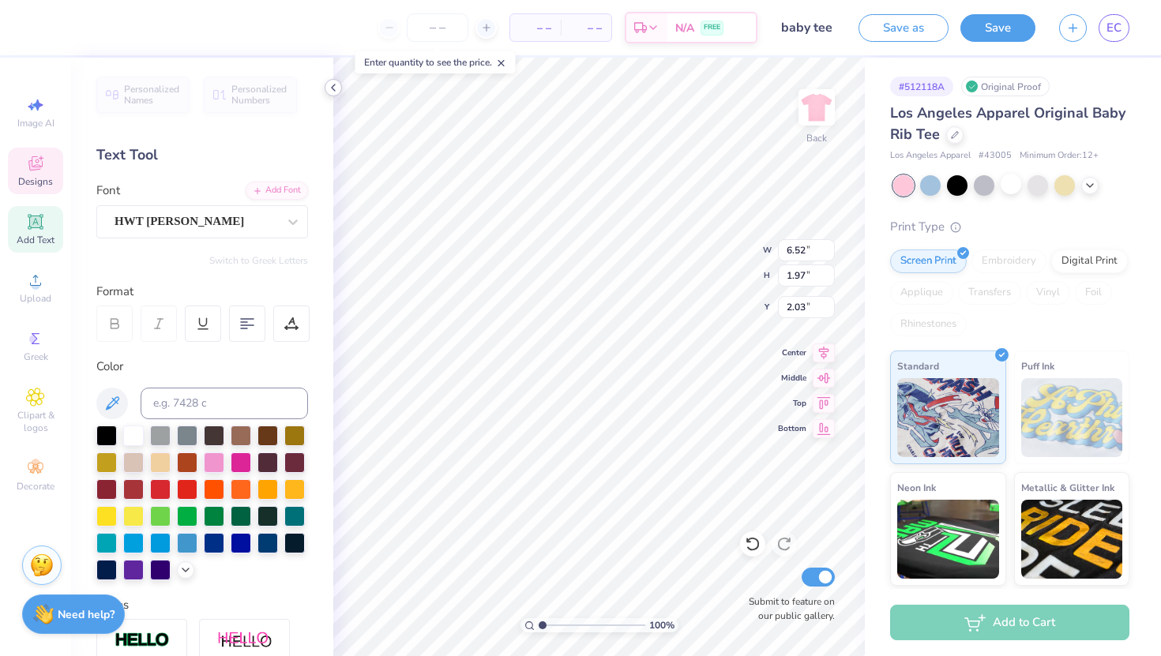
click at [331, 88] on icon at bounding box center [333, 87] width 13 height 13
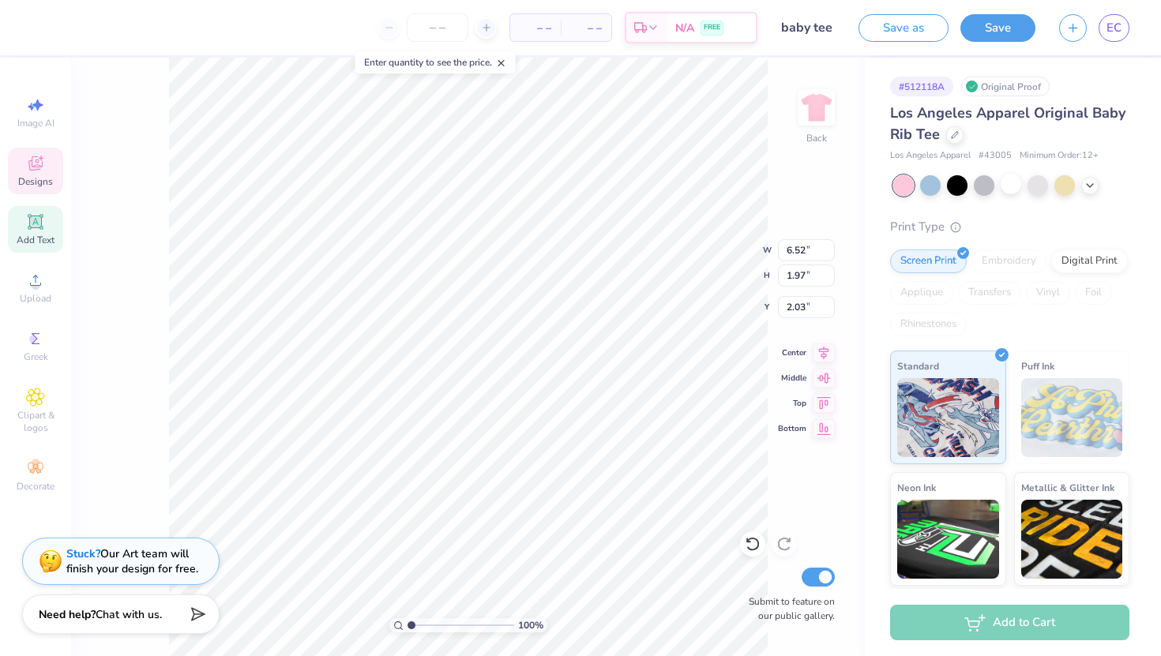
click at [25, 11] on div at bounding box center [16, 27] width 32 height 55
click at [43, 32] on div at bounding box center [43, 26] width 22 height 22
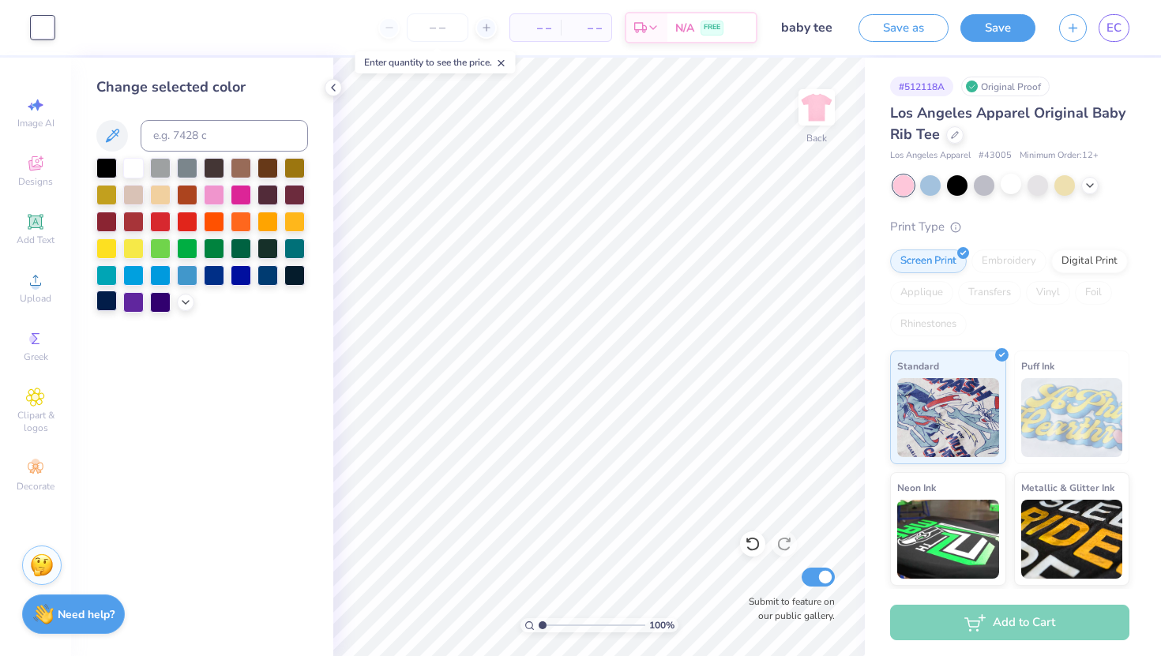
click at [96, 306] on div at bounding box center [106, 301] width 21 height 21
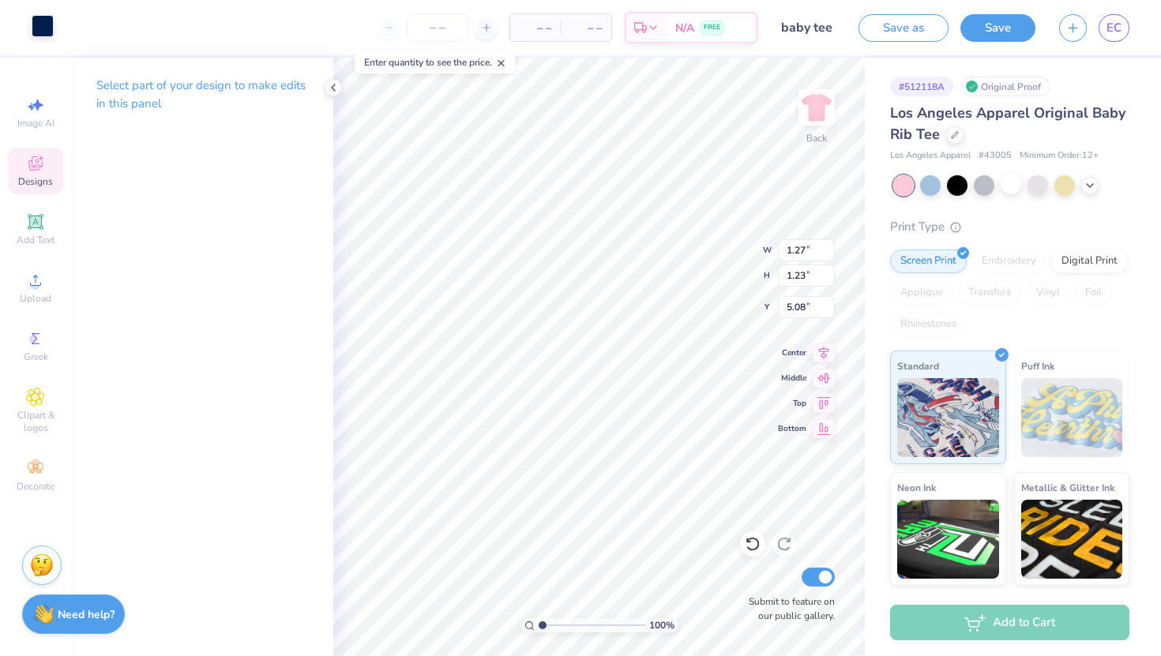
click at [39, 29] on div at bounding box center [43, 26] width 22 height 22
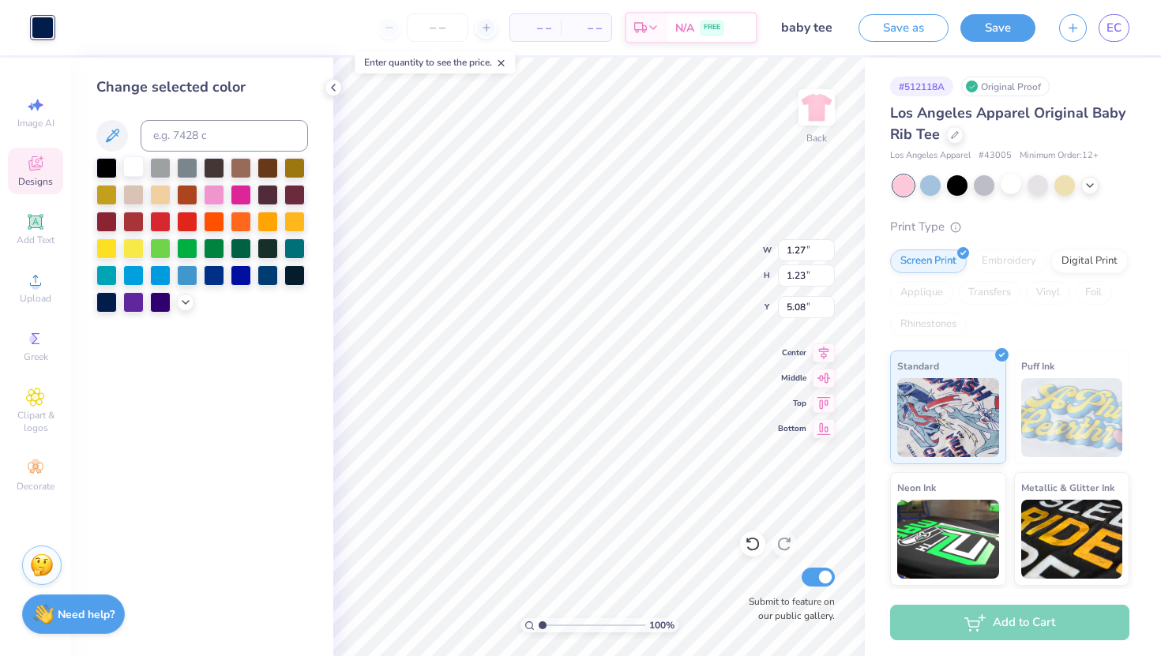
click at [127, 156] on div at bounding box center [133, 166] width 21 height 21
type input "1.99"
type input "1.89"
type input "4.42"
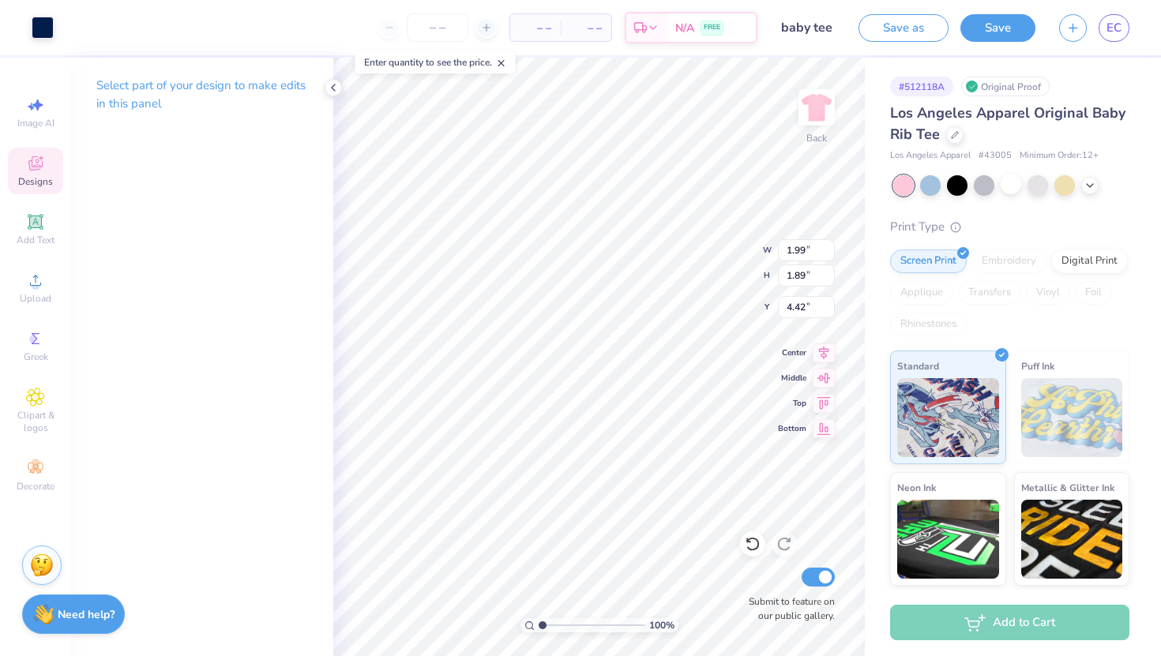
type input "1.27"
type input "1.23"
type input "5.08"
click at [40, 36] on div at bounding box center [43, 26] width 22 height 22
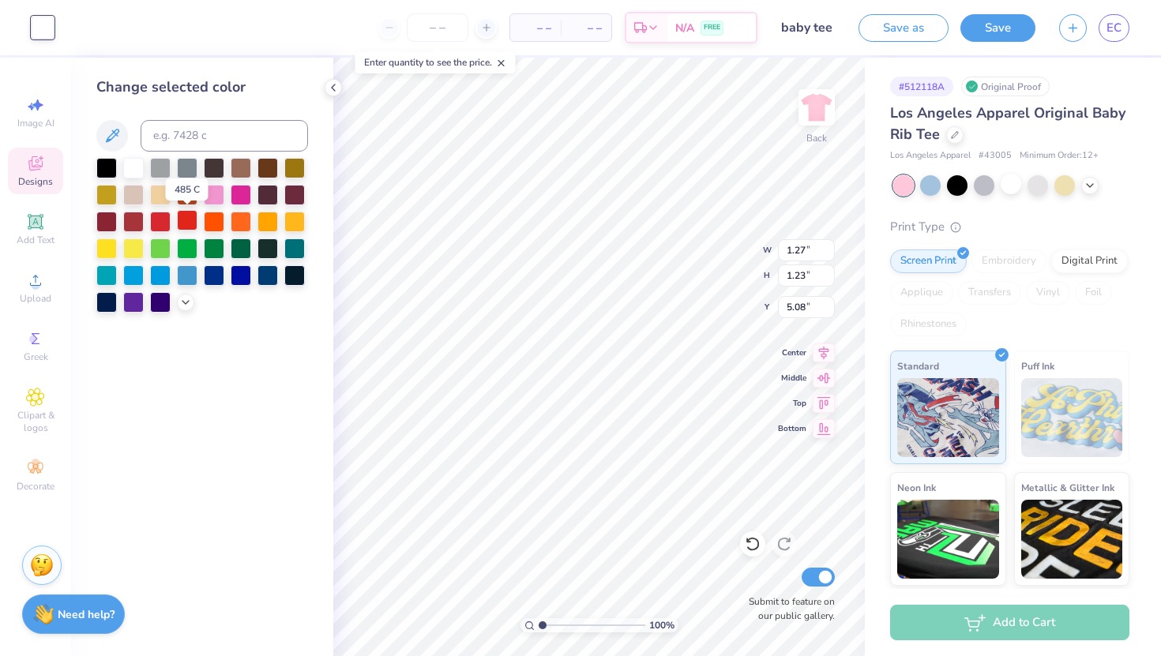
click at [184, 225] on div at bounding box center [187, 220] width 21 height 21
click at [109, 298] on div at bounding box center [106, 301] width 21 height 21
type input "4.51"
type input "2.00"
type input "4.42"
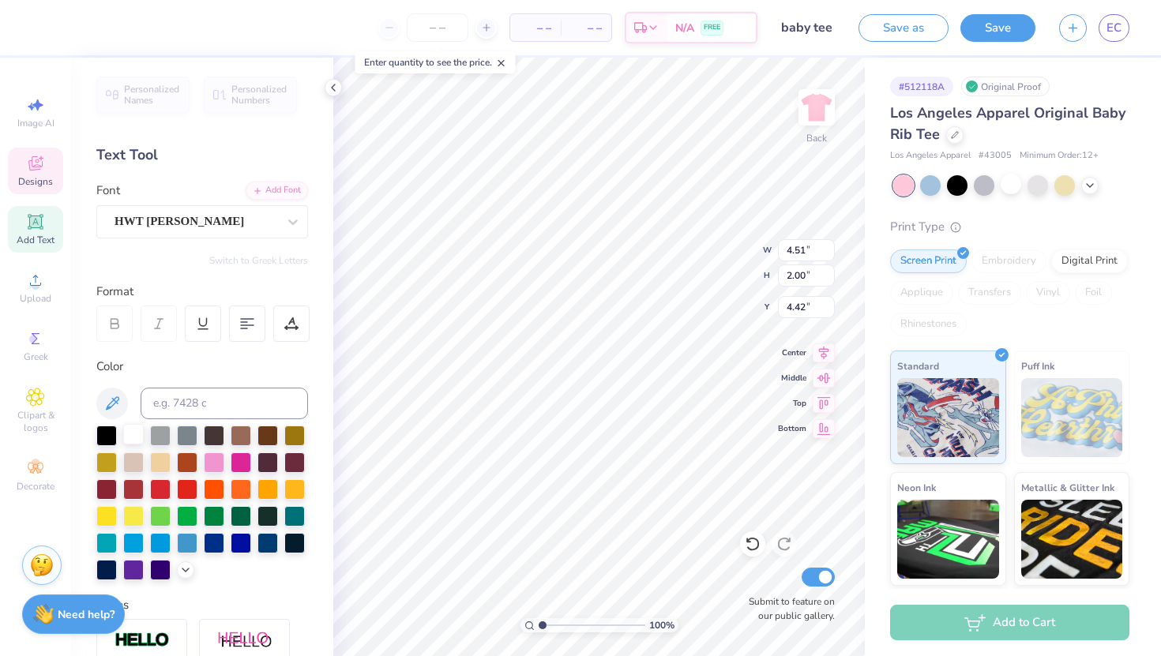
click at [126, 433] on div at bounding box center [133, 434] width 21 height 21
type input "6.52"
type input "1.97"
type input "2.03"
click at [127, 442] on div at bounding box center [133, 434] width 21 height 21
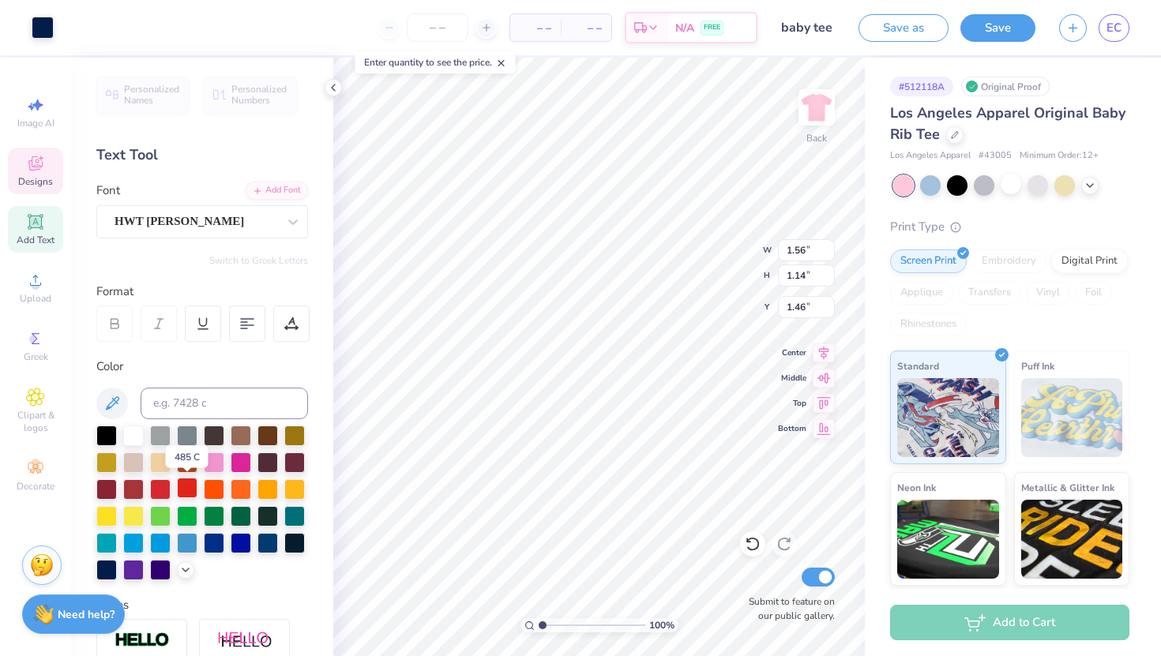
click at [184, 483] on div at bounding box center [187, 488] width 21 height 21
type input "6.52"
type input "1.97"
type input "2.01"
click at [137, 435] on div at bounding box center [133, 434] width 21 height 21
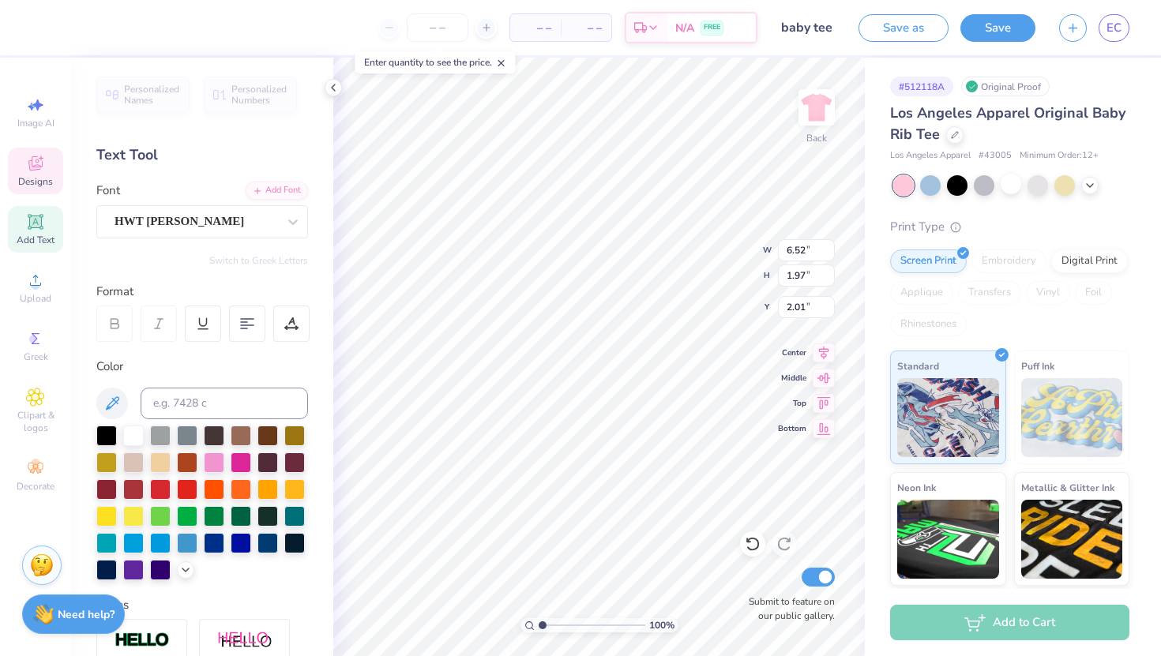
type input "1.56"
type input "1.14"
type input "1.46"
click at [43, 31] on div at bounding box center [43, 26] width 22 height 22
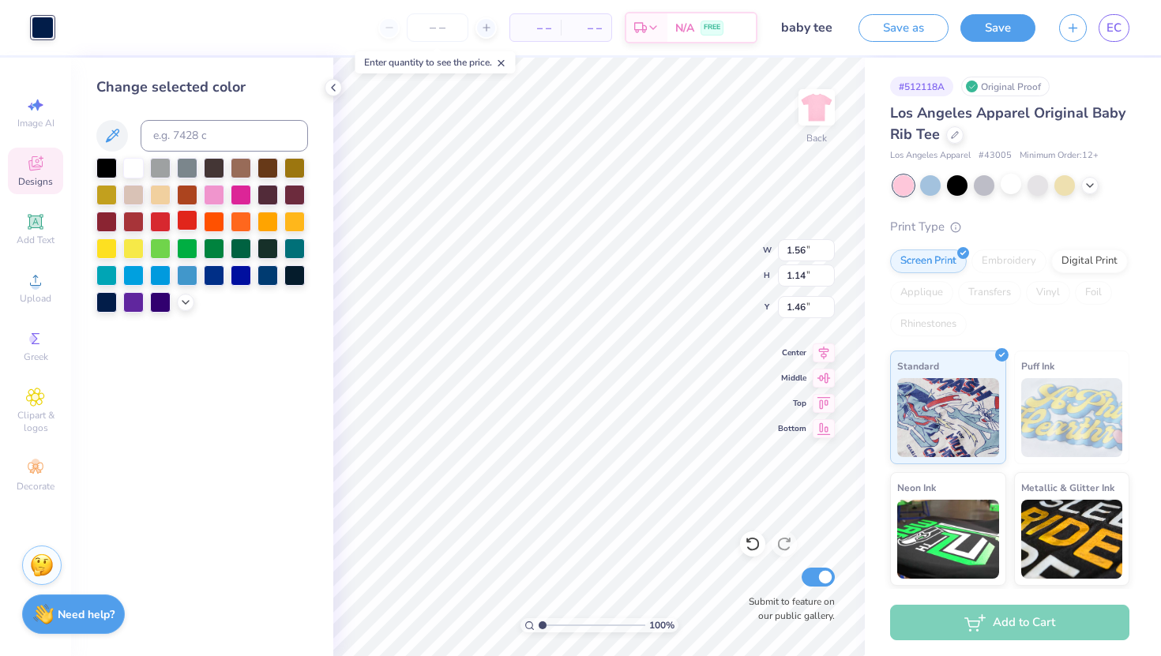
click at [191, 223] on div at bounding box center [187, 220] width 21 height 21
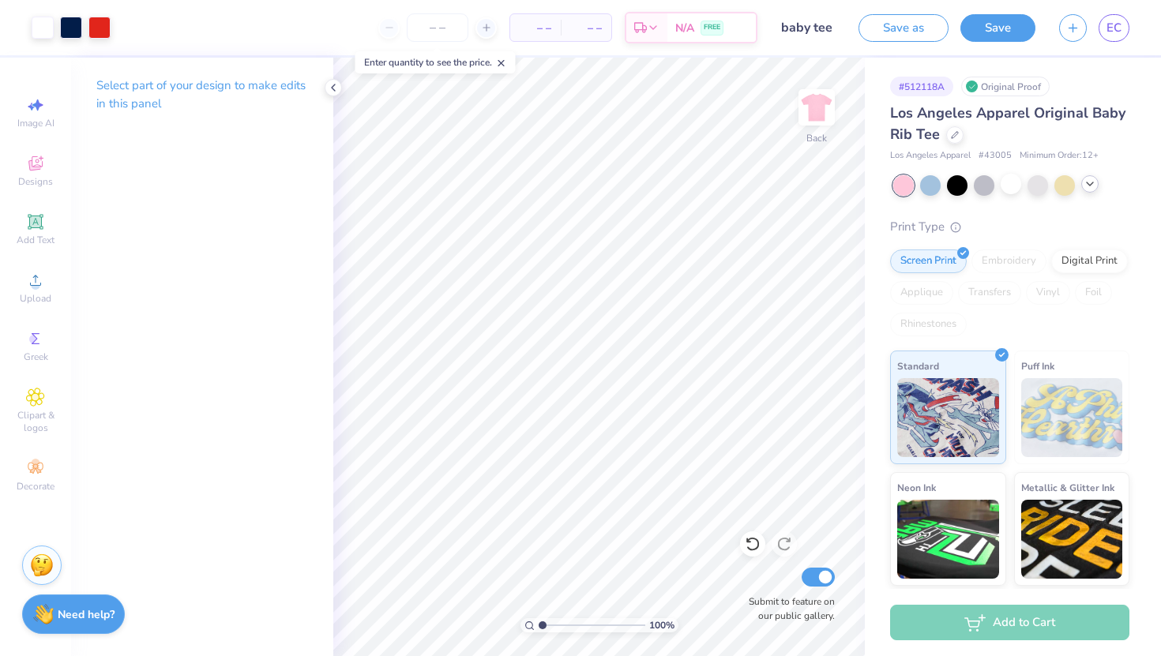
click at [1093, 182] on icon at bounding box center [1089, 184] width 13 height 13
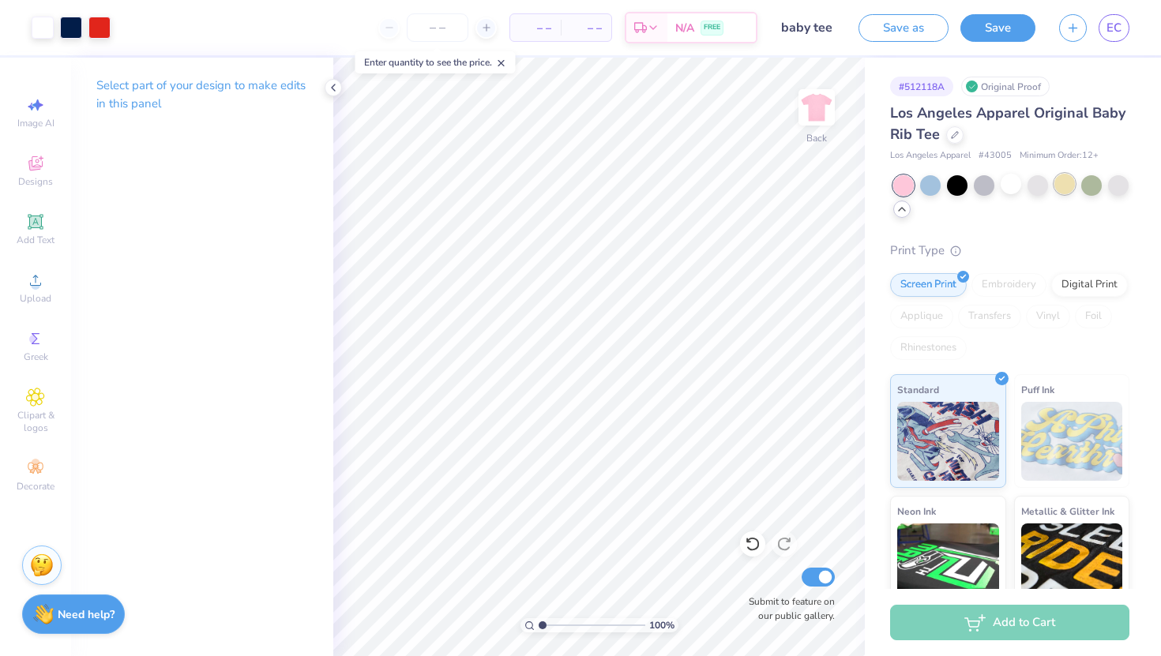
click at [1061, 193] on div at bounding box center [1064, 184] width 21 height 21
click at [1040, 191] on div at bounding box center [1037, 184] width 21 height 21
type input "1.44"
type input "1.20"
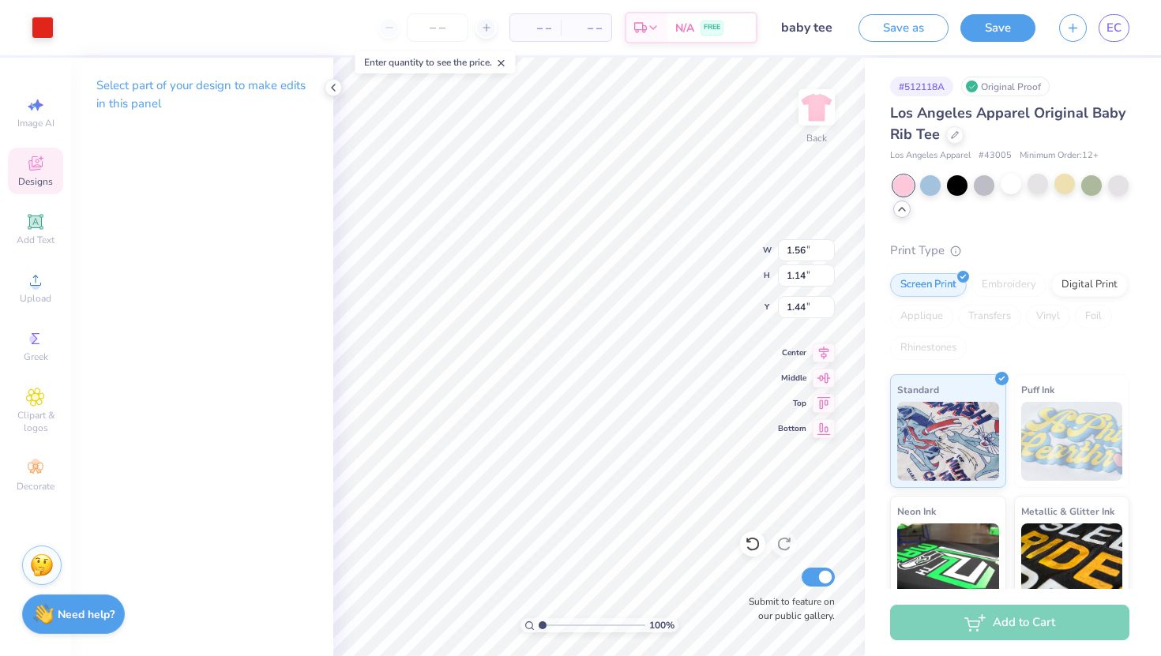
type input "1.41"
click at [694, 260] on div "100 % Back W 1.44 1.44 " H 1.20 1.20 " Y 1.41 1.41 " Center Middle Top Bottom S…" at bounding box center [598, 357] width 531 height 598
click at [957, 197] on div at bounding box center [1011, 197] width 236 height 44
click at [954, 192] on div at bounding box center [957, 184] width 21 height 21
click at [48, 21] on div at bounding box center [43, 26] width 22 height 22
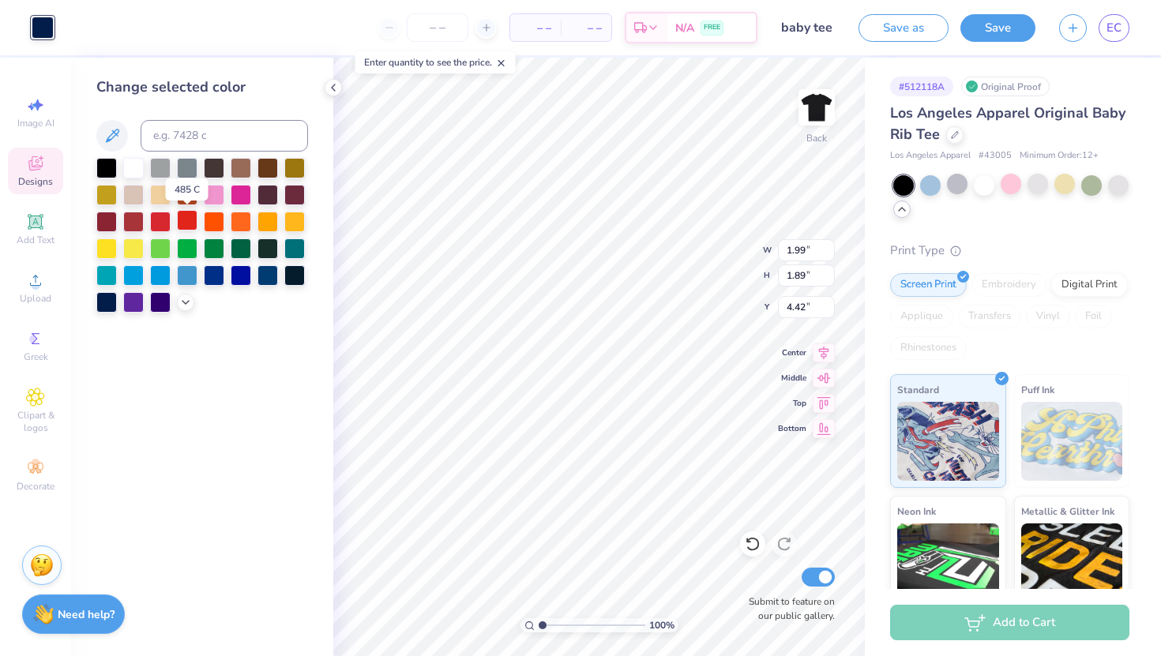
click at [183, 220] on div at bounding box center [187, 220] width 21 height 21
type input "6.52"
type input "1.97"
type input "2.01"
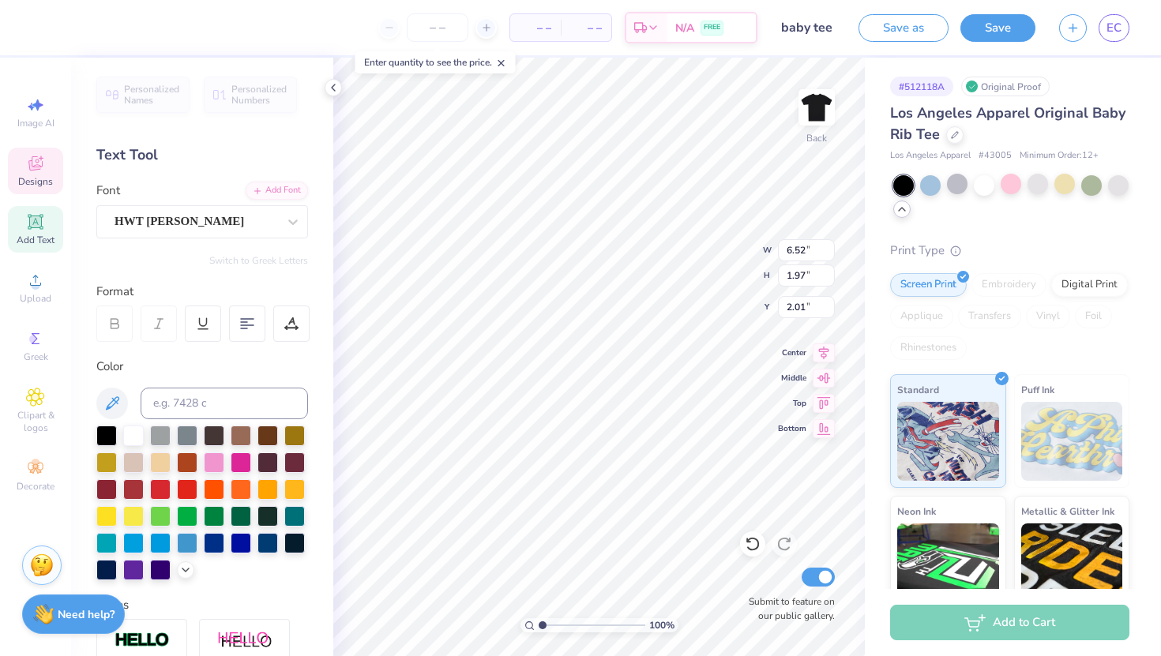
type input "1.27"
type input "1.23"
type input "5.08"
click at [47, 36] on div at bounding box center [43, 26] width 22 height 22
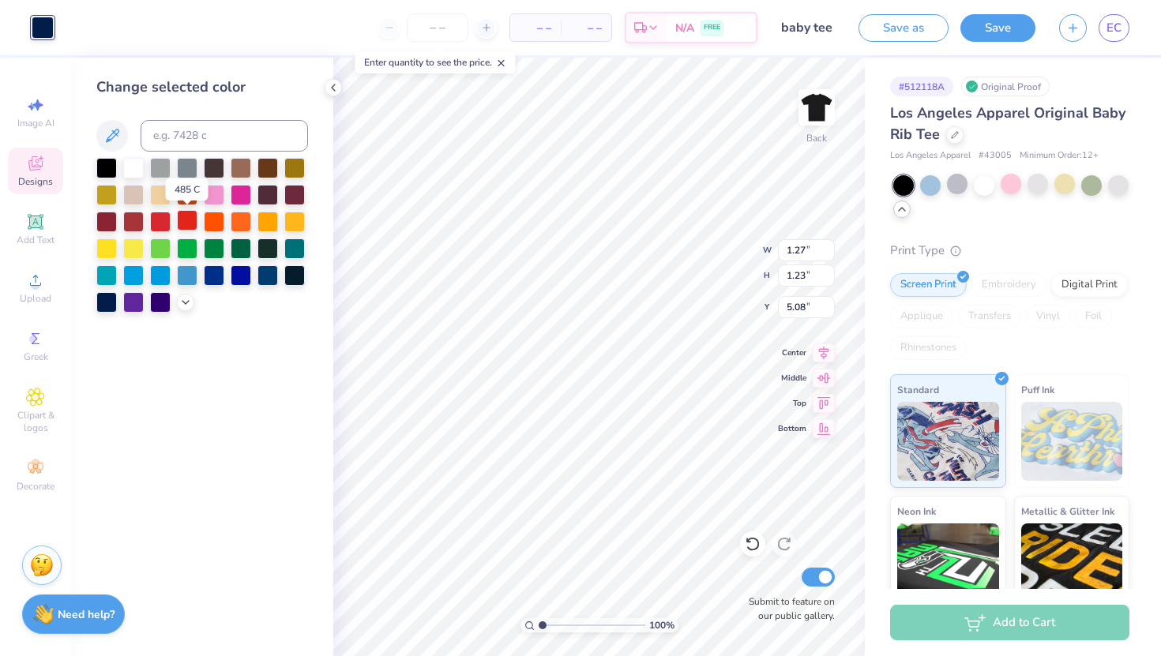
click at [182, 218] on div at bounding box center [187, 220] width 21 height 21
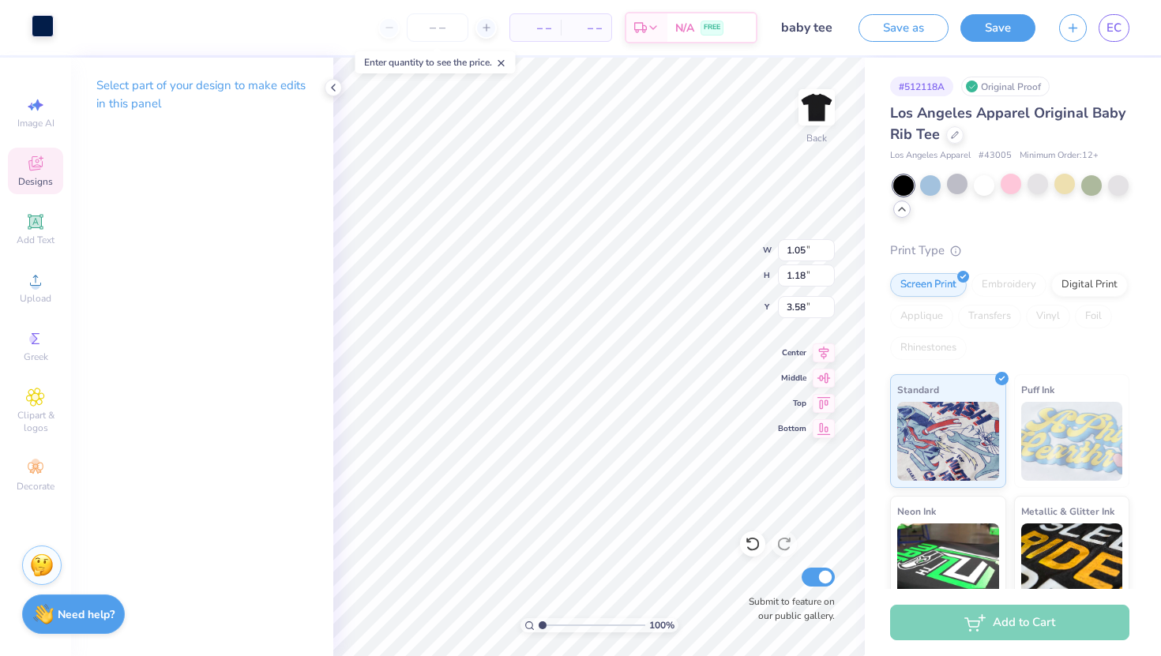
click at [48, 26] on div at bounding box center [43, 26] width 22 height 22
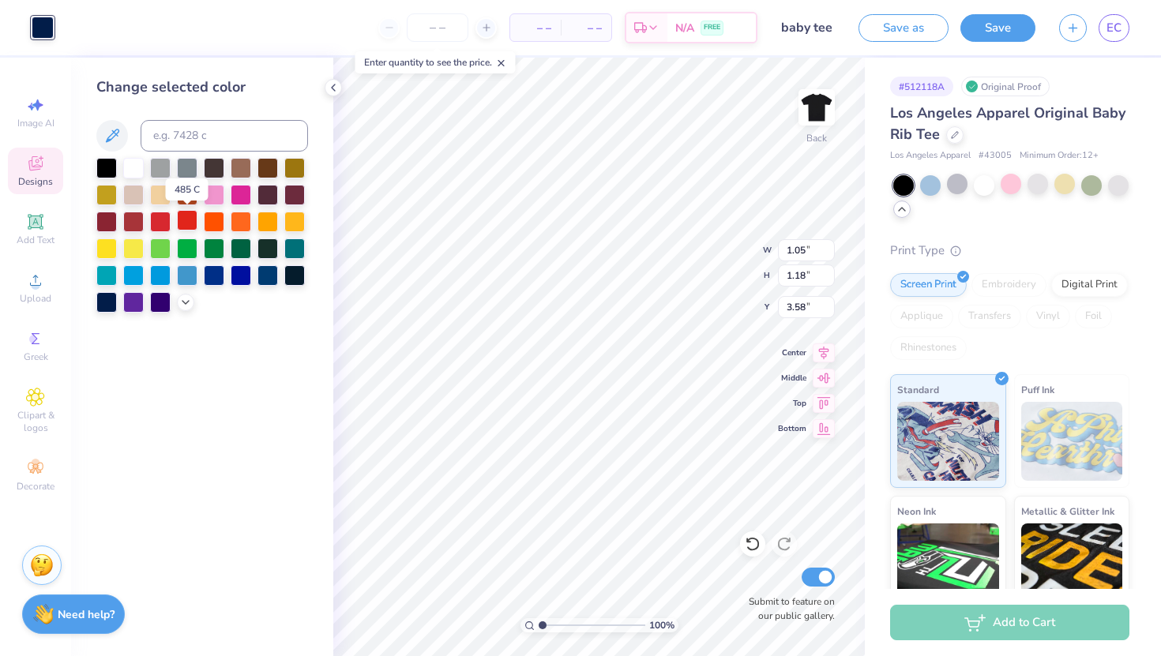
click at [182, 220] on div at bounding box center [187, 220] width 21 height 21
type input "0.60"
type input "3.56"
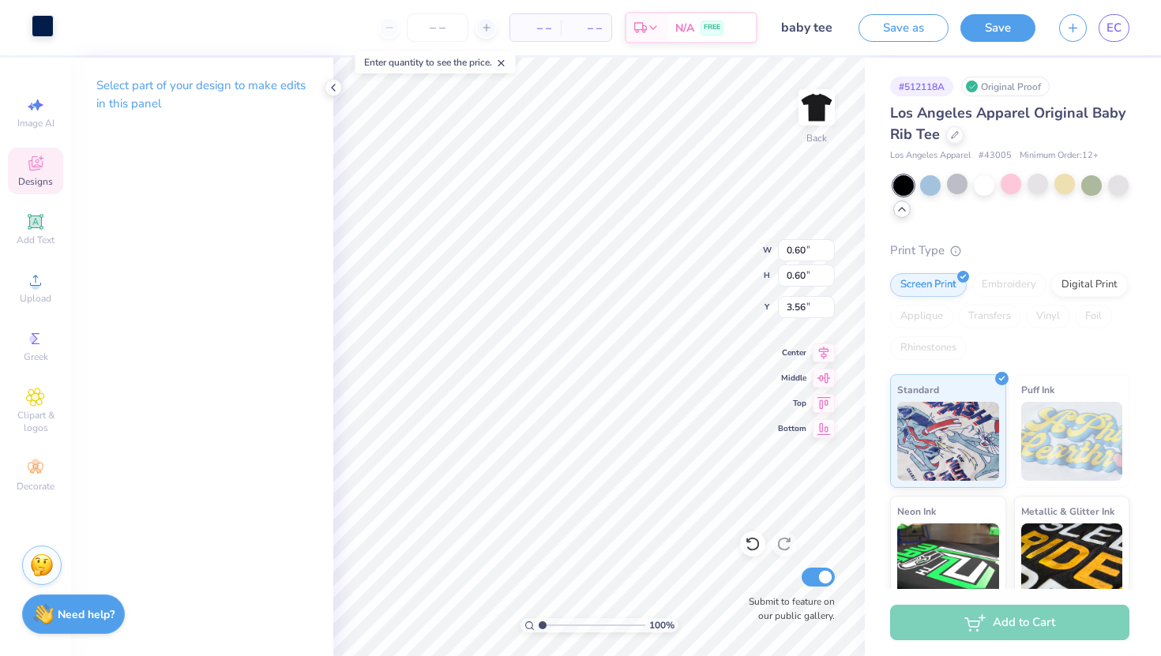
click at [40, 25] on div at bounding box center [43, 26] width 22 height 22
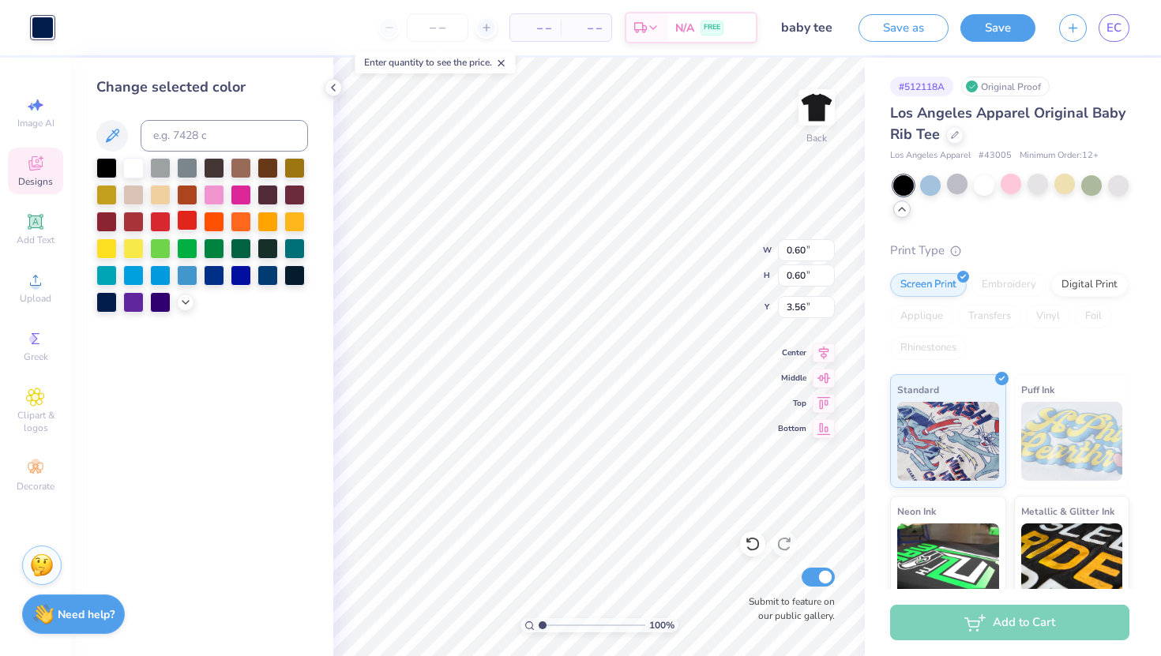
click at [186, 226] on div at bounding box center [187, 220] width 21 height 21
click at [1017, 176] on div at bounding box center [1010, 184] width 21 height 21
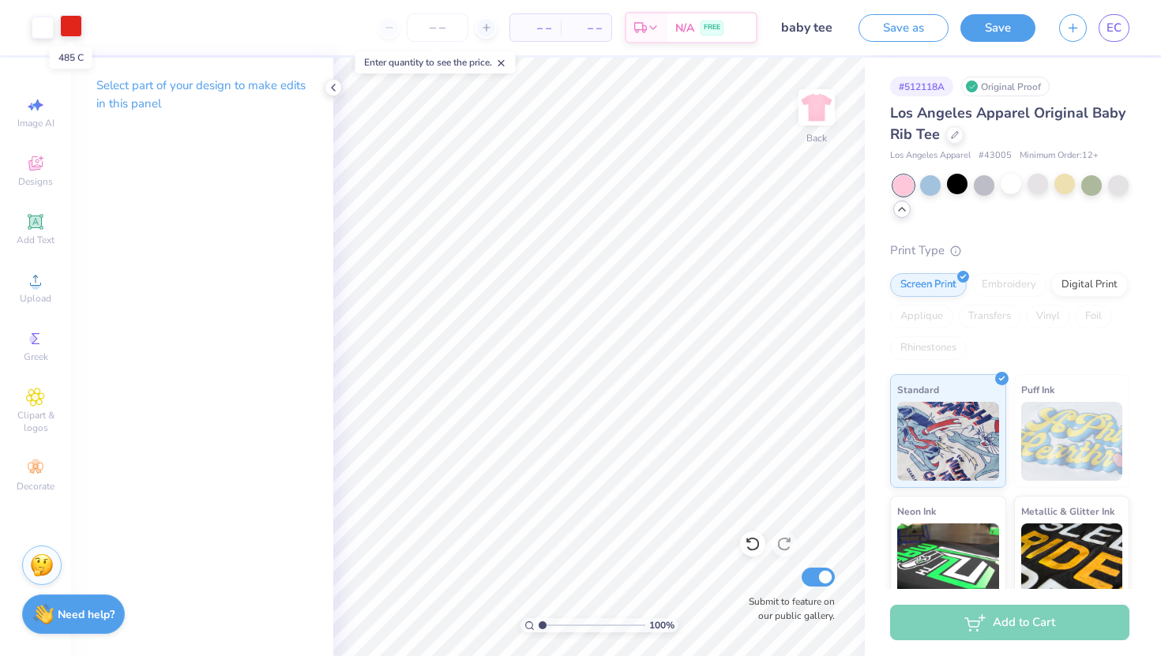
click at [69, 22] on div at bounding box center [71, 26] width 22 height 22
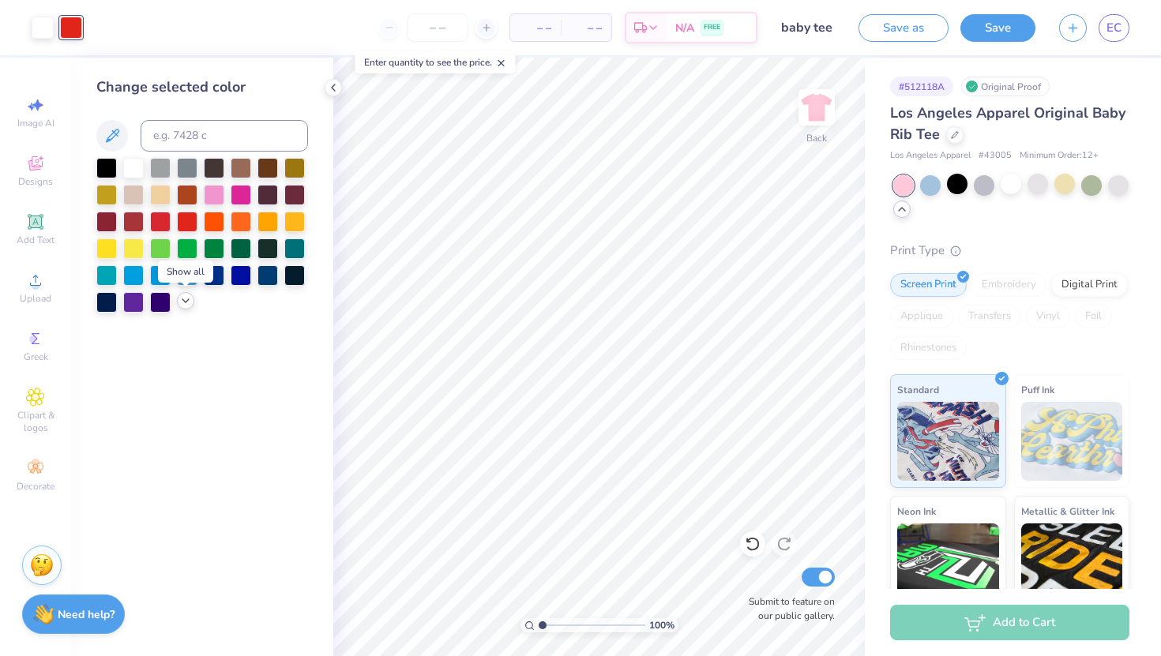
click at [184, 302] on icon at bounding box center [185, 300] width 13 height 13
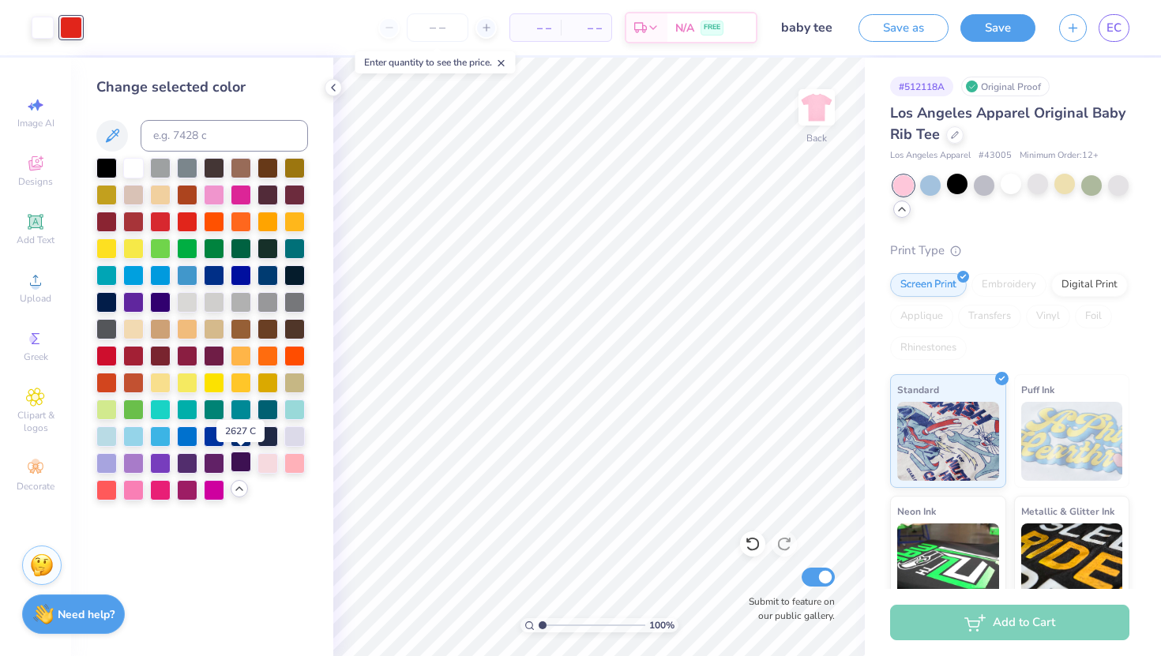
click at [233, 462] on div at bounding box center [241, 462] width 21 height 21
click at [189, 219] on div at bounding box center [187, 220] width 21 height 21
click at [112, 161] on div at bounding box center [106, 166] width 21 height 21
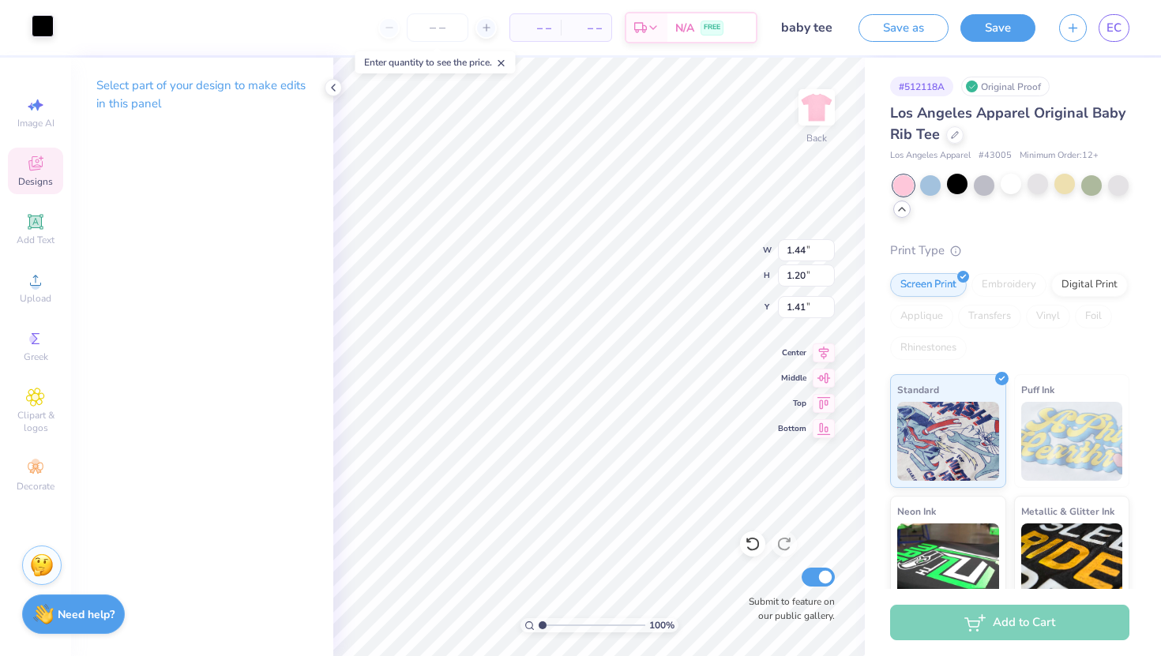
click at [39, 19] on div at bounding box center [43, 26] width 22 height 22
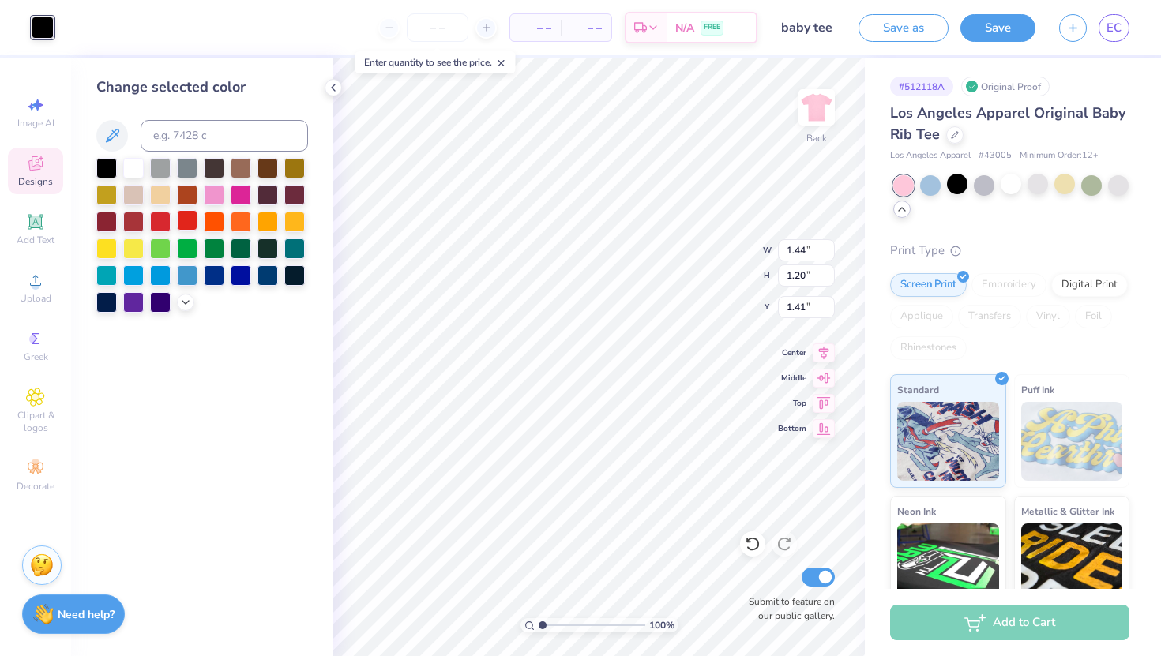
click at [185, 219] on div at bounding box center [187, 220] width 21 height 21
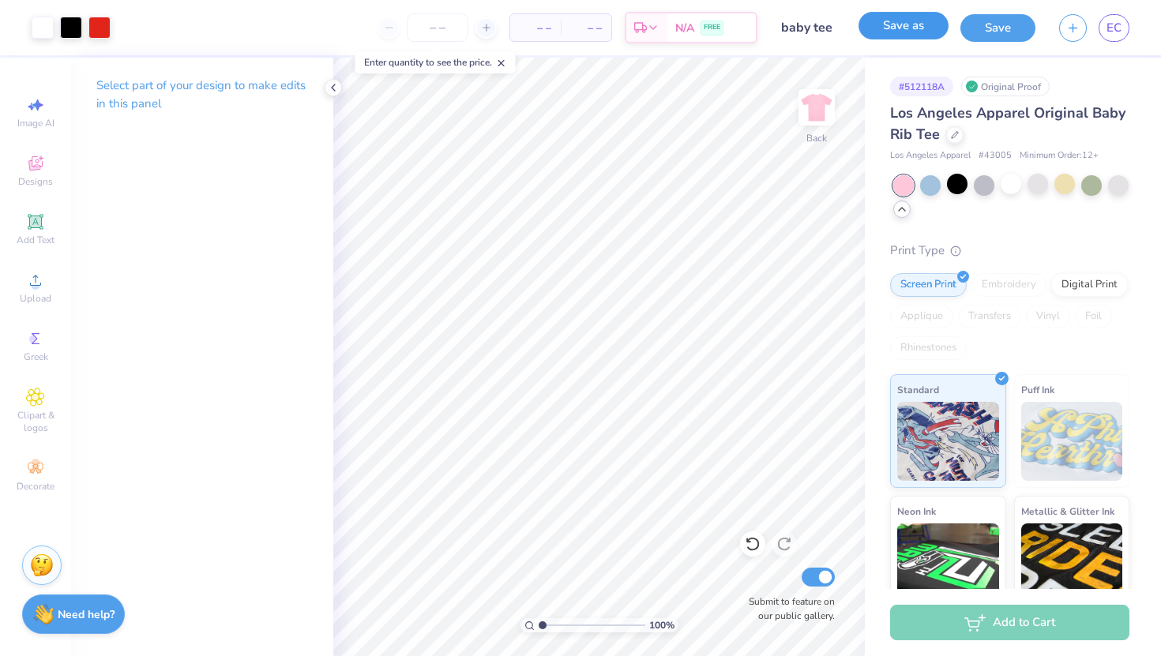
click at [916, 32] on button "Save as" at bounding box center [903, 26] width 90 height 28
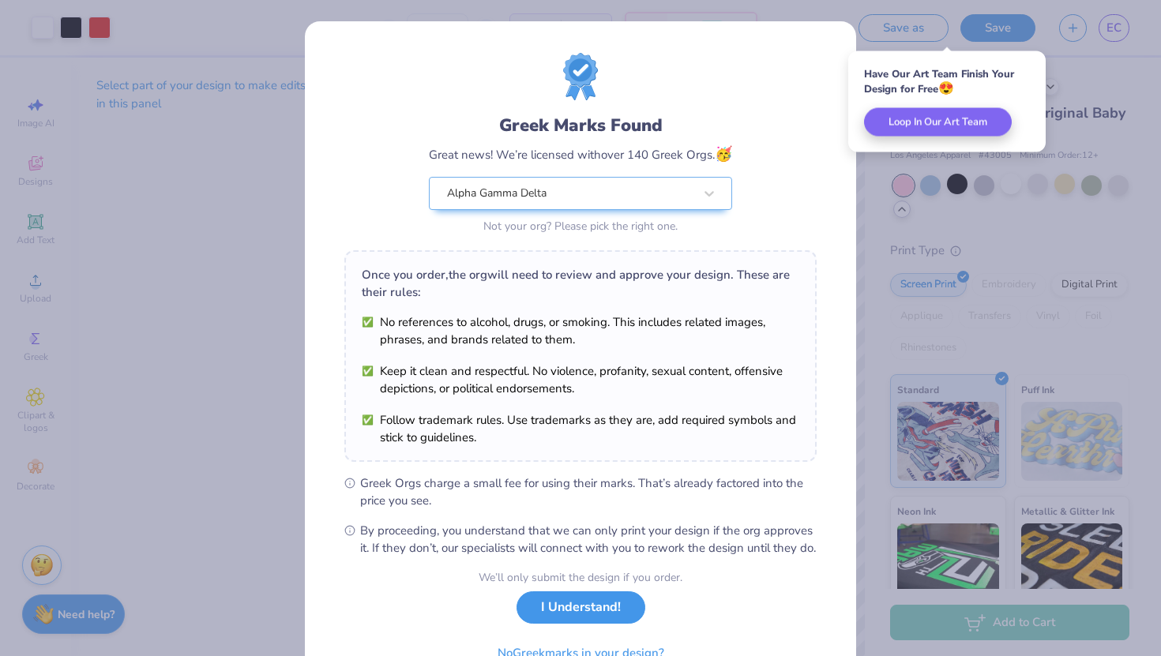
click at [609, 624] on button "I Understand!" at bounding box center [580, 607] width 129 height 32
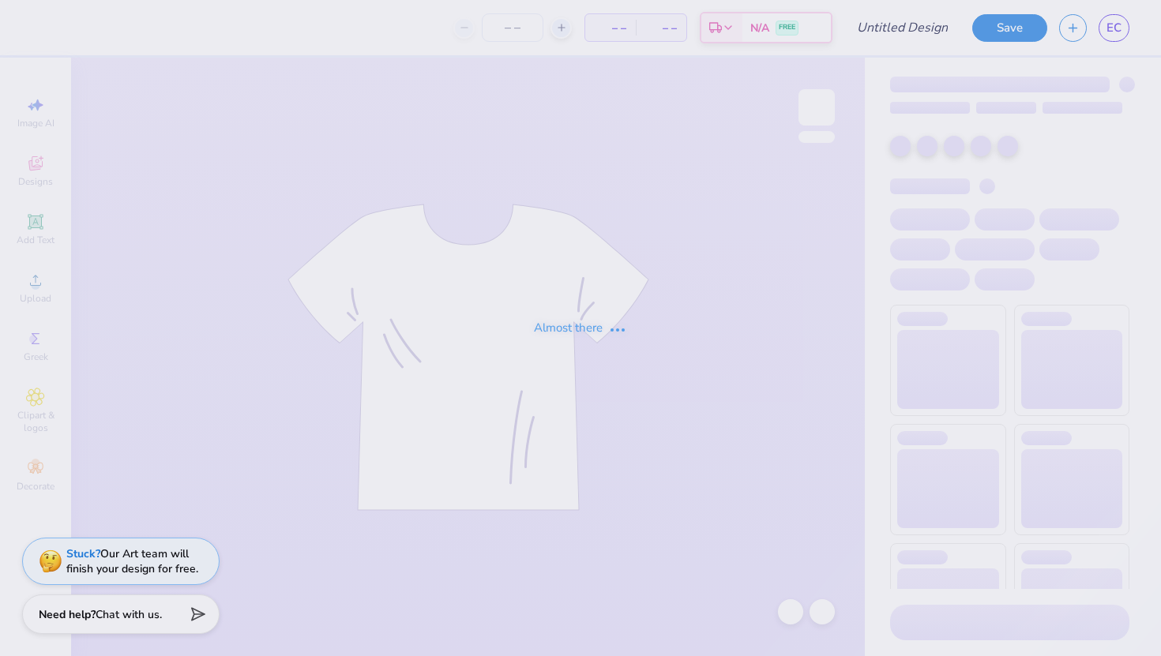
type input "star alpha gam"
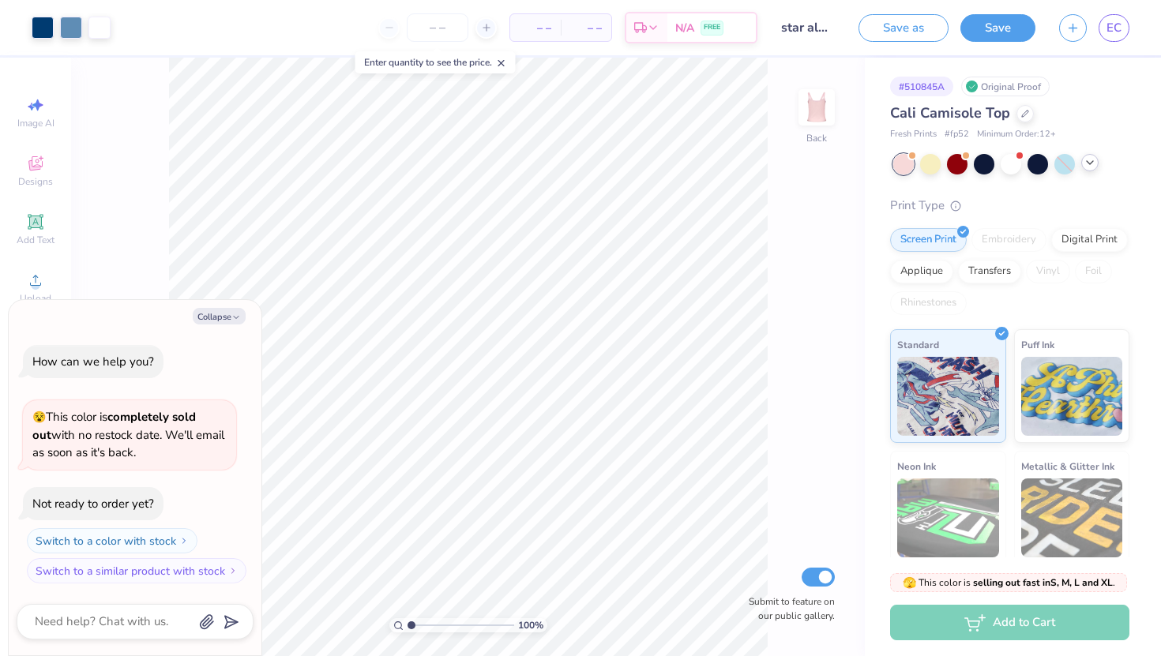
click at [1089, 167] on icon at bounding box center [1089, 162] width 13 height 13
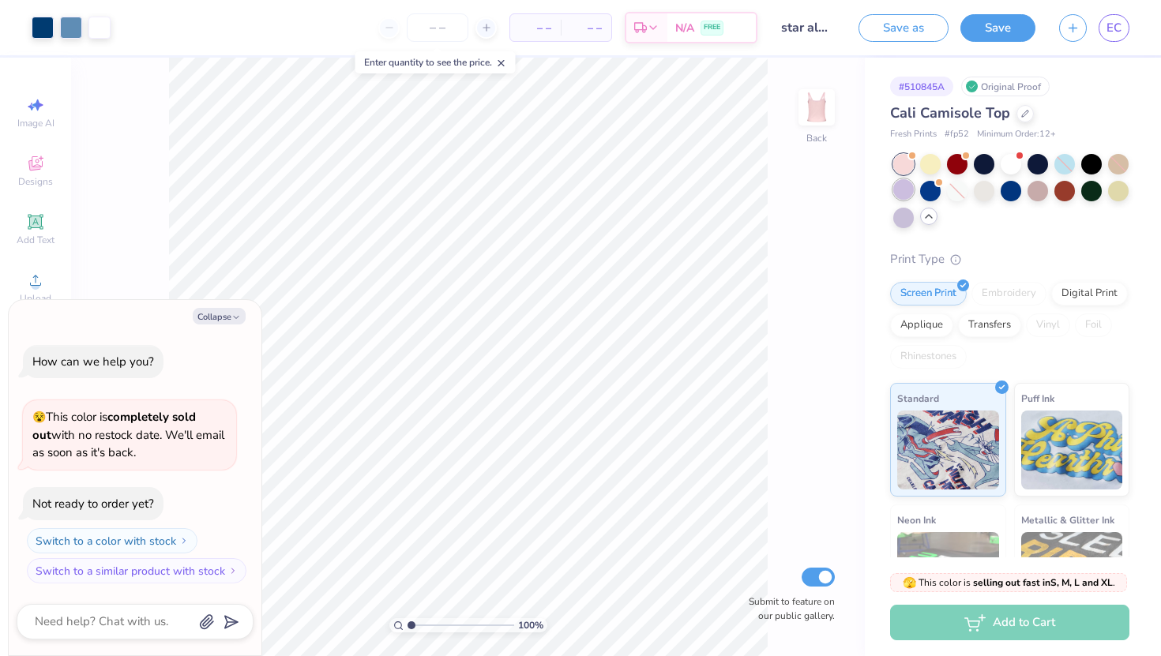
click at [897, 199] on div at bounding box center [903, 189] width 21 height 21
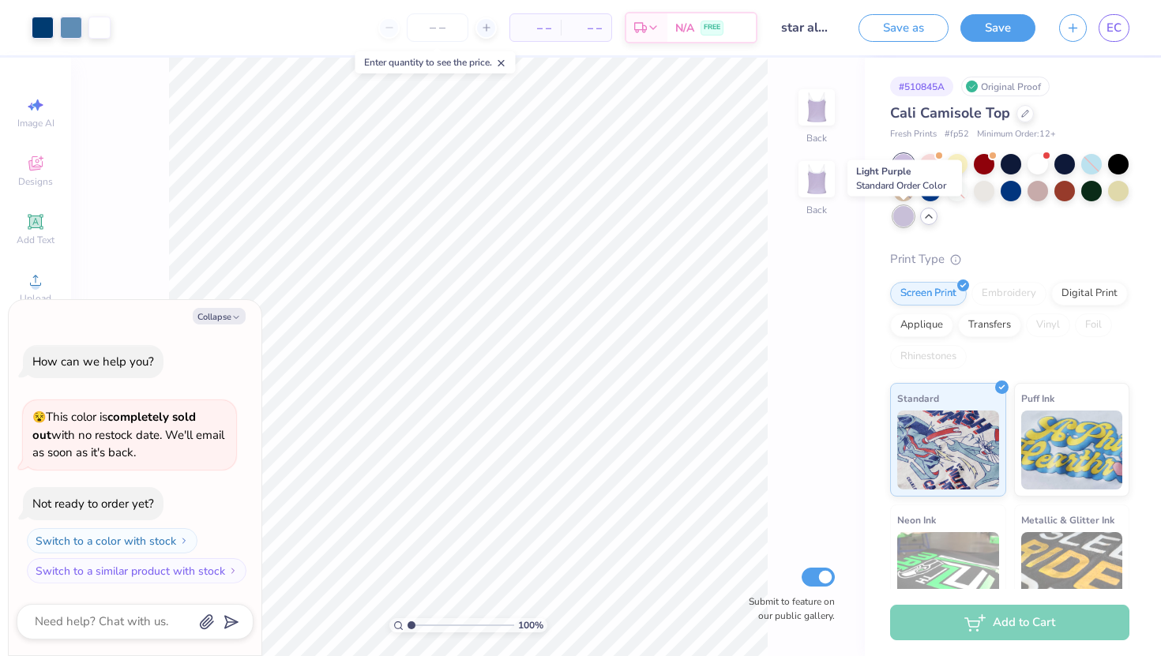
click at [906, 221] on div at bounding box center [903, 216] width 21 height 21
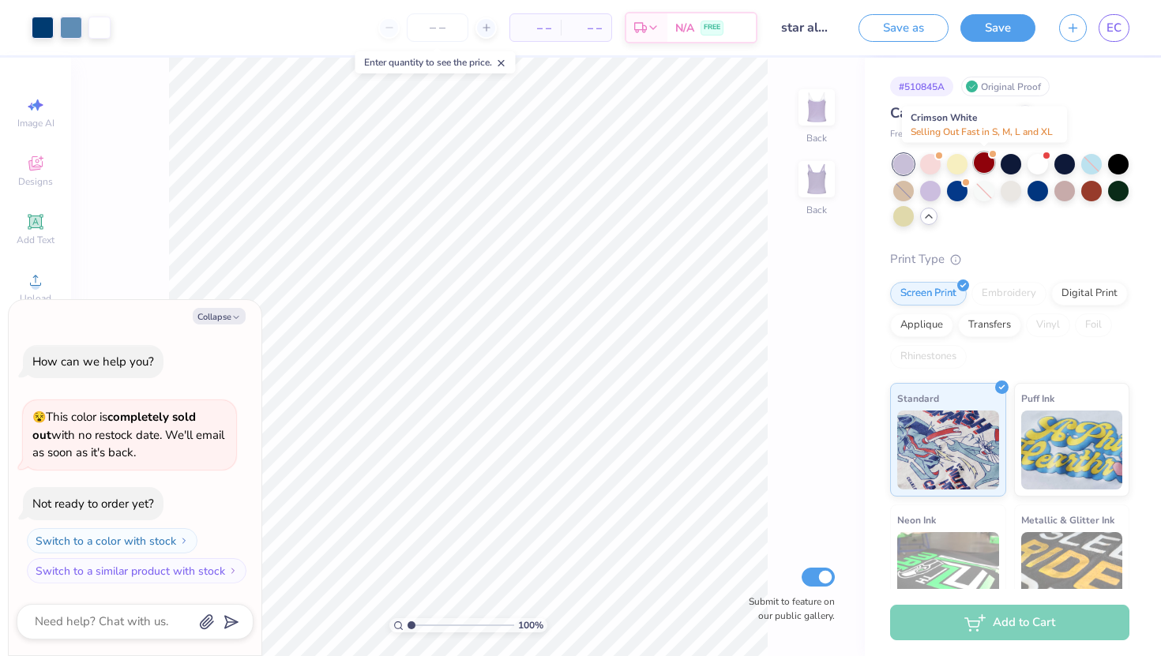
click at [985, 166] on div at bounding box center [983, 162] width 21 height 21
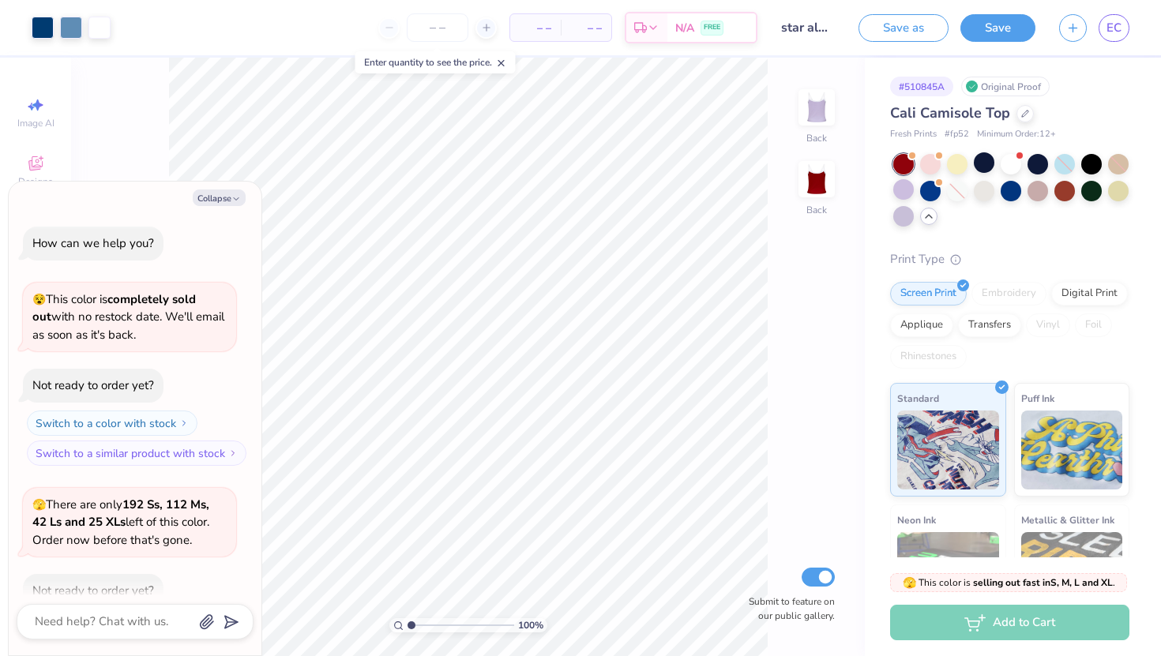
scroll to position [87, 0]
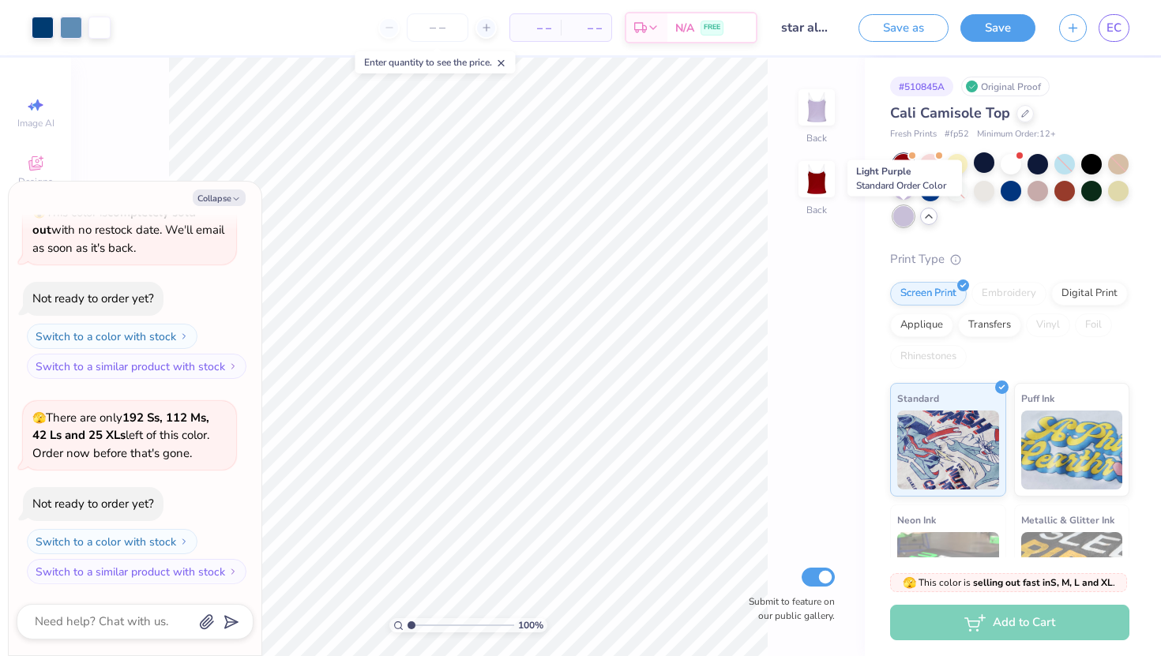
click at [903, 216] on div at bounding box center [903, 216] width 21 height 21
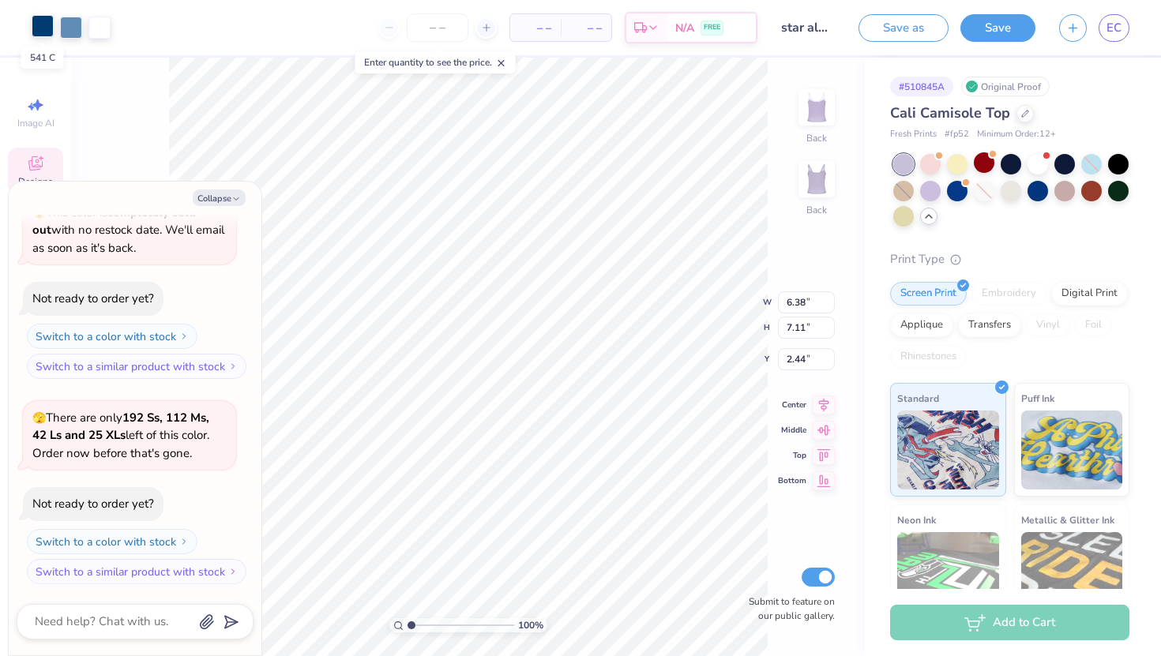
click at [43, 30] on div at bounding box center [43, 26] width 22 height 22
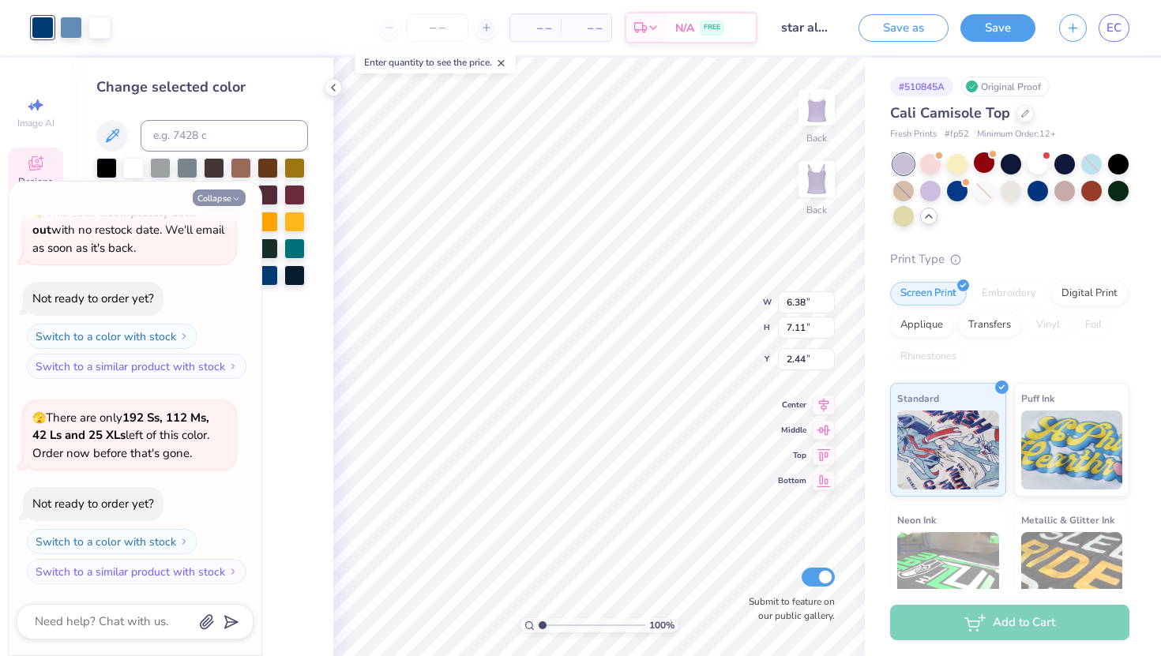
click at [220, 197] on button "Collapse" at bounding box center [219, 197] width 53 height 17
type textarea "x"
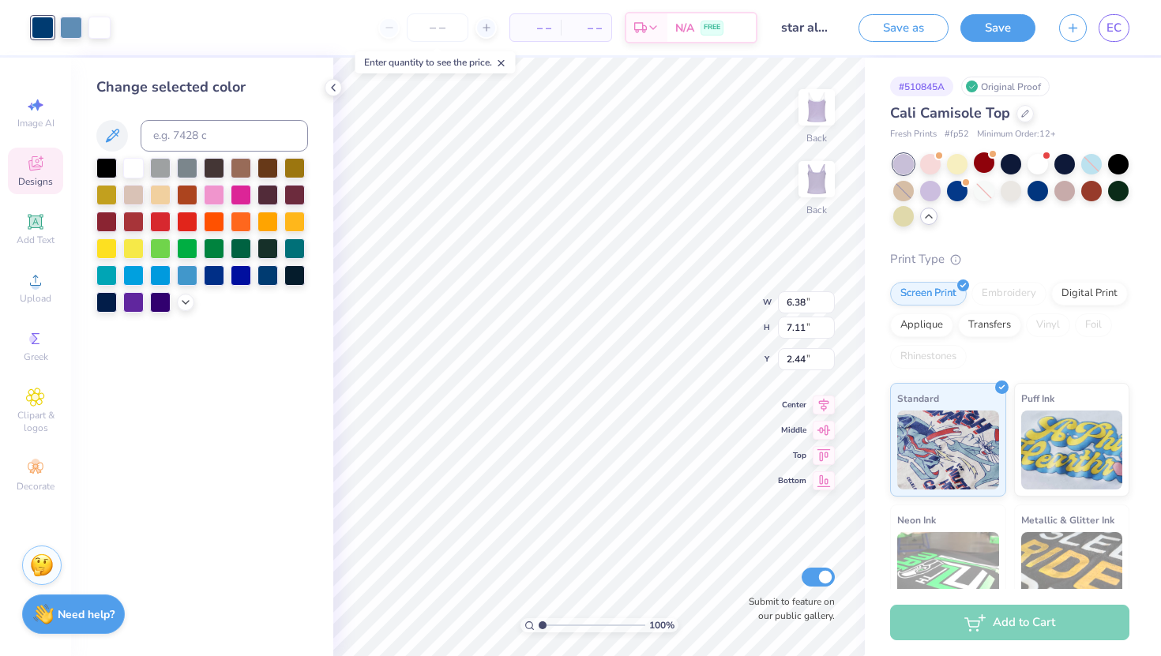
click at [176, 298] on div at bounding box center [202, 235] width 212 height 155
click at [186, 302] on polyline at bounding box center [185, 300] width 6 height 3
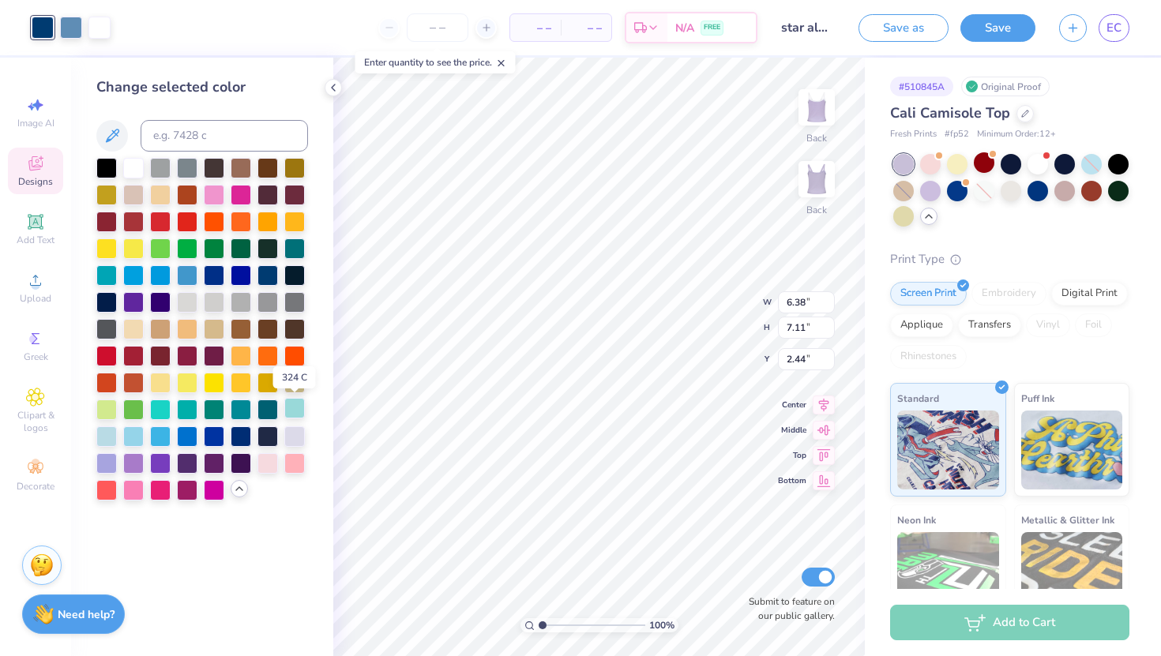
click at [292, 411] on div at bounding box center [294, 408] width 21 height 21
click at [124, 171] on div at bounding box center [133, 166] width 21 height 21
click at [299, 463] on div at bounding box center [294, 462] width 21 height 21
click at [752, 549] on icon at bounding box center [752, 544] width 16 height 16
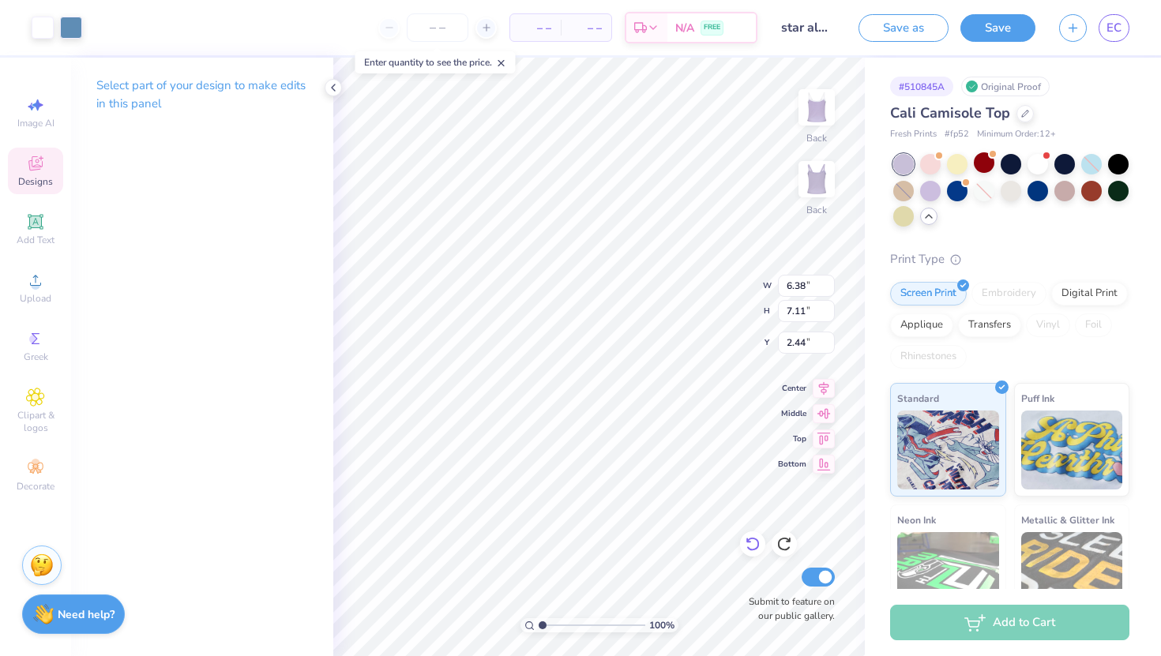
click at [752, 549] on icon at bounding box center [752, 544] width 16 height 16
click at [930, 223] on div at bounding box center [928, 216] width 17 height 17
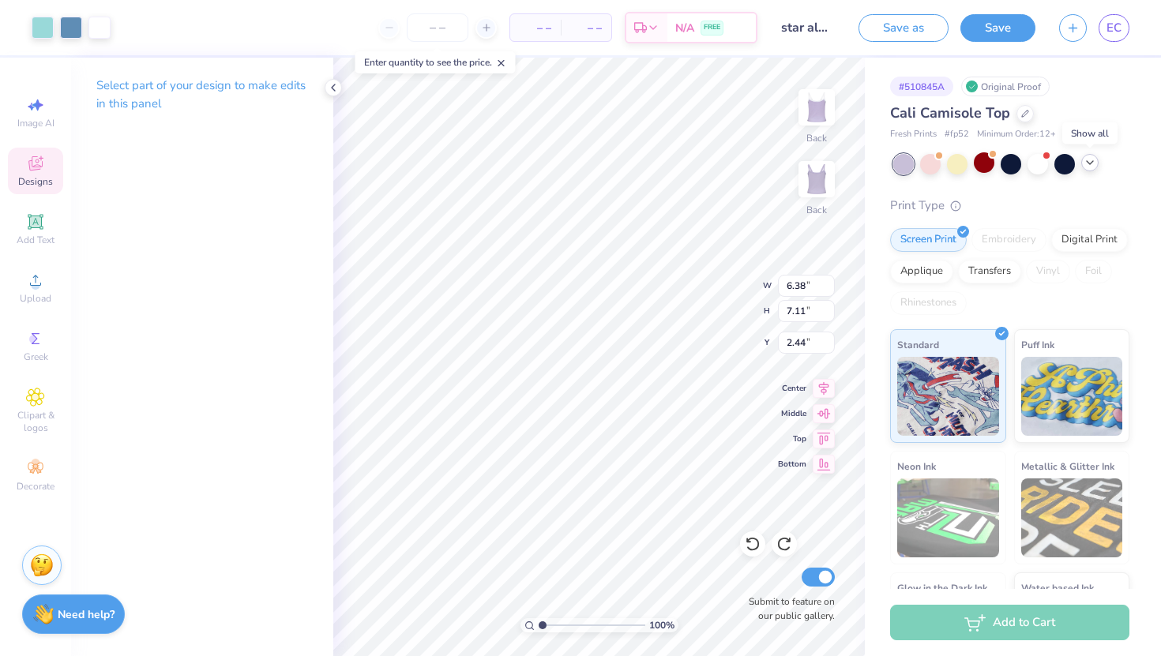
click at [1086, 165] on icon at bounding box center [1089, 162] width 13 height 13
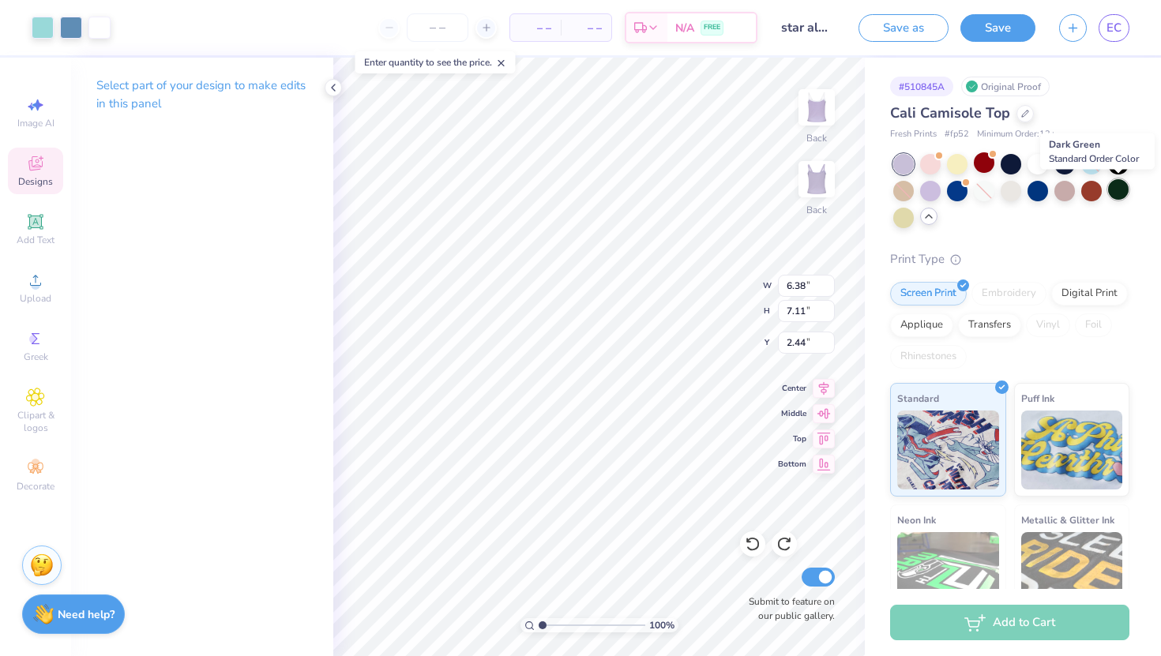
click at [1111, 182] on div at bounding box center [1118, 189] width 21 height 21
click at [906, 197] on div at bounding box center [903, 191] width 21 height 21
click at [928, 219] on icon at bounding box center [928, 216] width 13 height 13
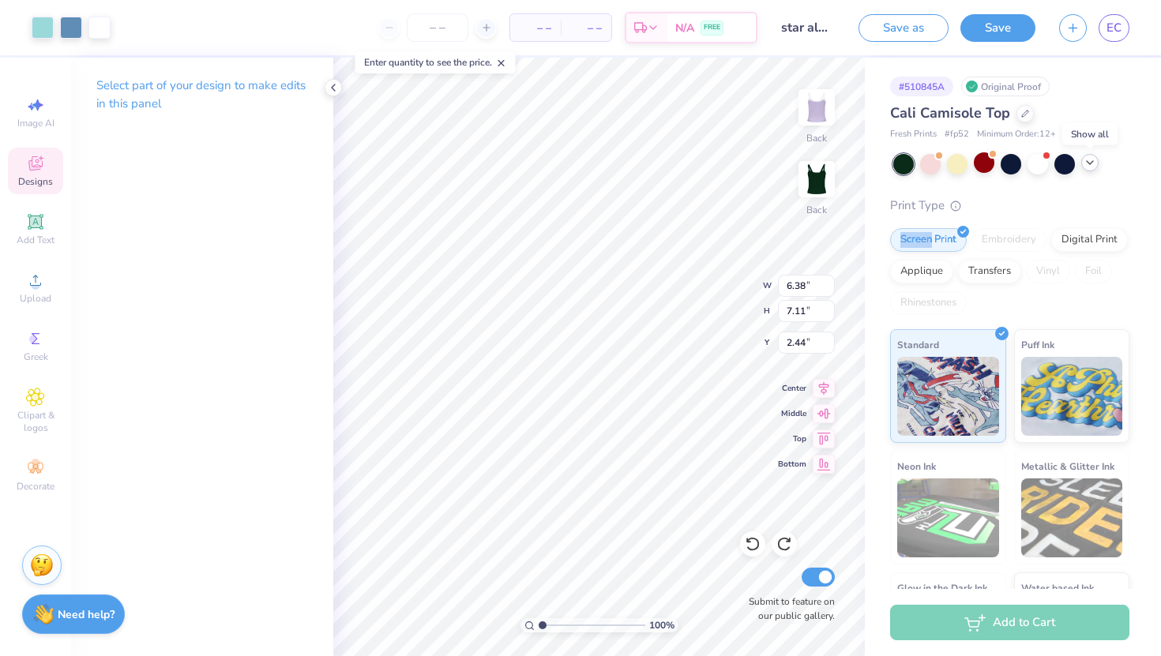
click at [928, 219] on div "Print Type Screen Print Embroidery Digital Print Applique Transfers Vinyl Foil …" at bounding box center [1009, 442] width 239 height 490
click at [1076, 167] on div at bounding box center [1011, 164] width 236 height 21
click at [1085, 167] on icon at bounding box center [1089, 162] width 13 height 13
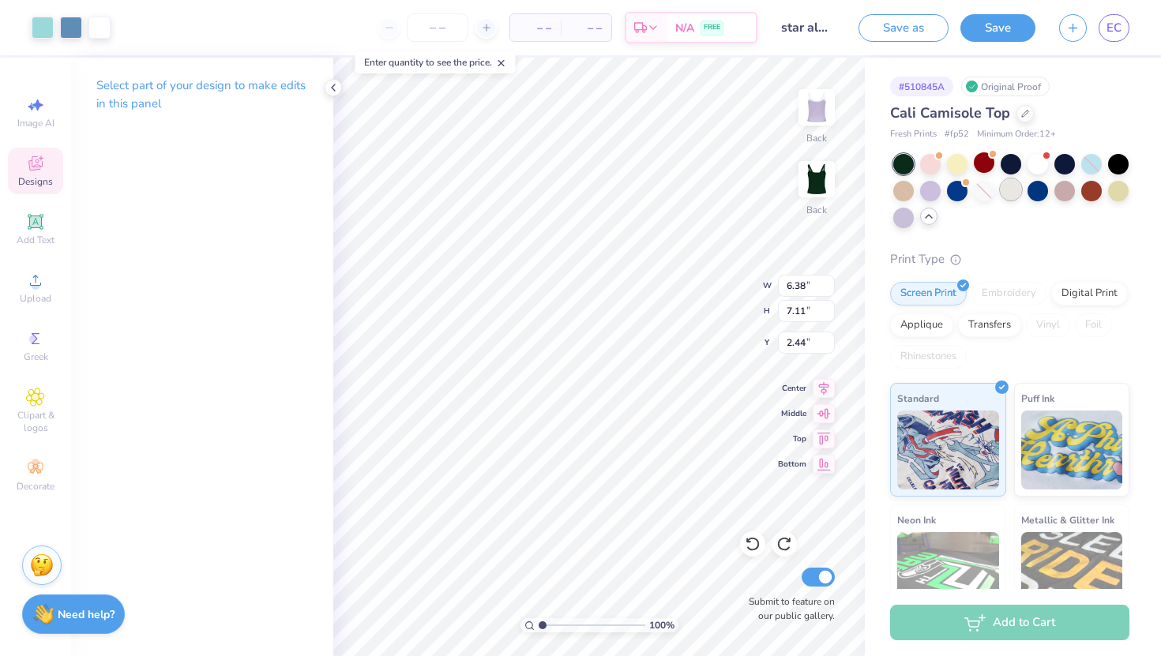
click at [1016, 185] on div at bounding box center [1010, 189] width 21 height 21
click at [1041, 192] on div at bounding box center [1037, 189] width 21 height 21
click at [1064, 167] on div at bounding box center [1064, 162] width 21 height 21
click at [335, 94] on div at bounding box center [332, 87] width 17 height 17
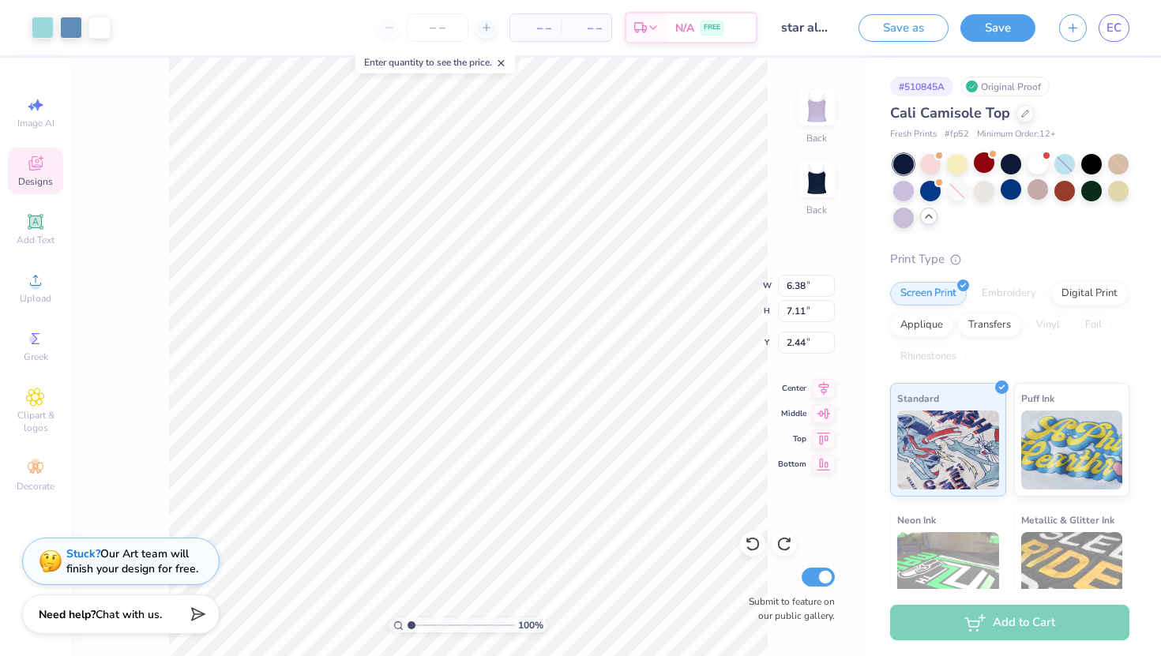
type input "1.27"
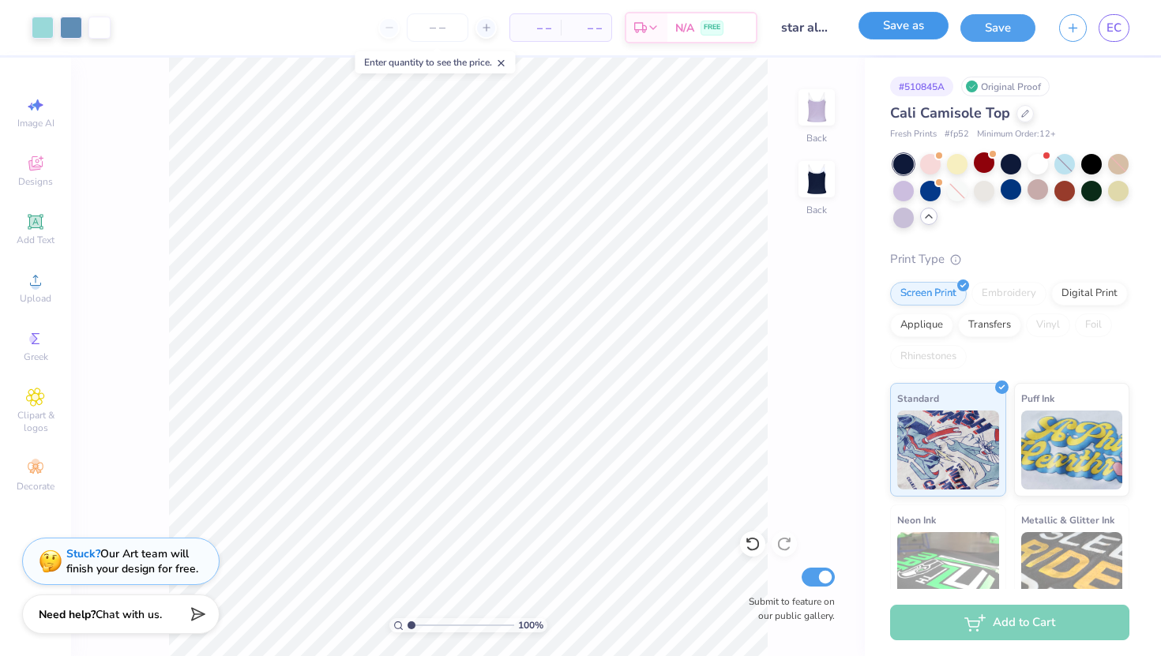
click at [906, 34] on button "Save as" at bounding box center [903, 26] width 90 height 28
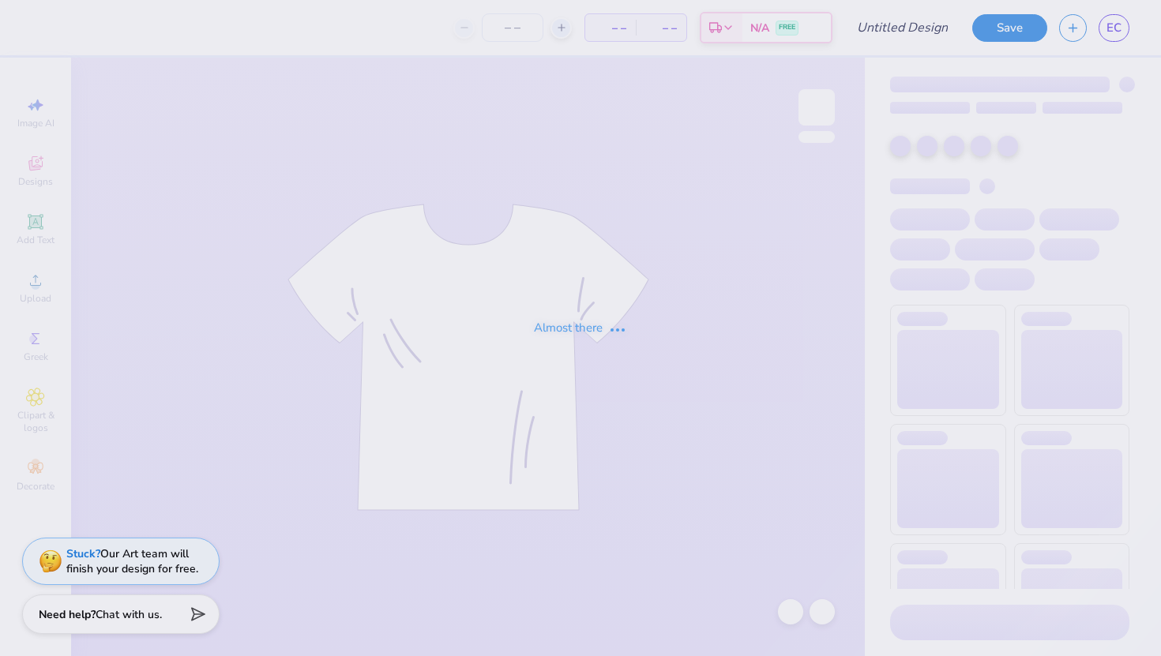
type input "alpha gam hoodie"
type input "12"
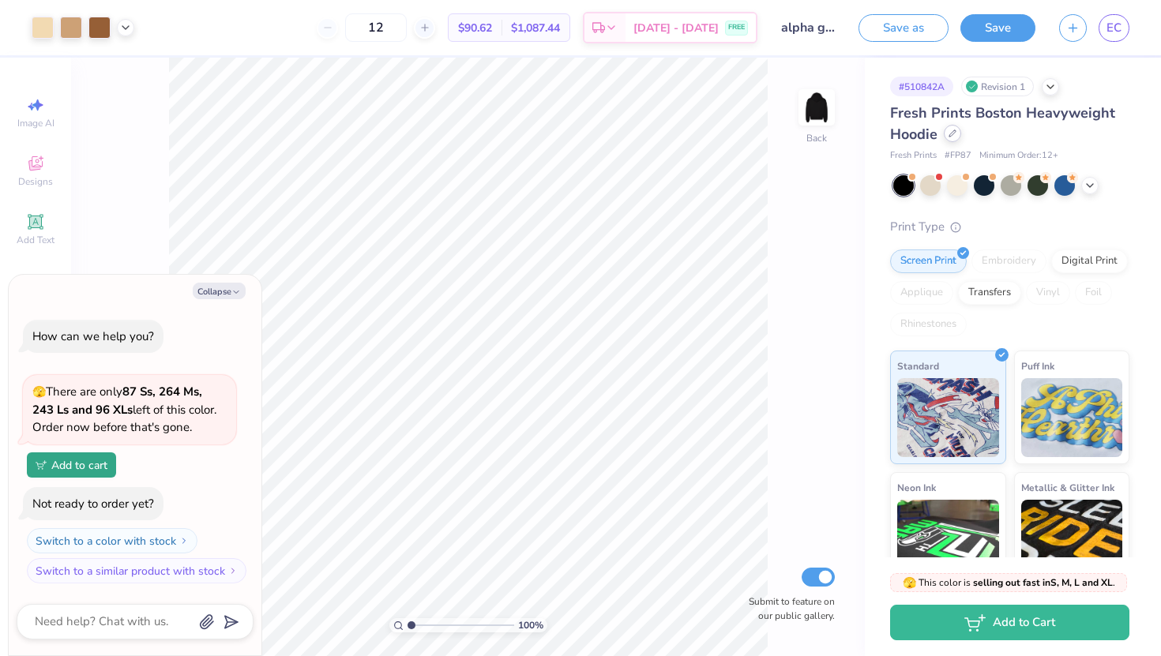
click at [951, 134] on icon at bounding box center [952, 133] width 8 height 8
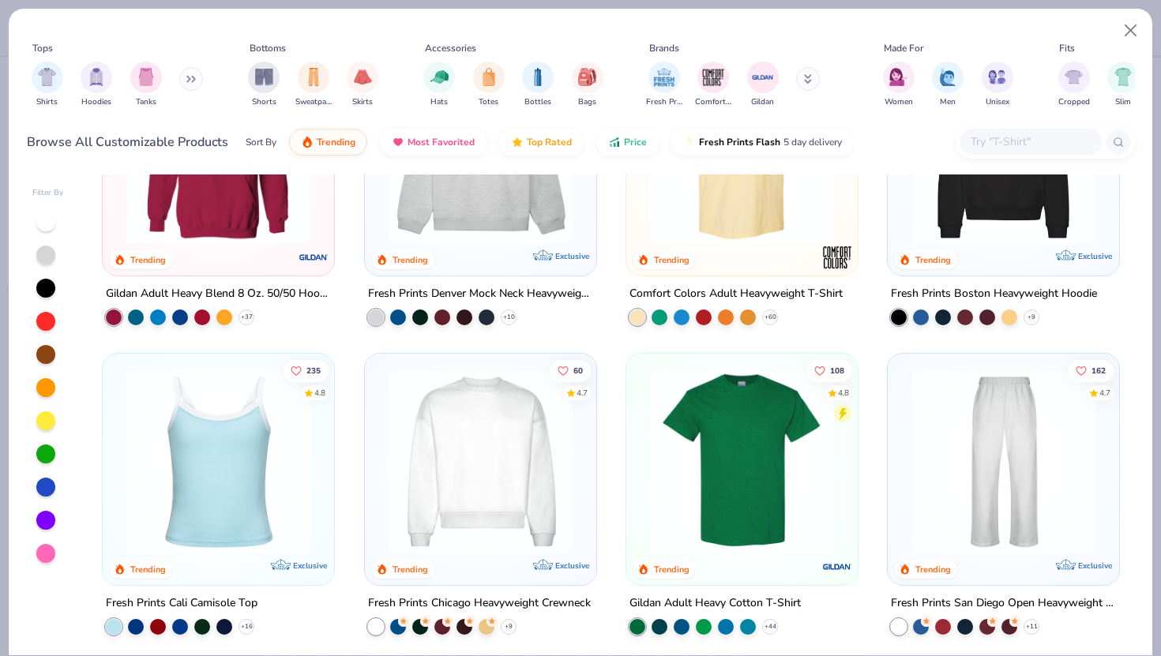
scroll to position [170, 0]
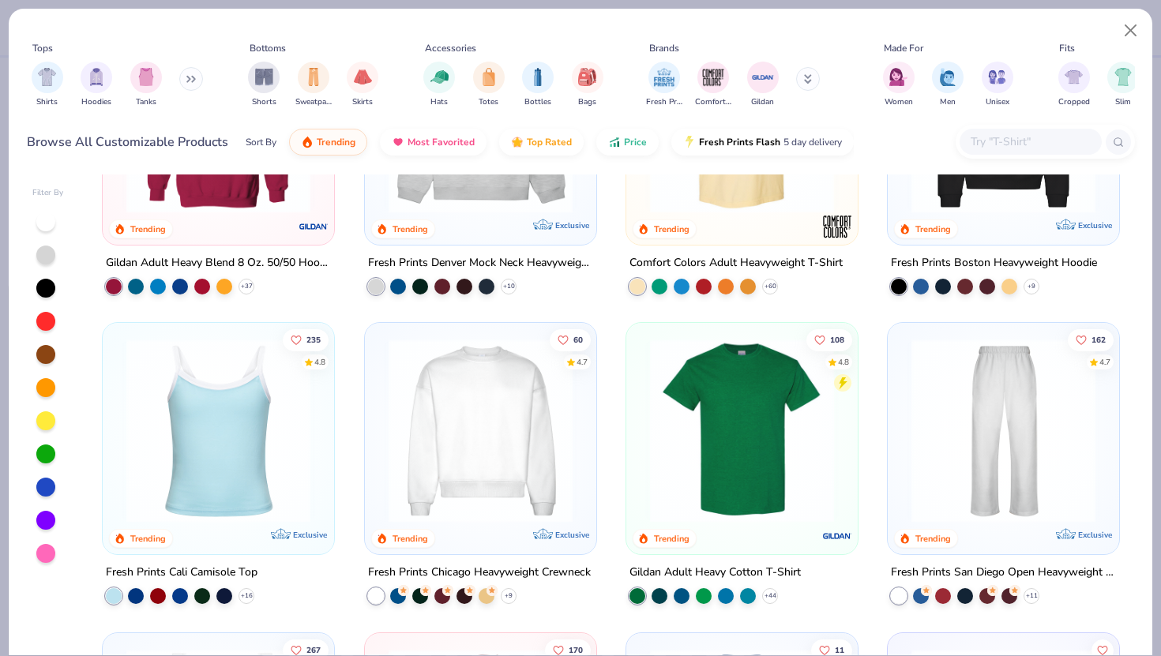
click at [504, 400] on img at bounding box center [481, 431] width 200 height 184
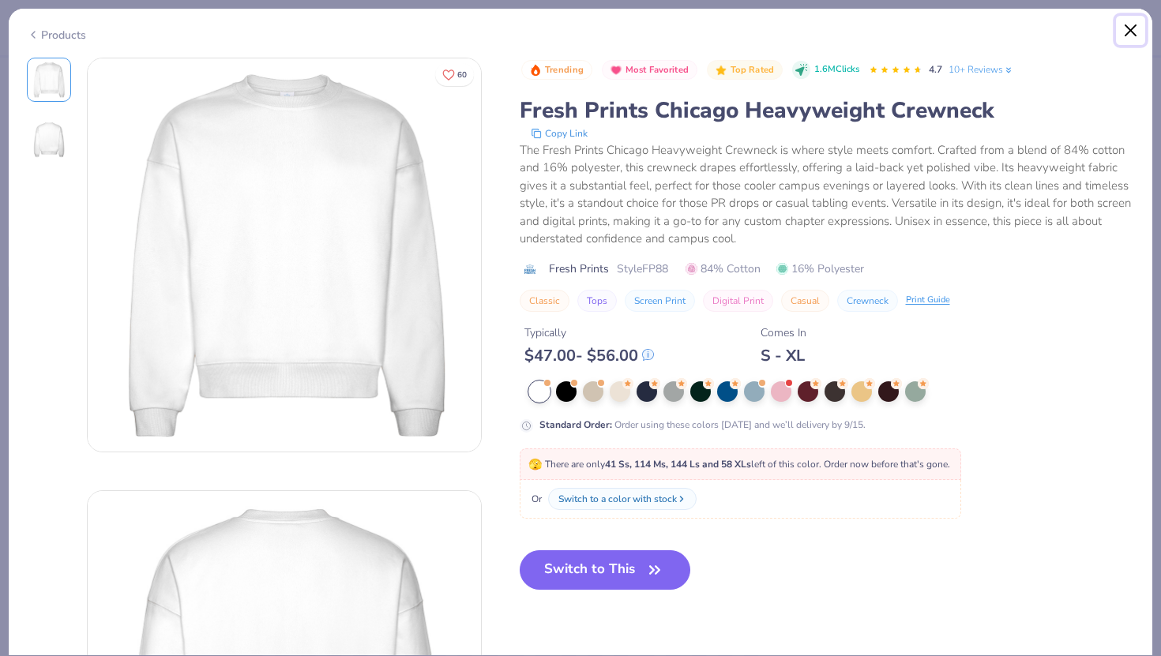
click at [1138, 28] on button "Close" at bounding box center [1131, 31] width 30 height 30
type textarea "x"
